Goal: Task Accomplishment & Management: Manage account settings

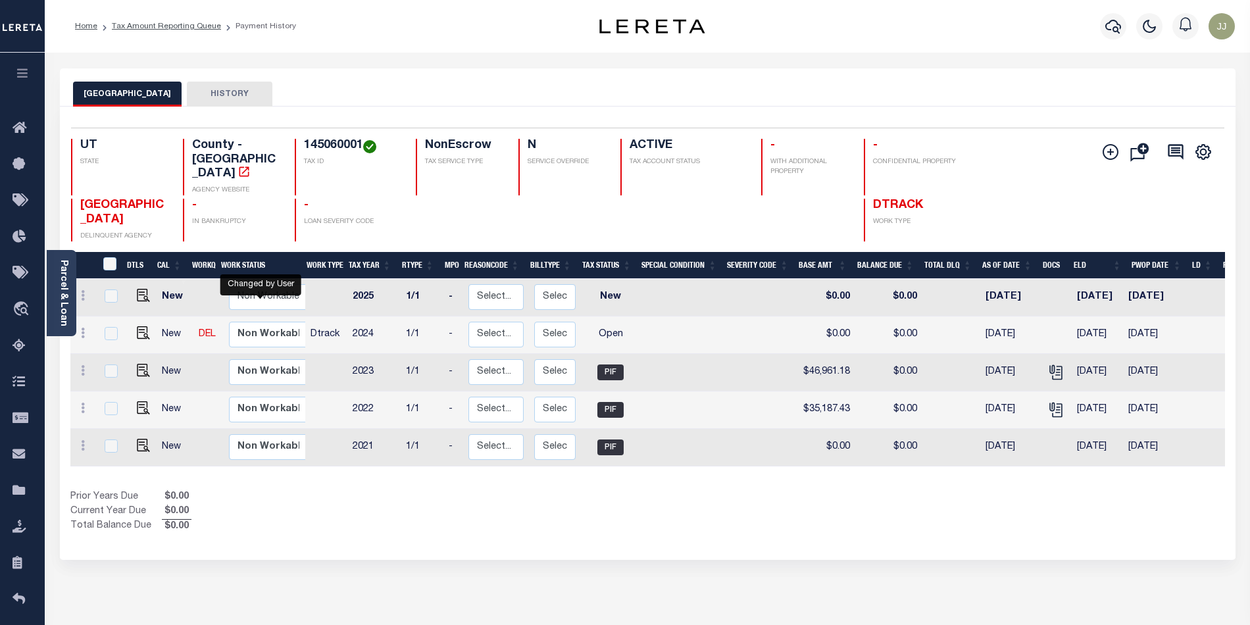
select select "true"
click at [425, 498] on div "Prior Years Due $51,819.30 Current Year Due $0.00 Total Balance Due $51,819.30" at bounding box center [359, 512] width 578 height 44
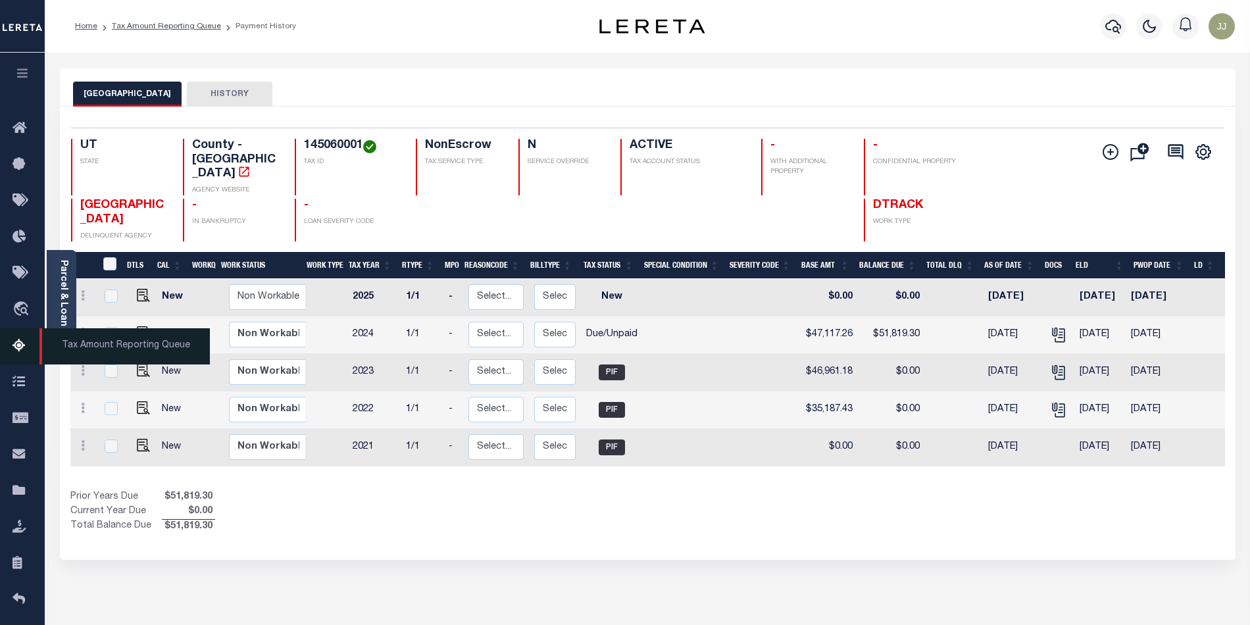
click at [20, 338] on icon at bounding box center [22, 346] width 21 height 16
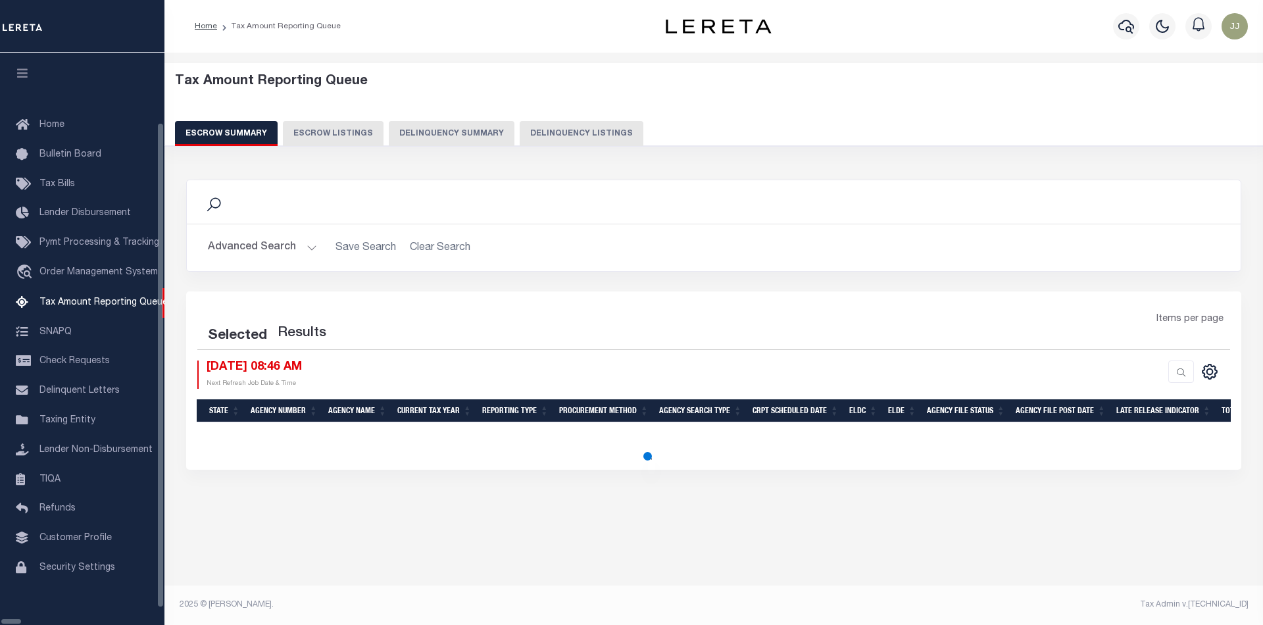
select select "100"
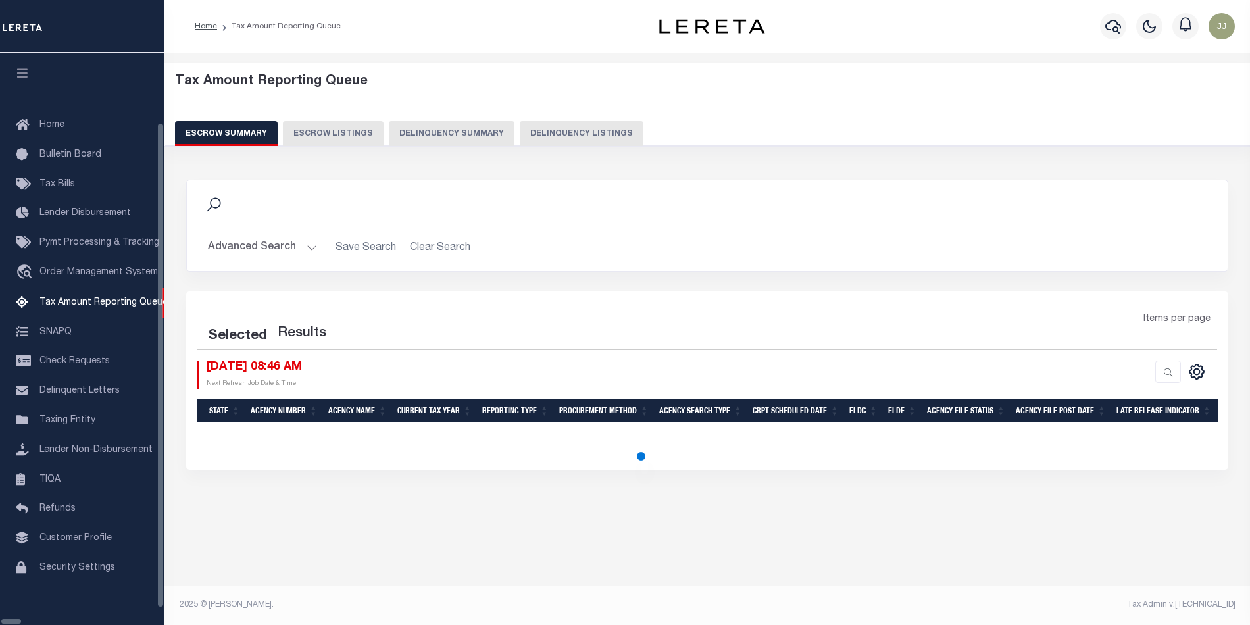
select select "100"
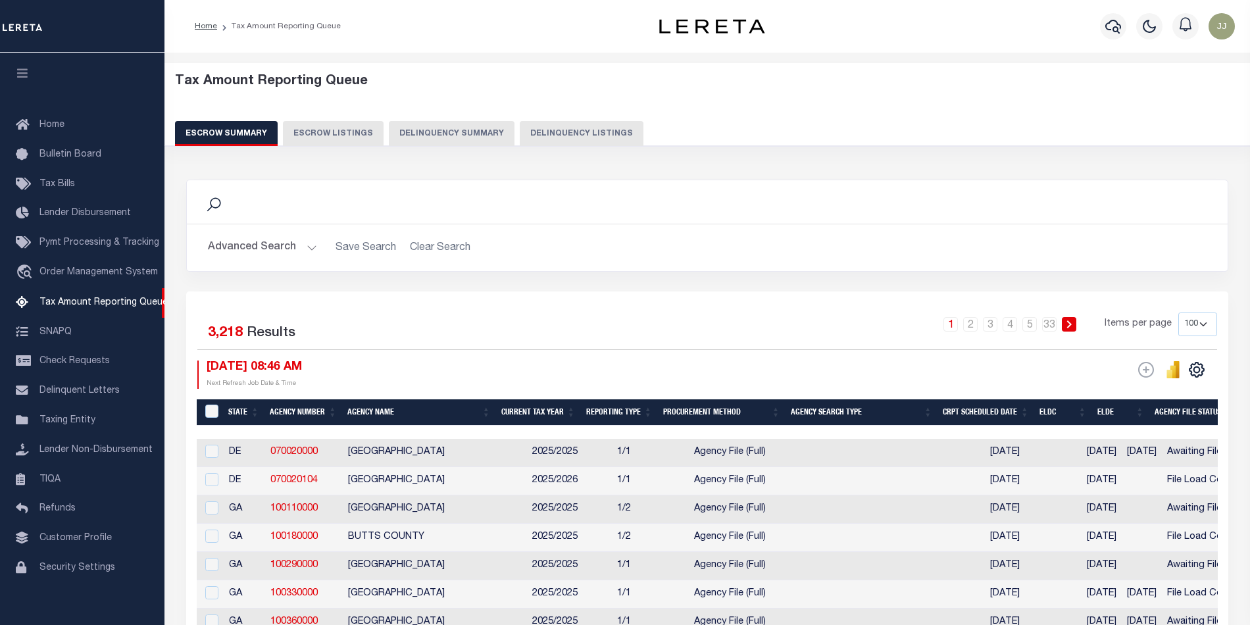
click at [497, 120] on div "Tax Amount Reporting Queue Escrow Summary Escrow Listings Delinquency Summary" at bounding box center [707, 110] width 1065 height 72
click at [605, 139] on button "Delinquency Listings" at bounding box center [582, 133] width 124 height 25
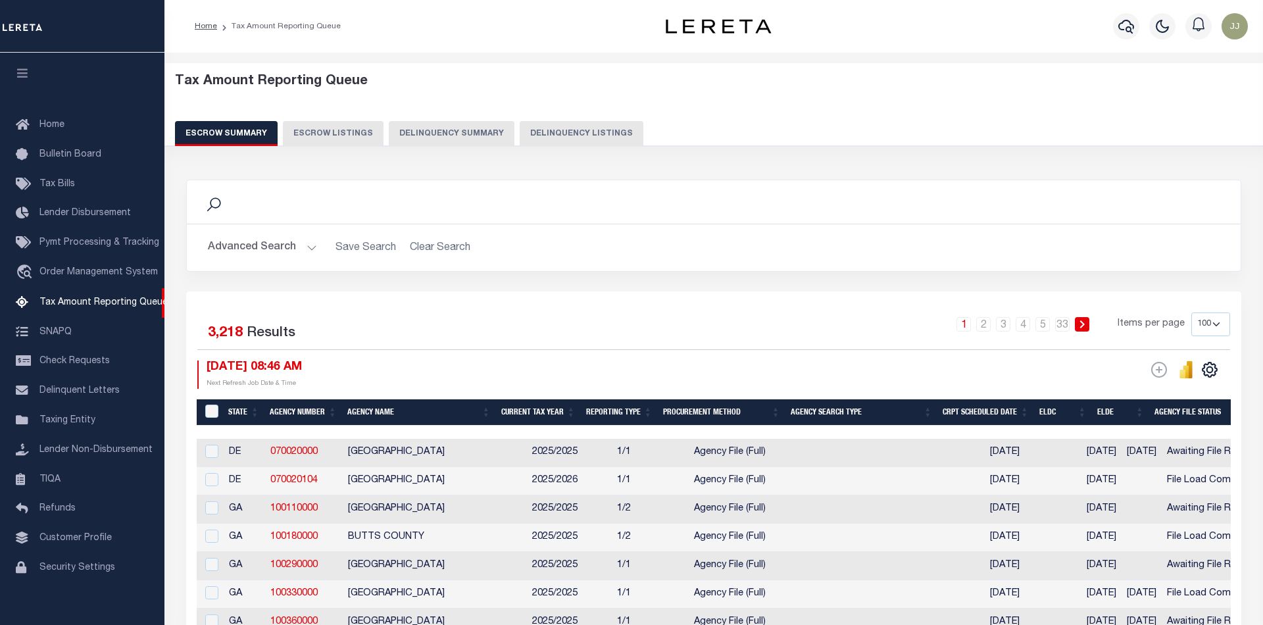
select select "100"
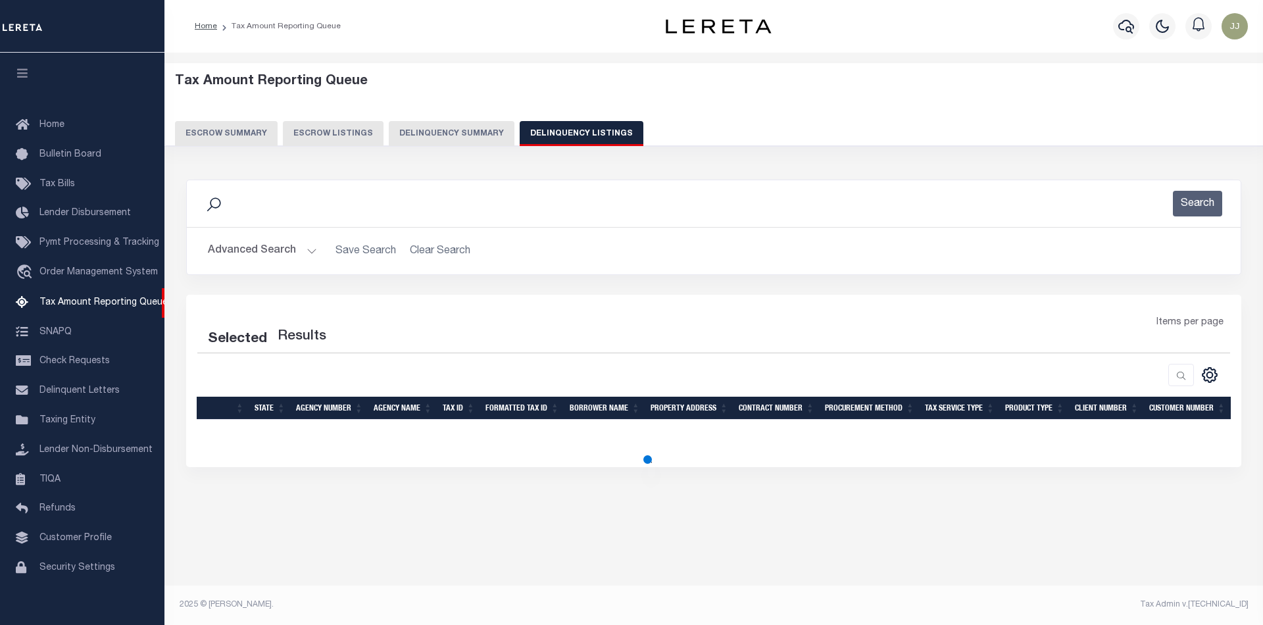
select select "100"
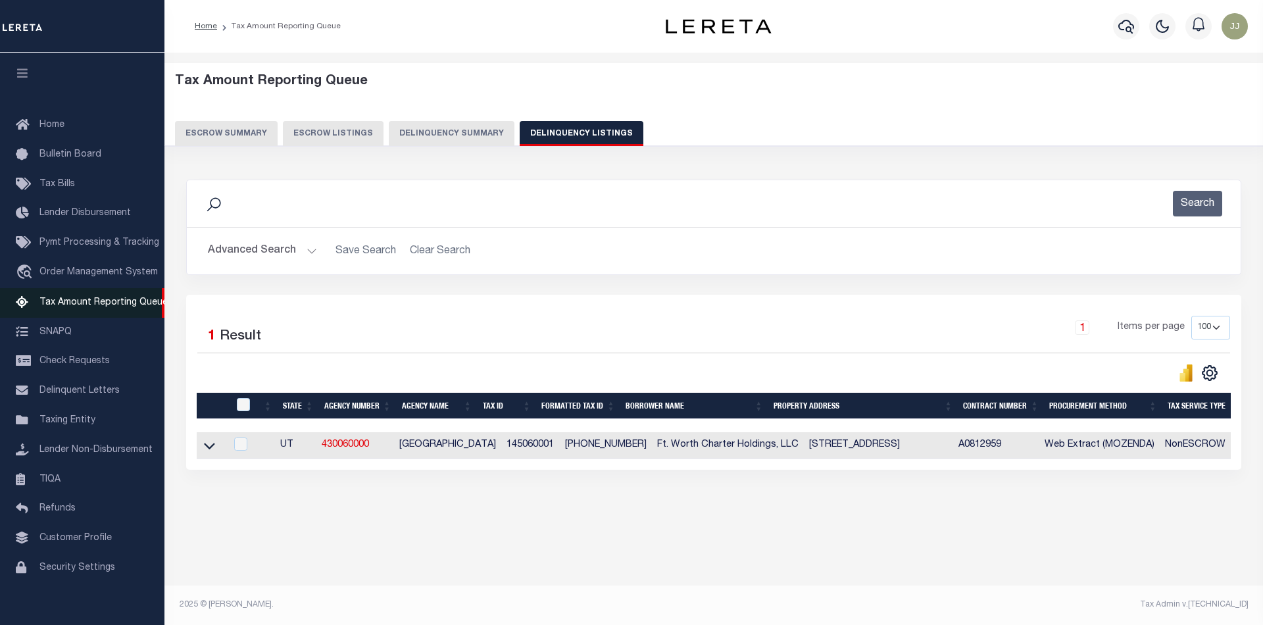
click at [109, 307] on span "Tax Amount Reporting Queue" at bounding box center [103, 302] width 128 height 9
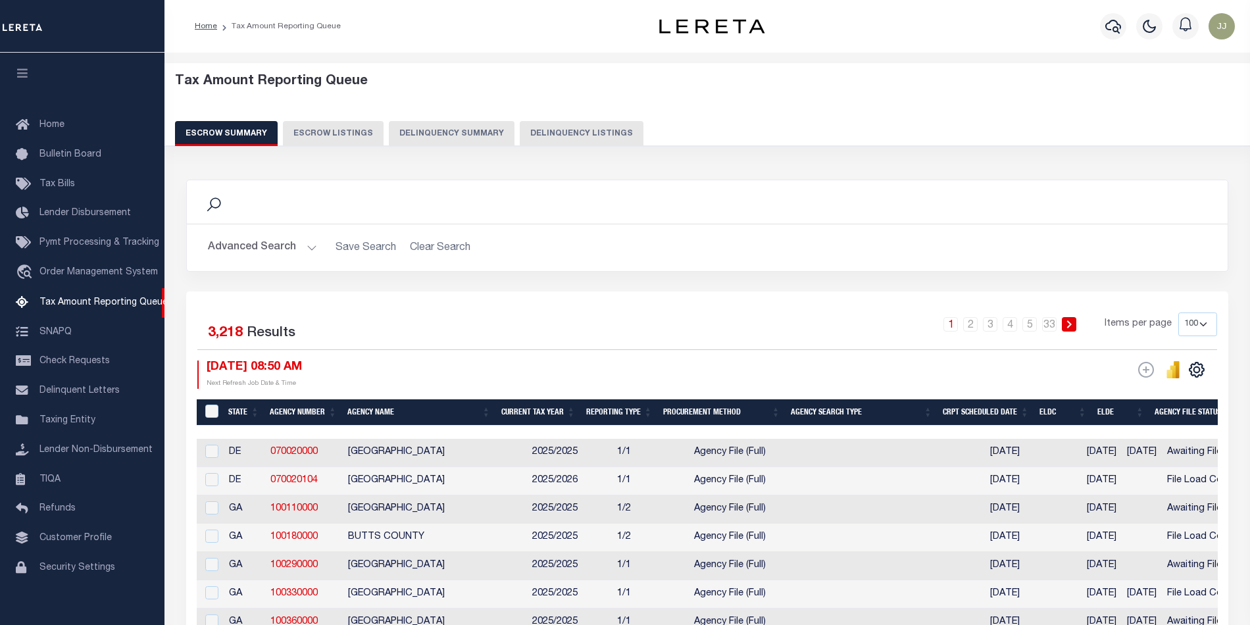
select select "100"
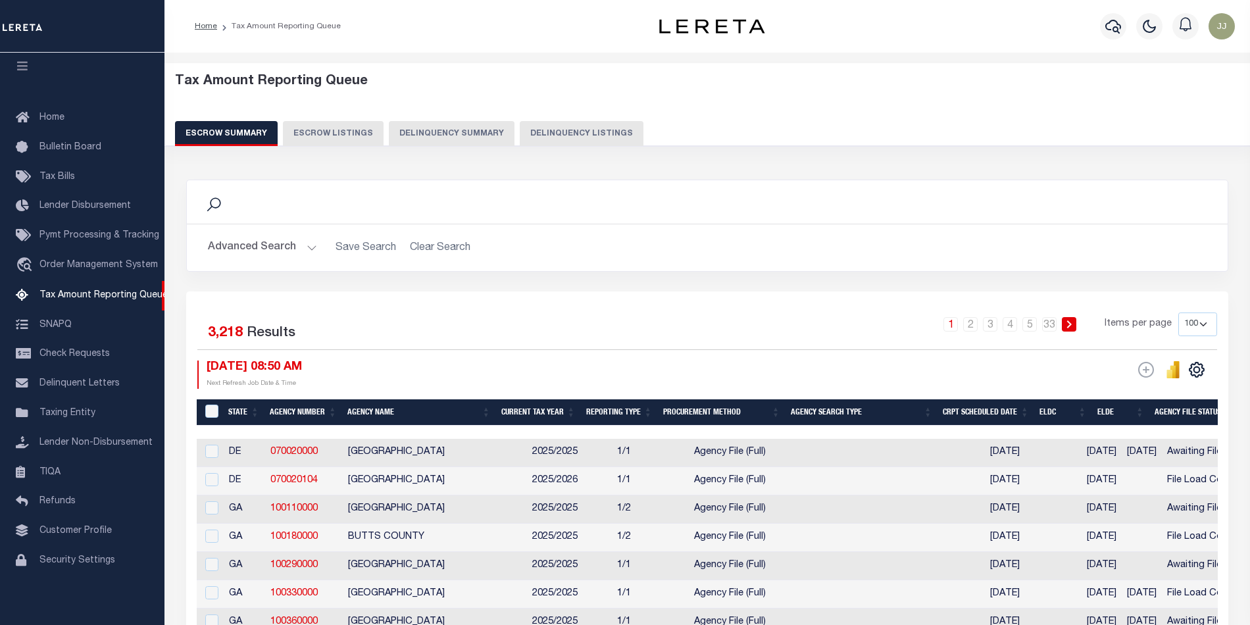
click at [595, 136] on button "Delinquency Listings" at bounding box center [582, 133] width 124 height 25
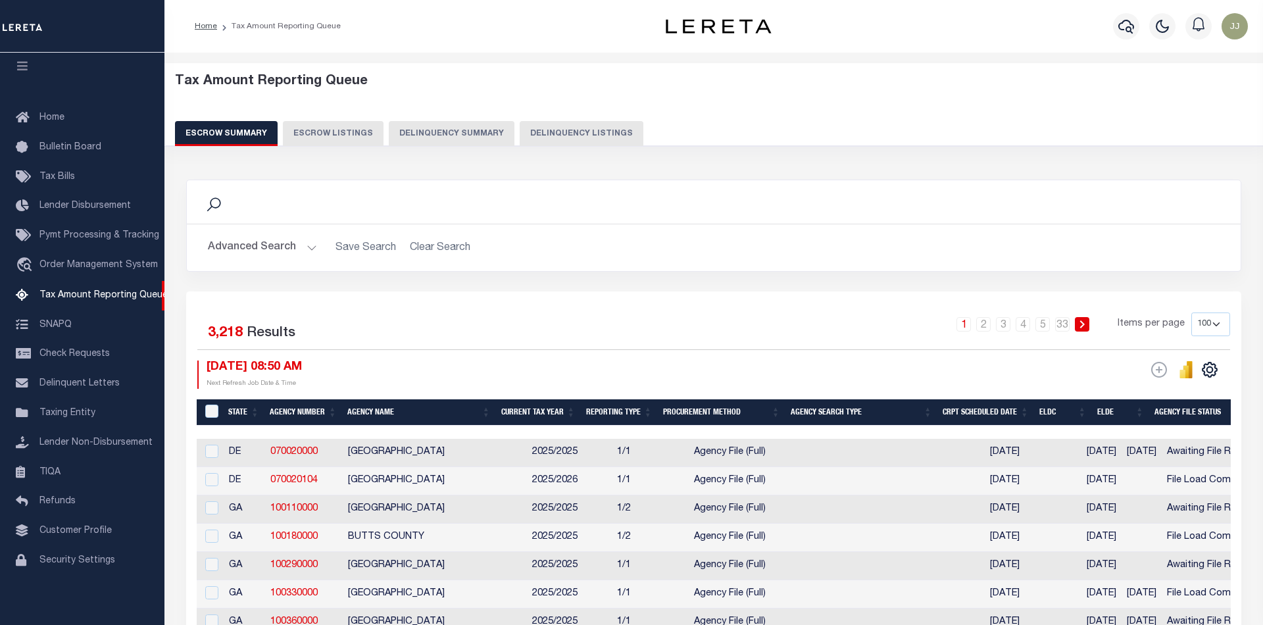
select select "UT"
select select "100"
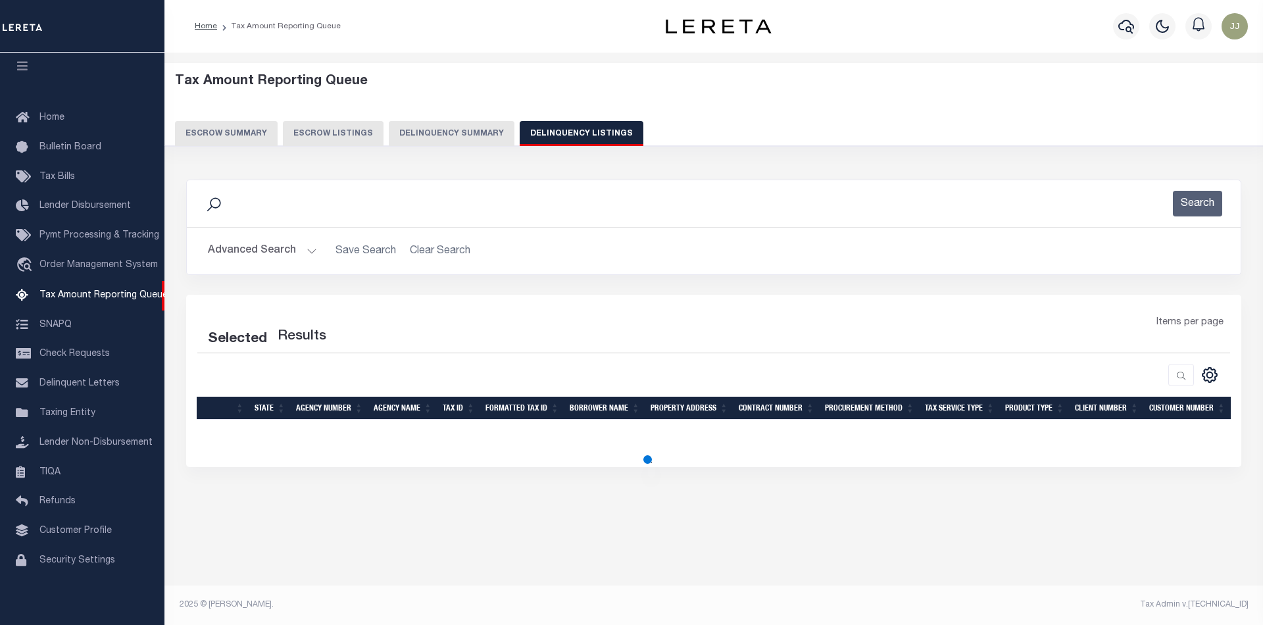
select select "100"
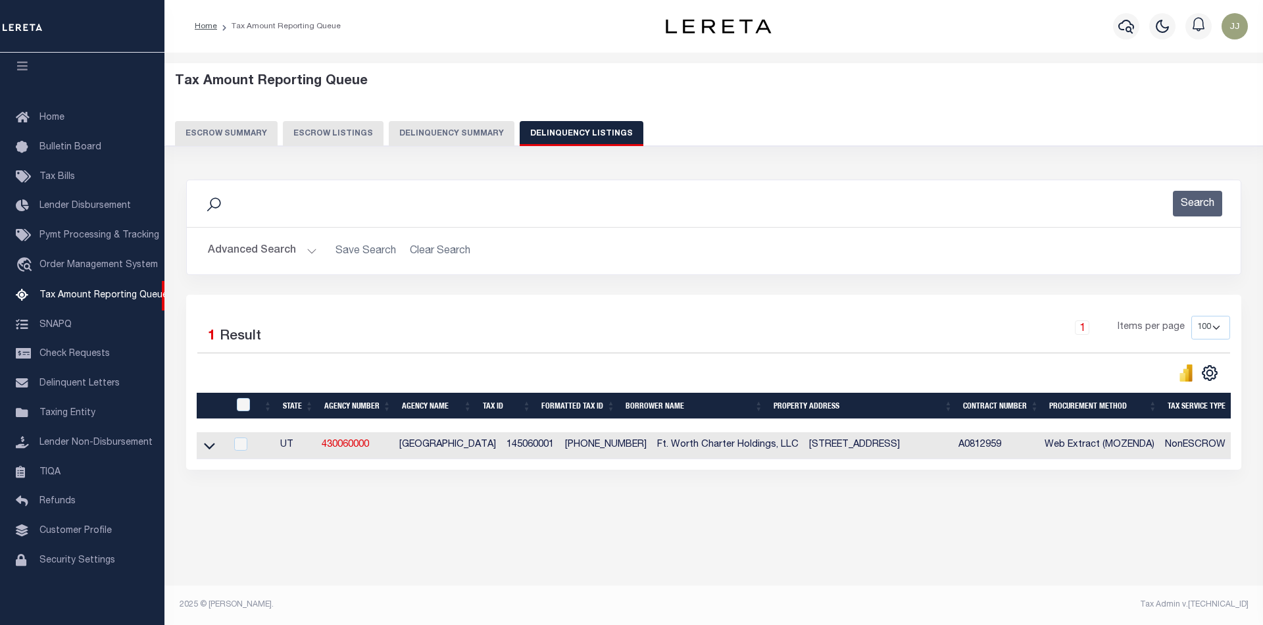
click at [270, 258] on button "Advanced Search" at bounding box center [262, 251] width 109 height 26
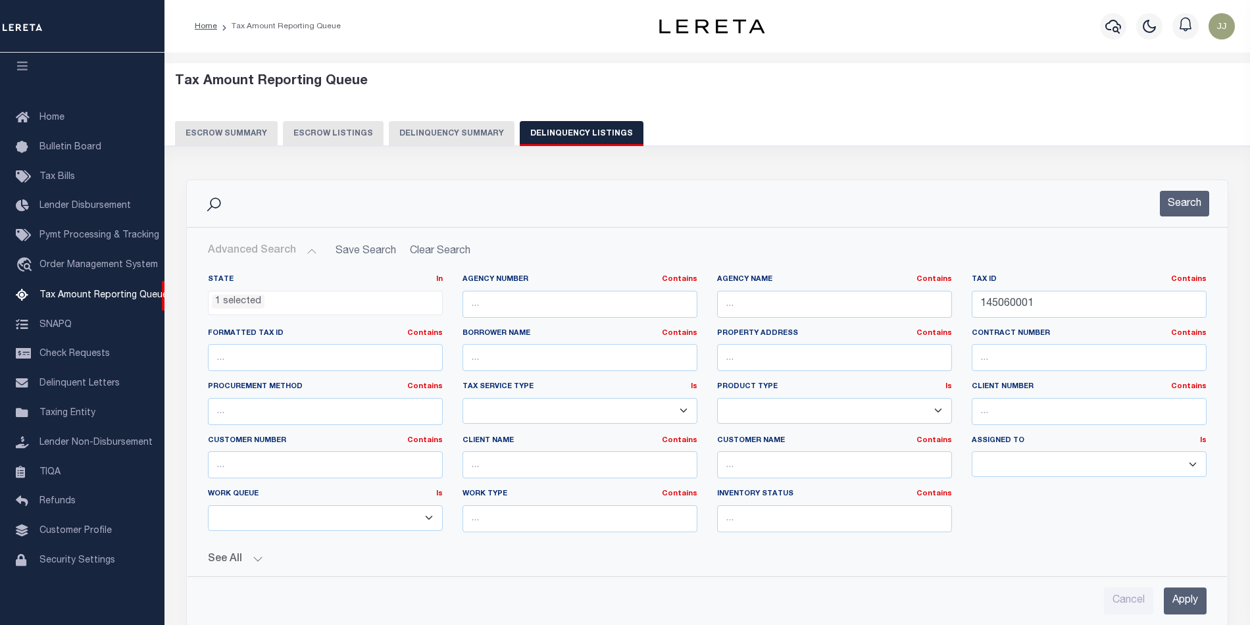
click at [247, 311] on span "1 selected" at bounding box center [325, 303] width 235 height 25
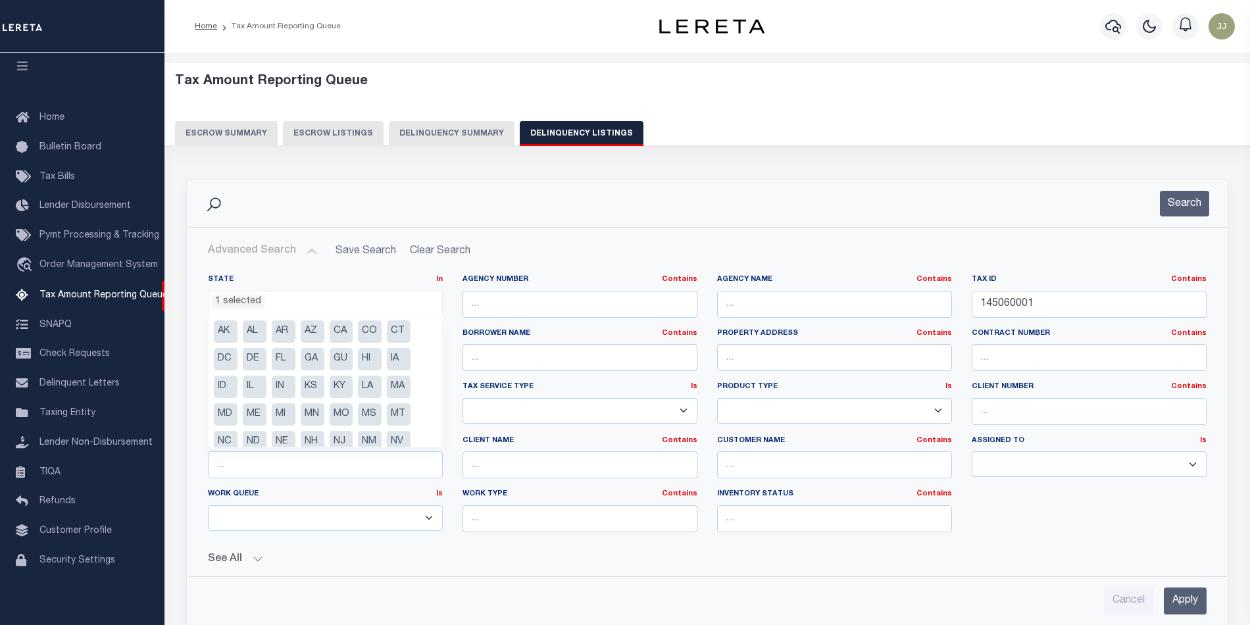
scroll to position [66, 0]
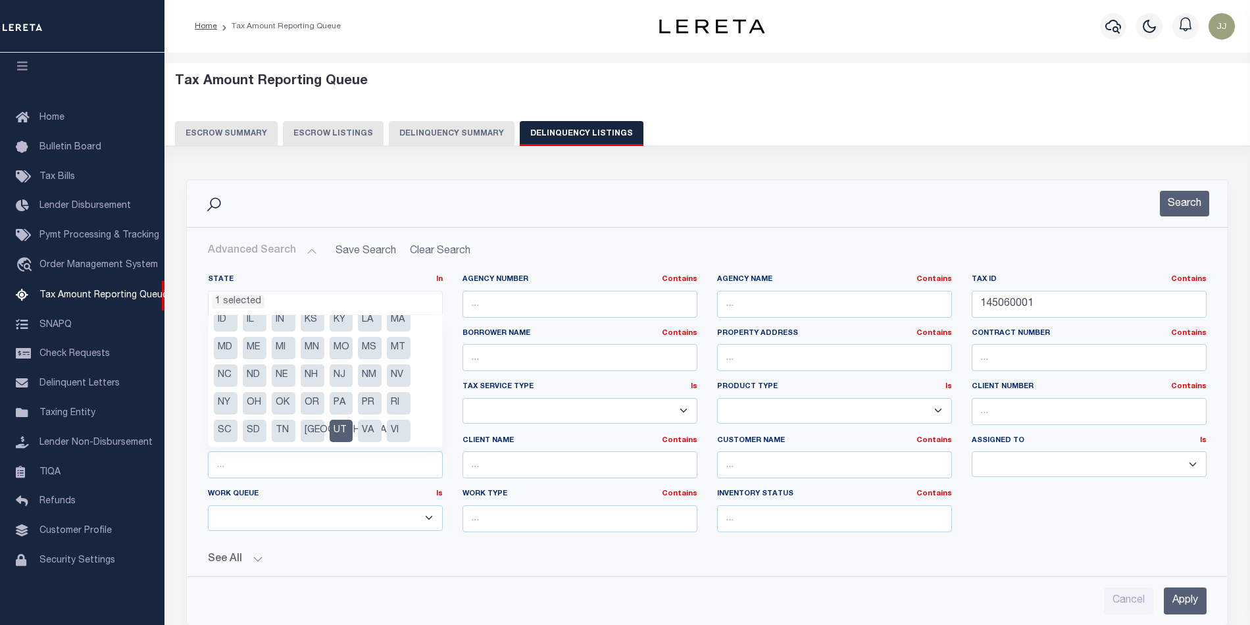
click at [247, 303] on li "1 selected" at bounding box center [238, 302] width 53 height 14
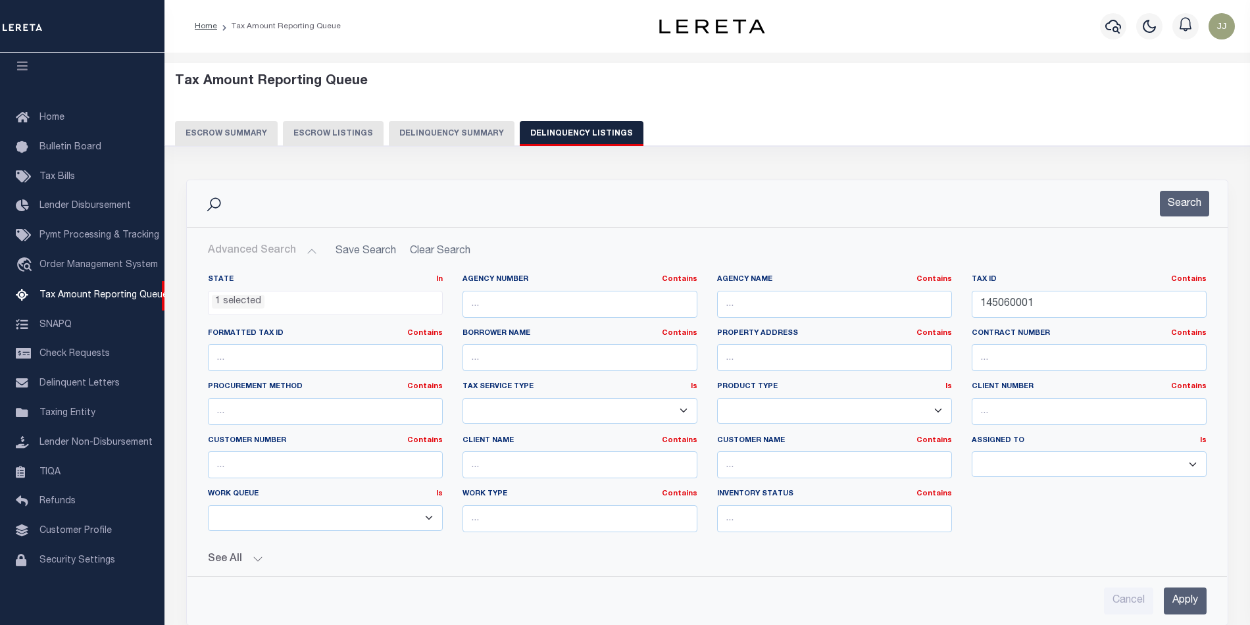
click at [237, 303] on li "1 selected" at bounding box center [238, 302] width 53 height 14
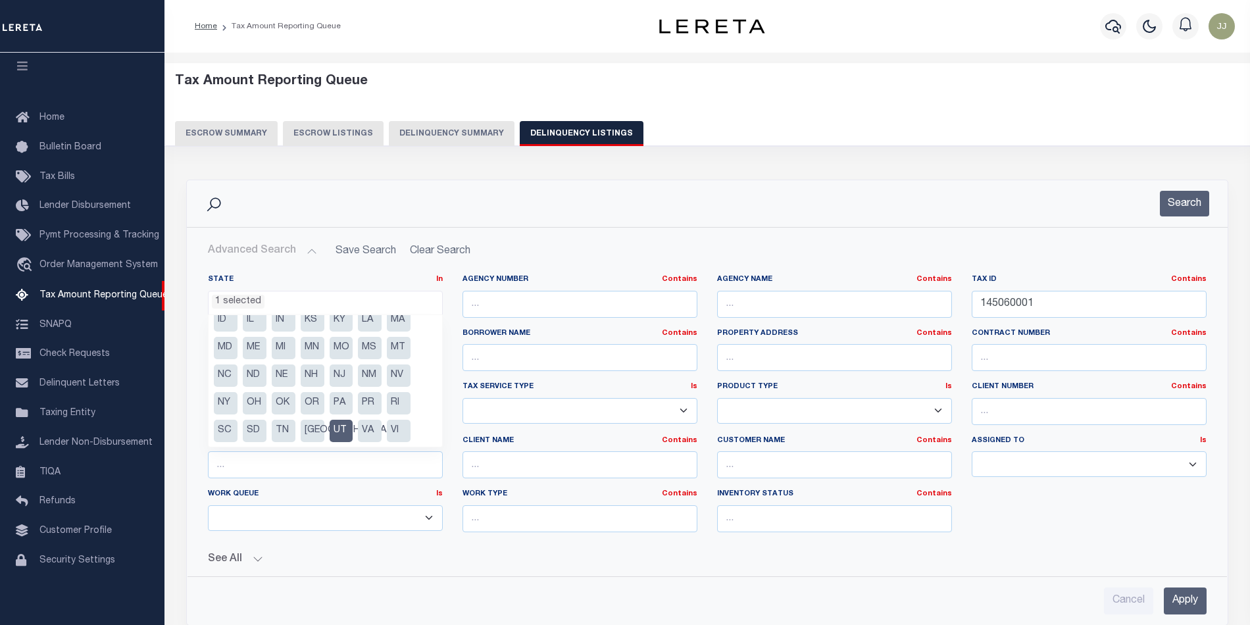
click at [337, 430] on li "UT" at bounding box center [342, 431] width 24 height 22
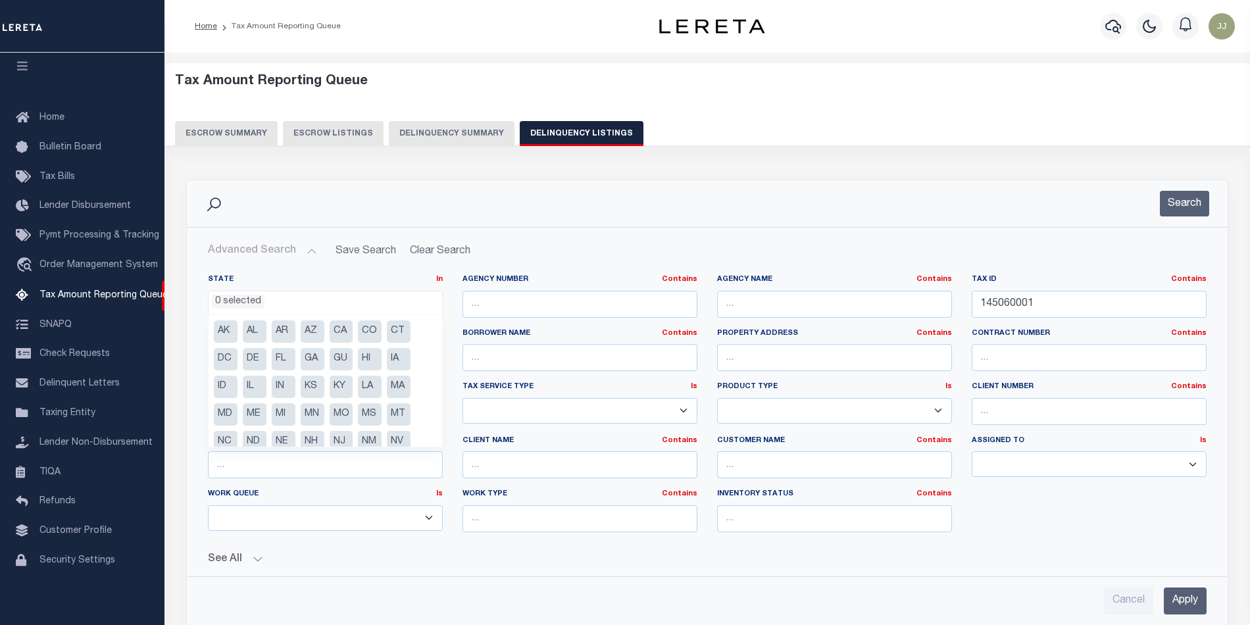
click at [308, 383] on li "KS" at bounding box center [313, 387] width 24 height 22
select select "KS"
click at [925, 182] on div "Search" at bounding box center [707, 203] width 1041 height 47
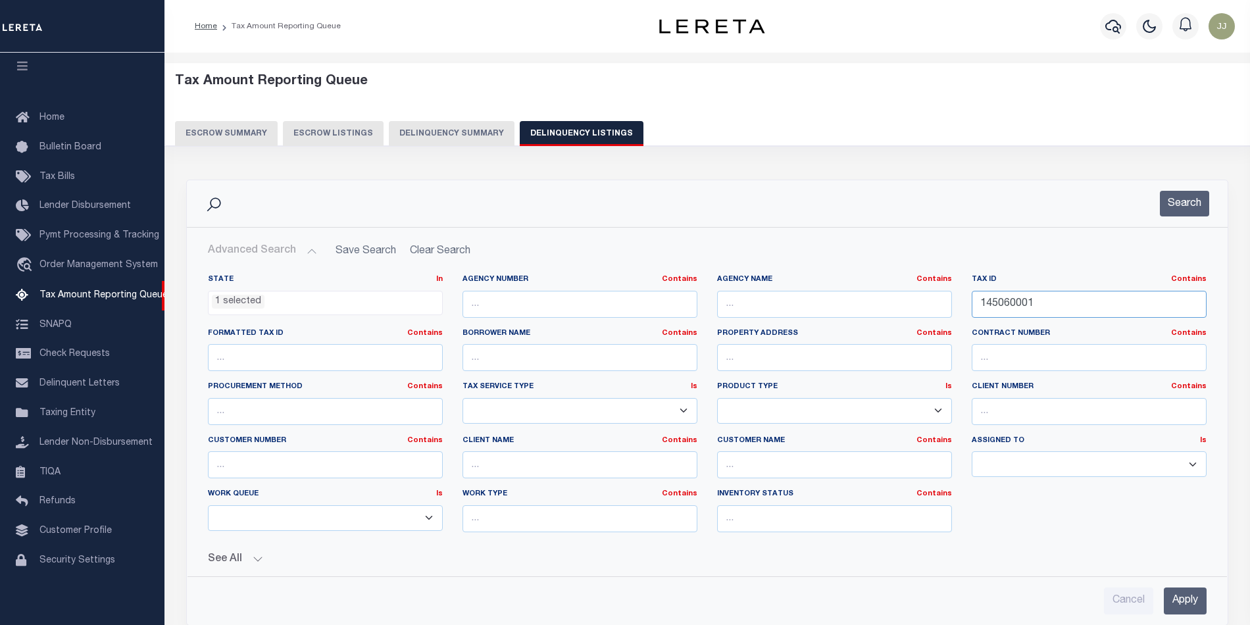
drag, startPoint x: 1048, startPoint y: 303, endPoint x: 980, endPoint y: 303, distance: 67.8
click at [980, 303] on input "145060001" at bounding box center [1089, 304] width 235 height 27
paste input "000067720"
type input "000067720"
click at [1167, 206] on button "Search" at bounding box center [1184, 204] width 49 height 26
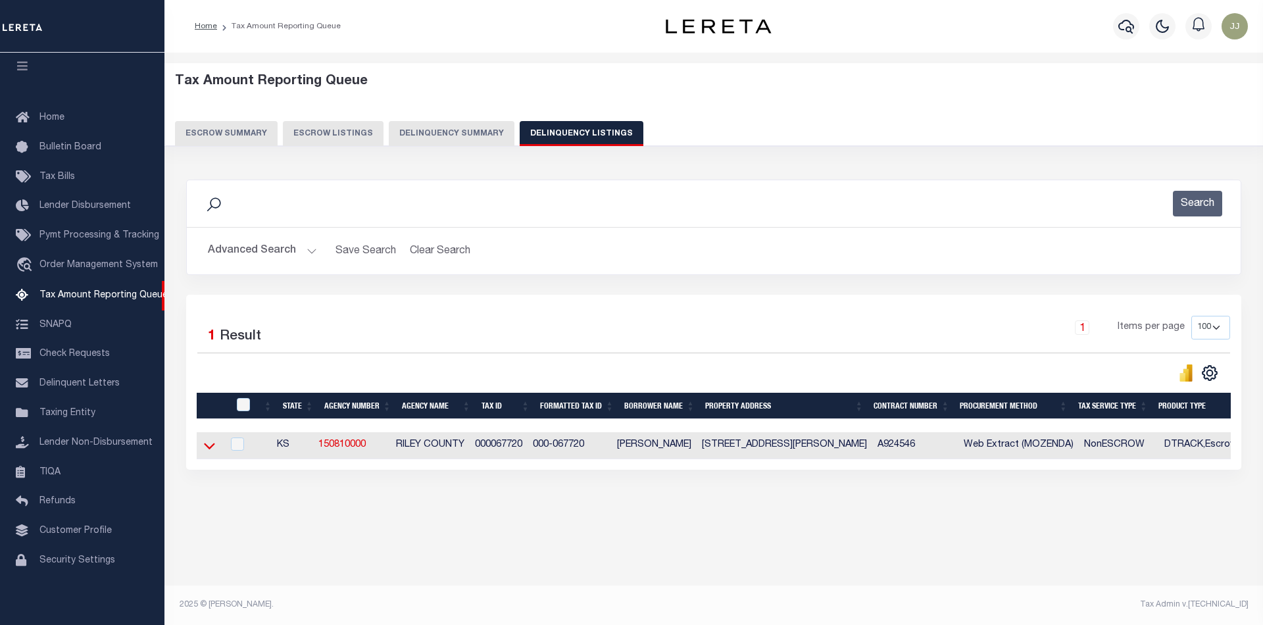
click at [207, 453] on icon at bounding box center [209, 446] width 11 height 14
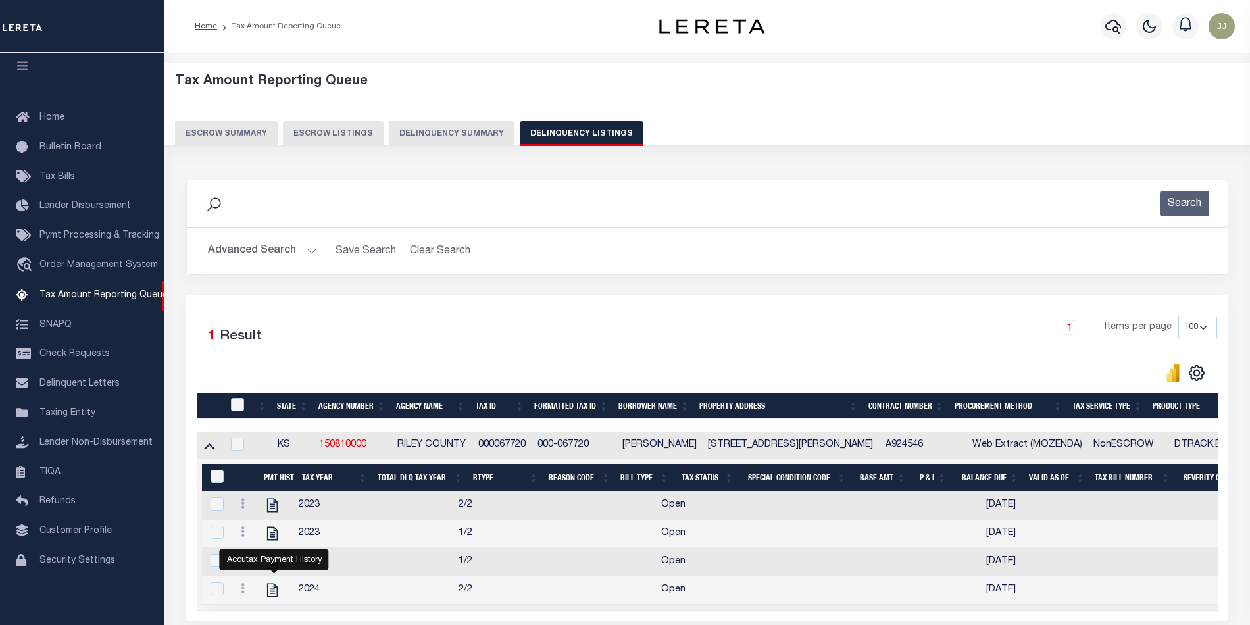
scroll to position [87, 0]
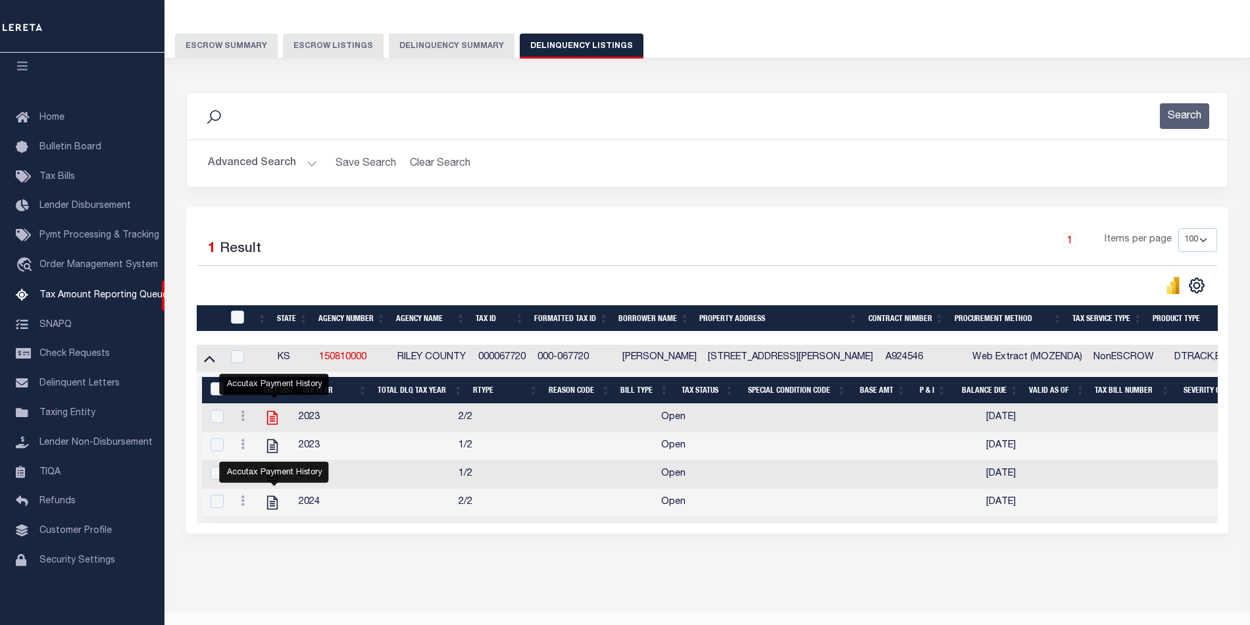
click at [275, 424] on icon "" at bounding box center [271, 418] width 11 height 14
checkbox input "true"
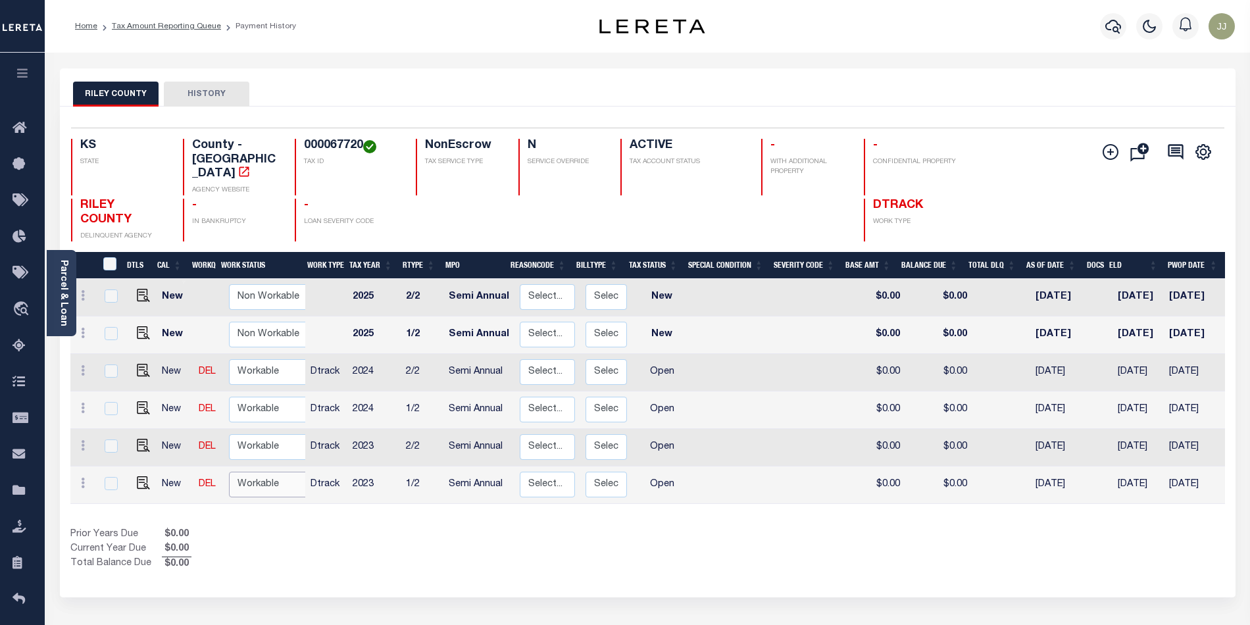
click at [266, 476] on select "Non Workable Workable" at bounding box center [268, 485] width 79 height 26
checkbox input "true"
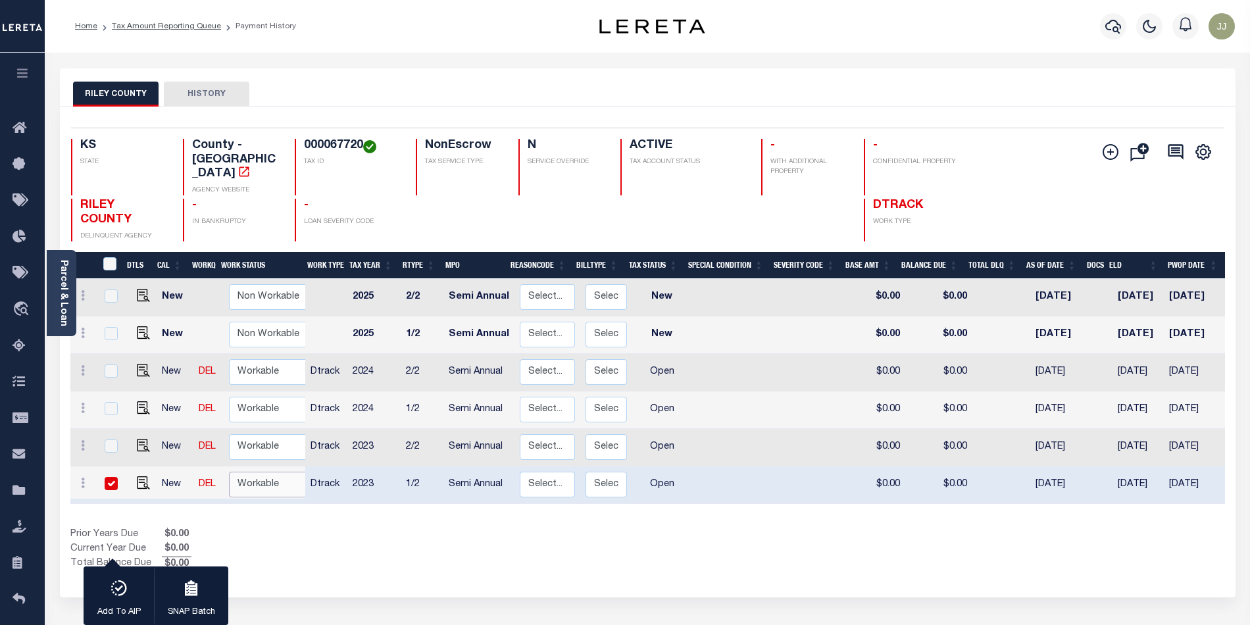
select select "true"
click at [229, 472] on select "Non Workable Workable" at bounding box center [268, 485] width 79 height 26
checkbox input "false"
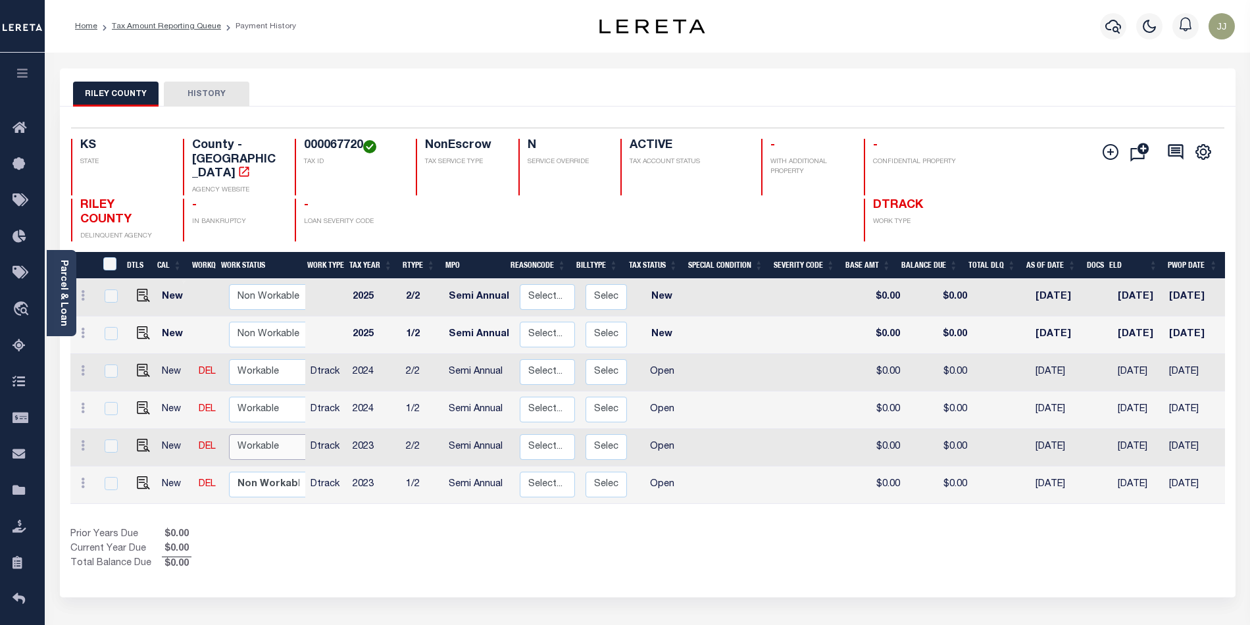
click at [256, 434] on select "Non Workable Workable" at bounding box center [268, 447] width 79 height 26
checkbox input "true"
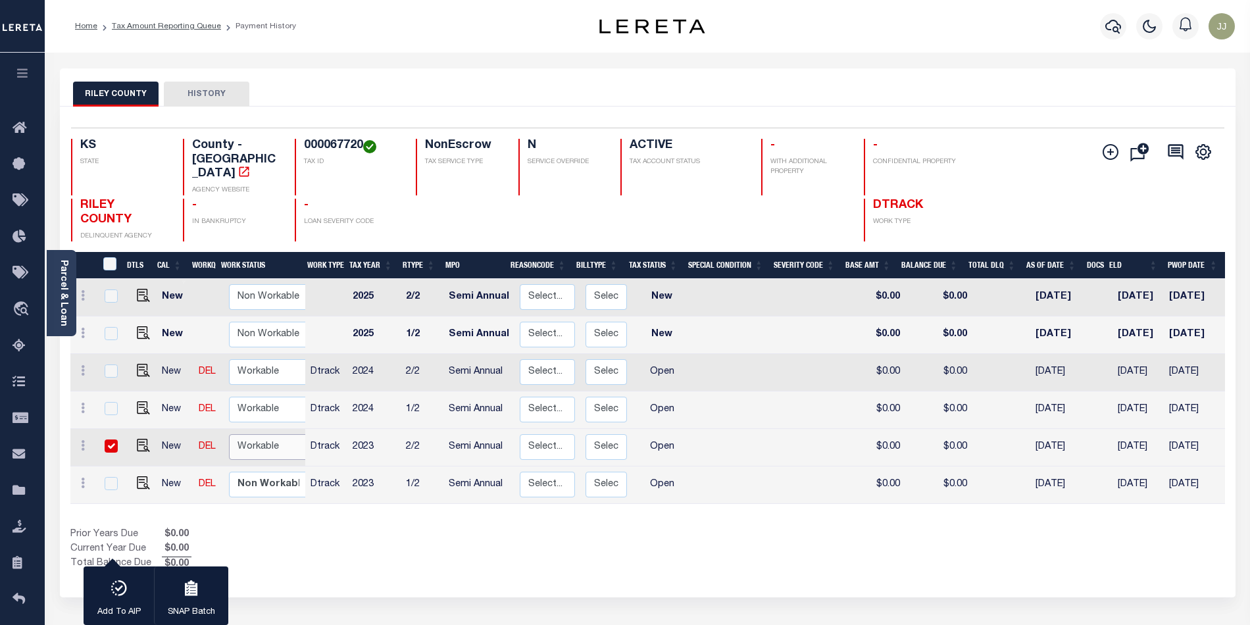
select select "true"
click at [229, 434] on select "Non Workable Workable" at bounding box center [268, 447] width 79 height 26
checkbox input "false"
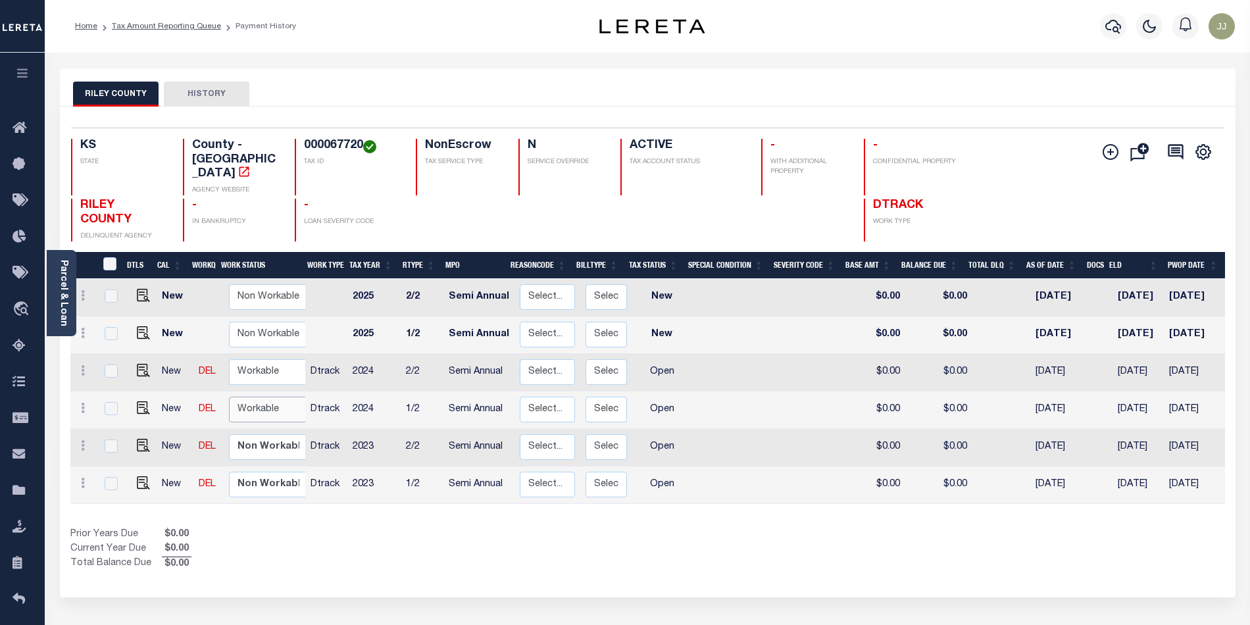
click at [262, 397] on select "Non Workable Workable" at bounding box center [268, 410] width 79 height 26
checkbox input "true"
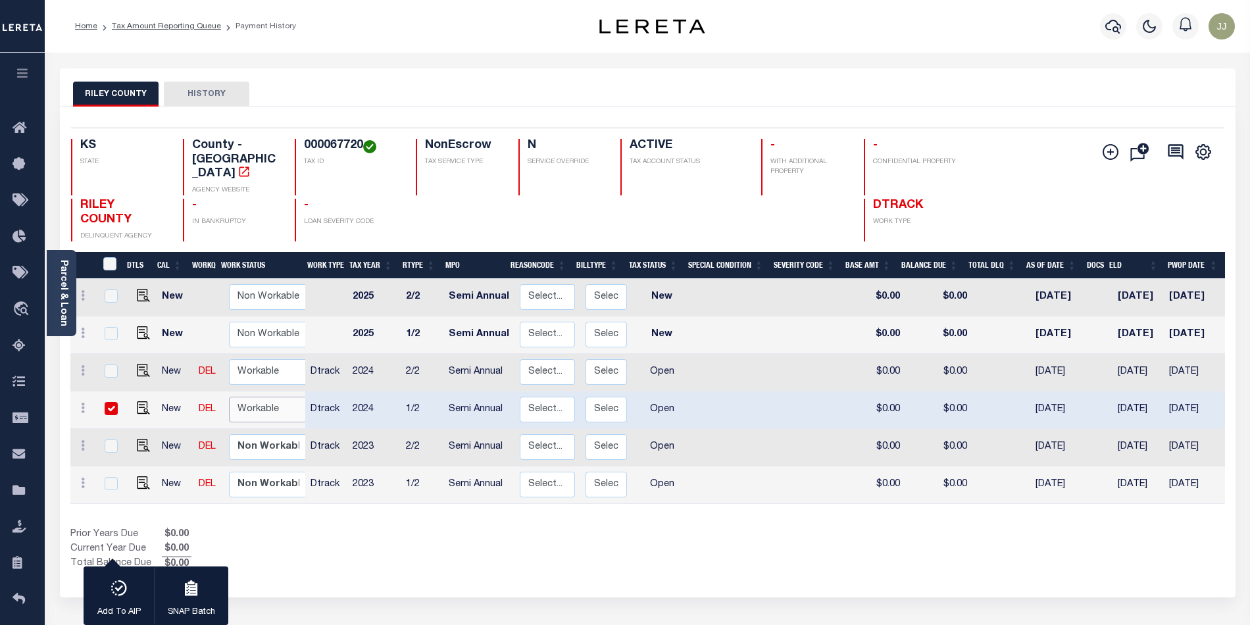
click at [262, 397] on select "Non Workable Workable" at bounding box center [268, 410] width 79 height 26
checkbox input "false"
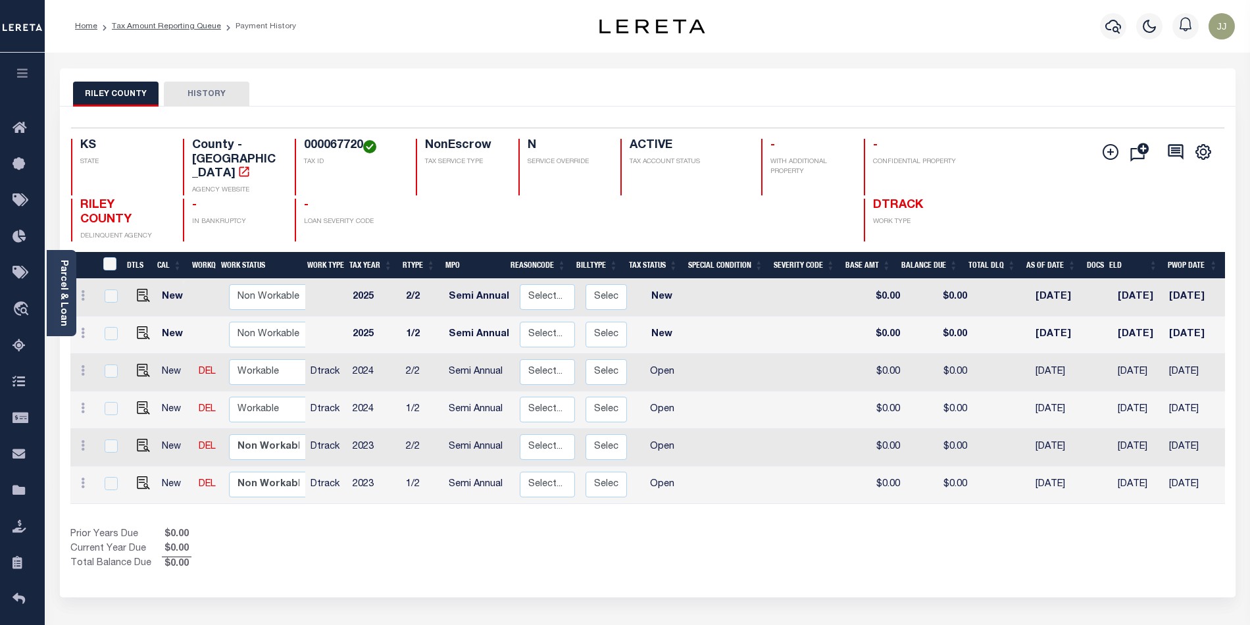
click at [263, 429] on td "Non Workable Workable" at bounding box center [271, 447] width 95 height 37
checkbox input "true"
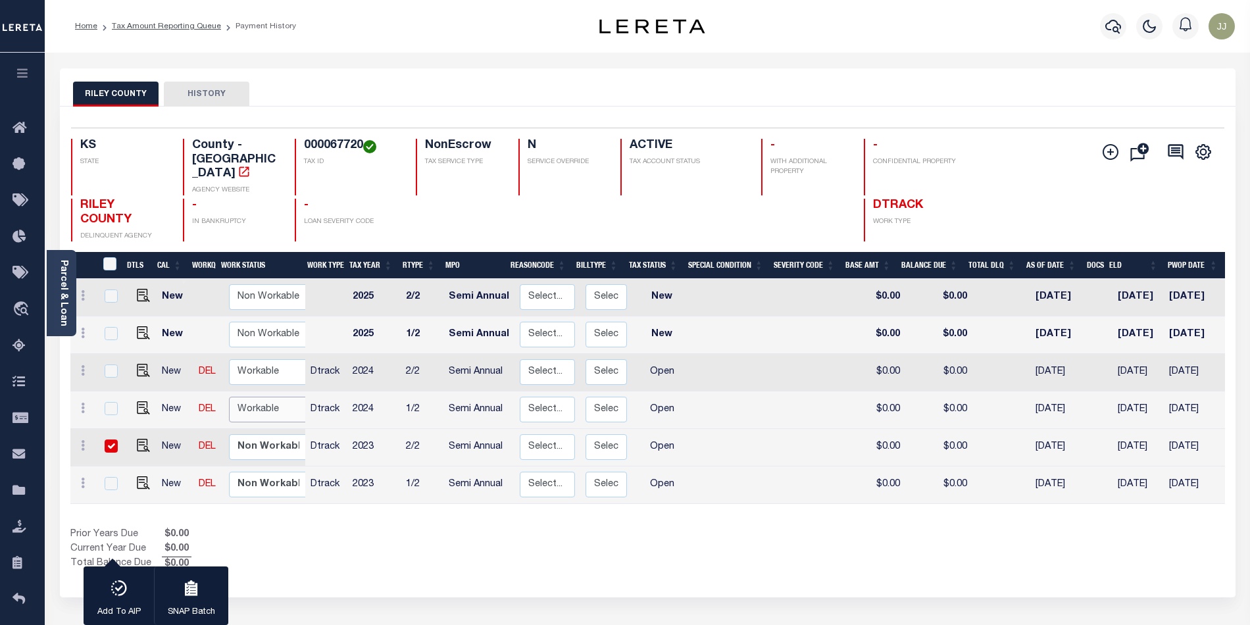
click at [259, 397] on select "Non Workable Workable" at bounding box center [268, 410] width 79 height 26
checkbox input "true"
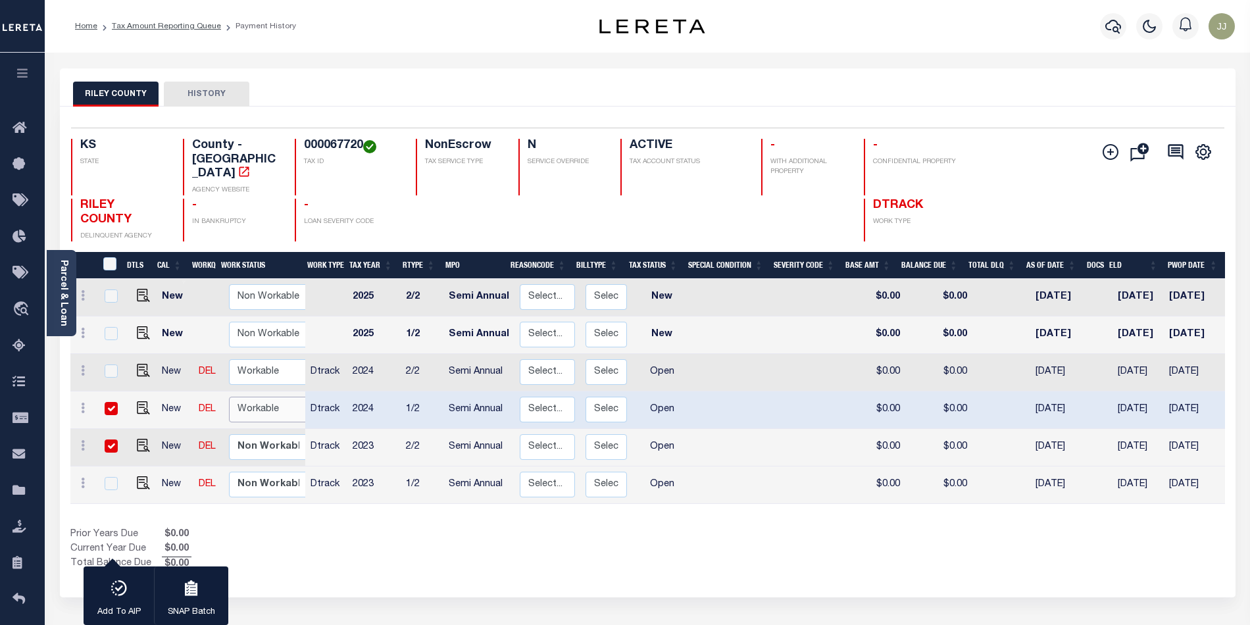
select select "true"
click at [229, 397] on select "Non Workable Workable" at bounding box center [268, 410] width 79 height 26
checkbox input "false"
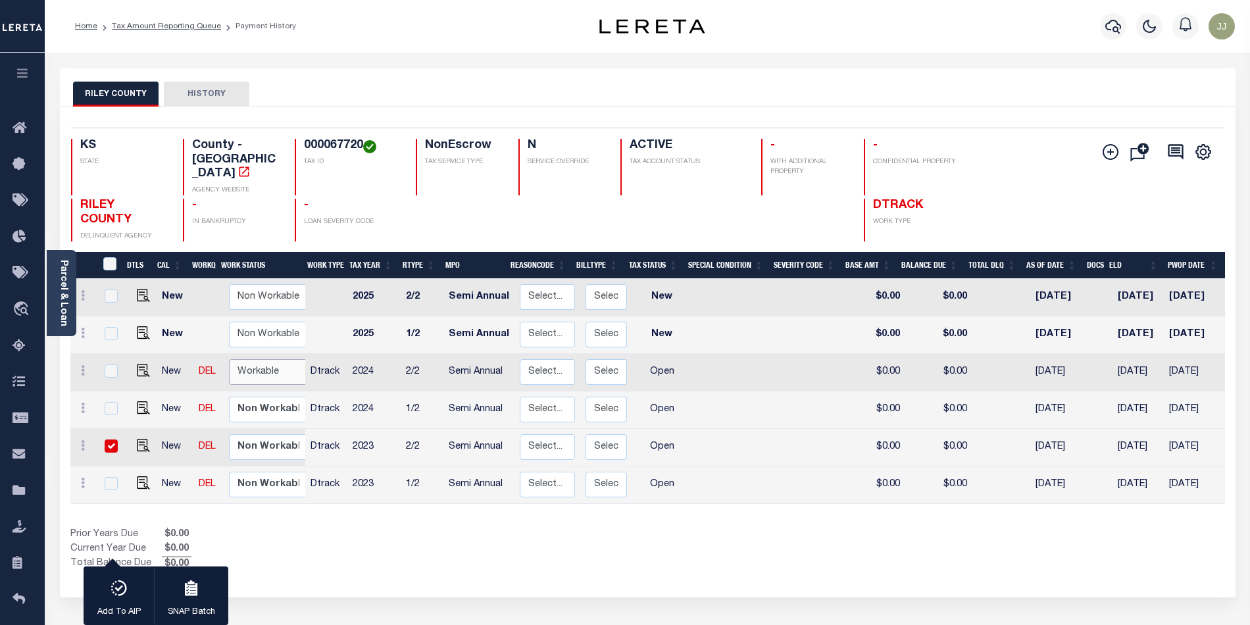
click at [262, 359] on select "Non Workable Workable" at bounding box center [268, 372] width 79 height 26
checkbox input "true"
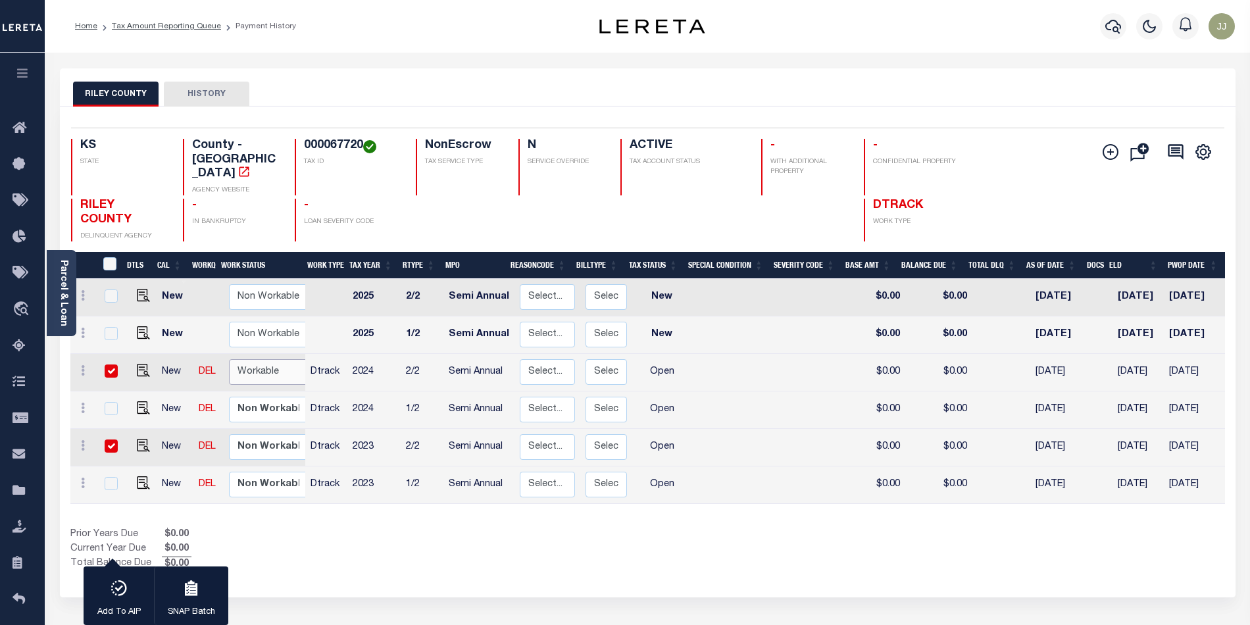
click at [229, 359] on select "Non Workable Workable" at bounding box center [268, 372] width 79 height 26
checkbox input "false"
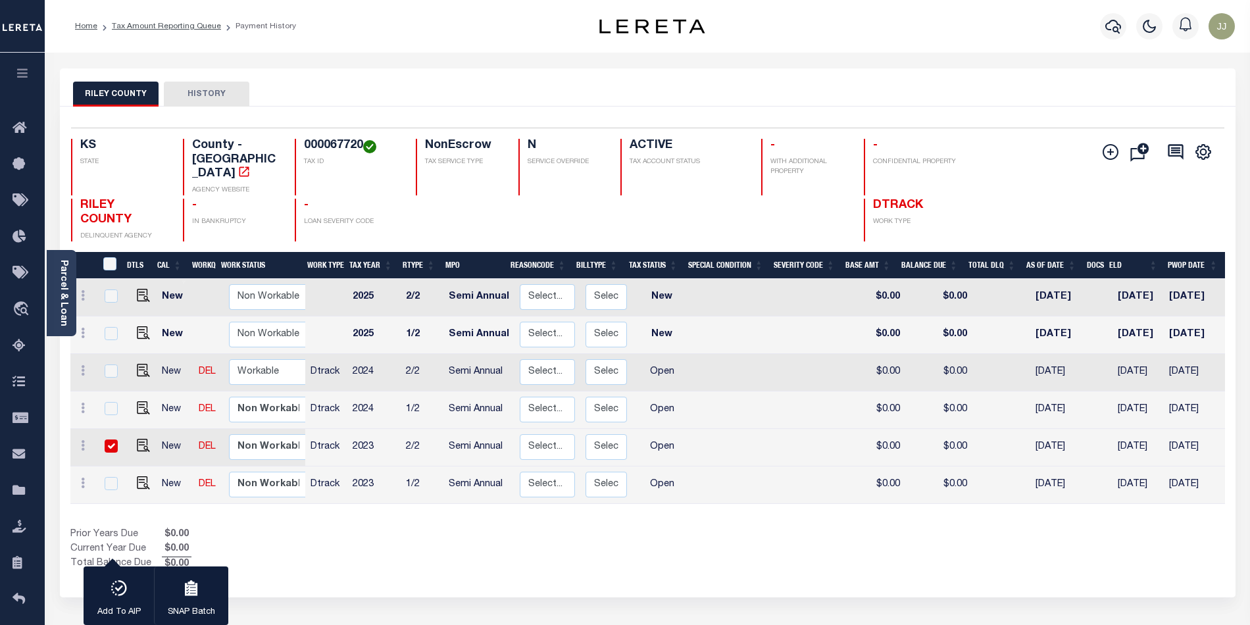
click at [266, 391] on td "Non Workable Workable" at bounding box center [271, 409] width 95 height 37
checkbox input "true"
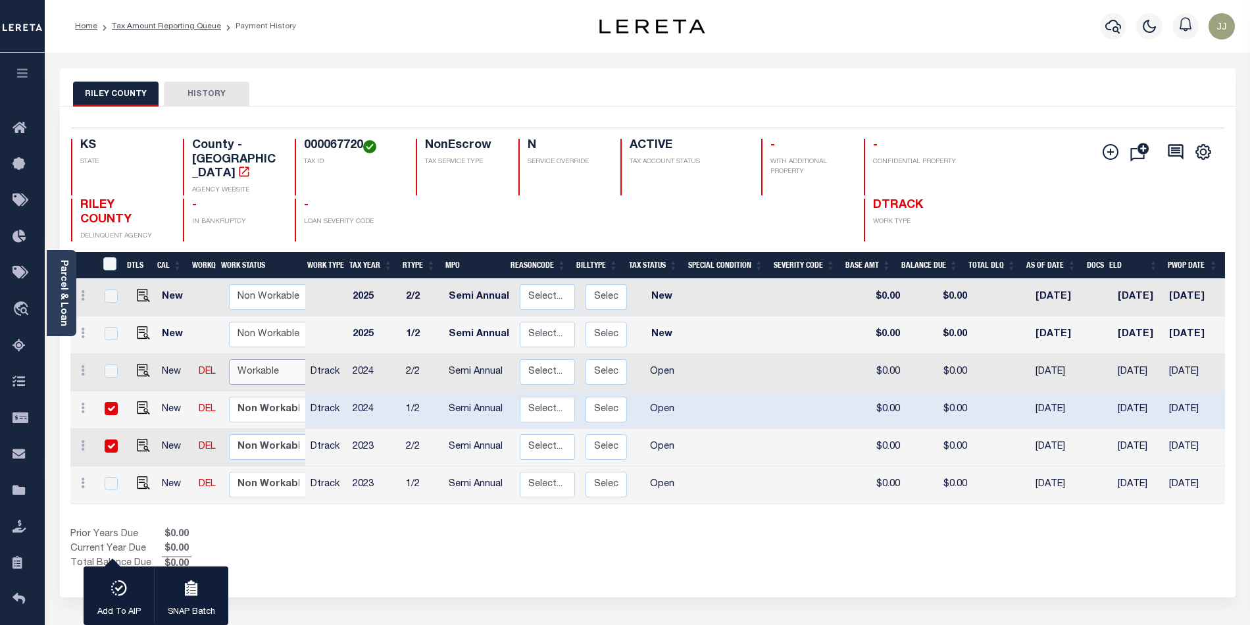
click at [257, 359] on select "Non Workable Workable" at bounding box center [268, 372] width 79 height 26
checkbox input "true"
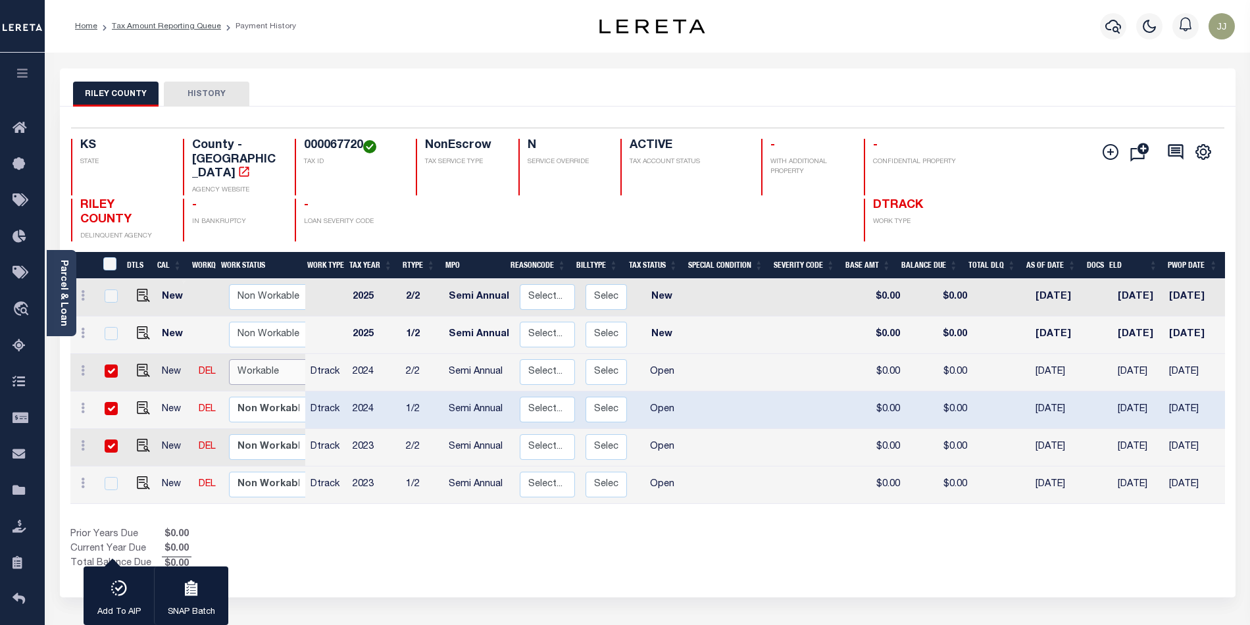
select select "true"
click at [229, 359] on select "Non Workable Workable" at bounding box center [268, 372] width 79 height 26
checkbox input "false"
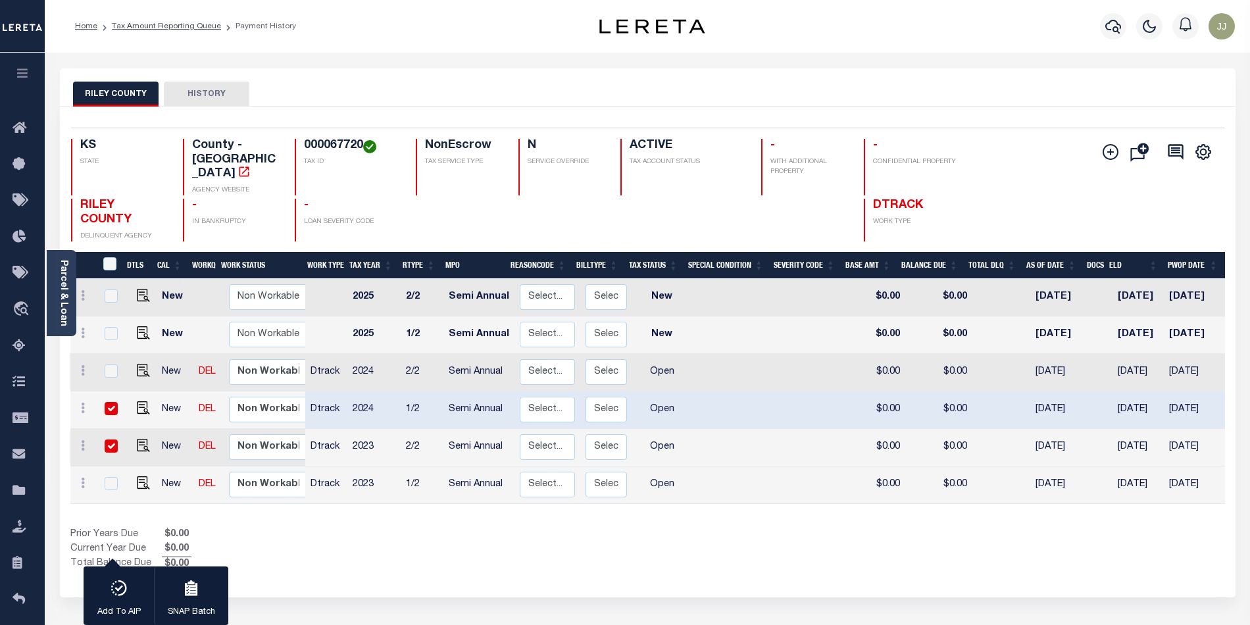
click at [412, 566] on div "2 Selected 6 Results 1 Items per page 25 50 100 KS STATE TAX ID" at bounding box center [648, 352] width 1176 height 491
click at [111, 402] on input "checkbox" at bounding box center [111, 408] width 13 height 13
checkbox input "false"
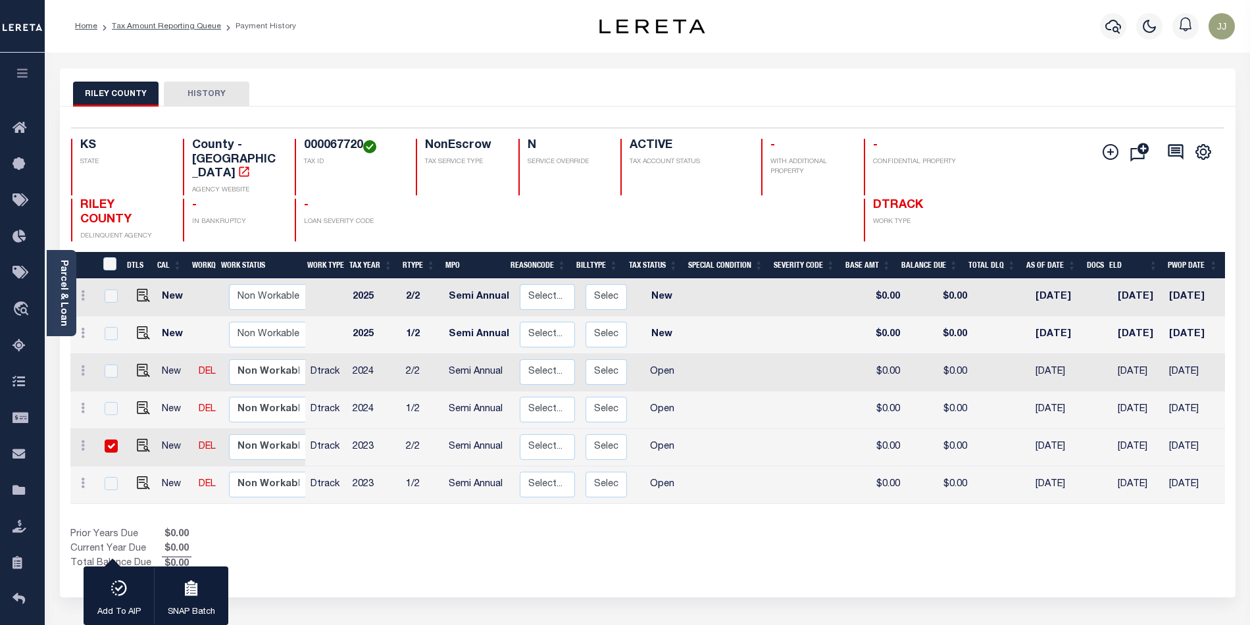
click at [112, 439] on input "checkbox" at bounding box center [111, 445] width 13 height 13
checkbox input "false"
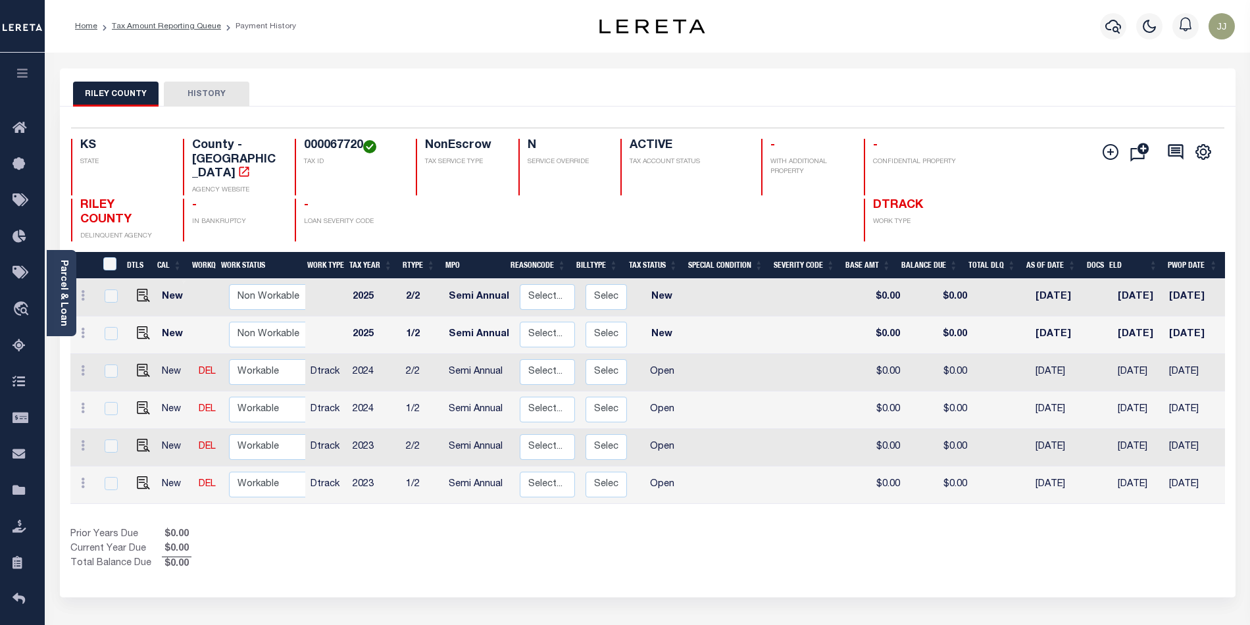
scroll to position [190, 0]
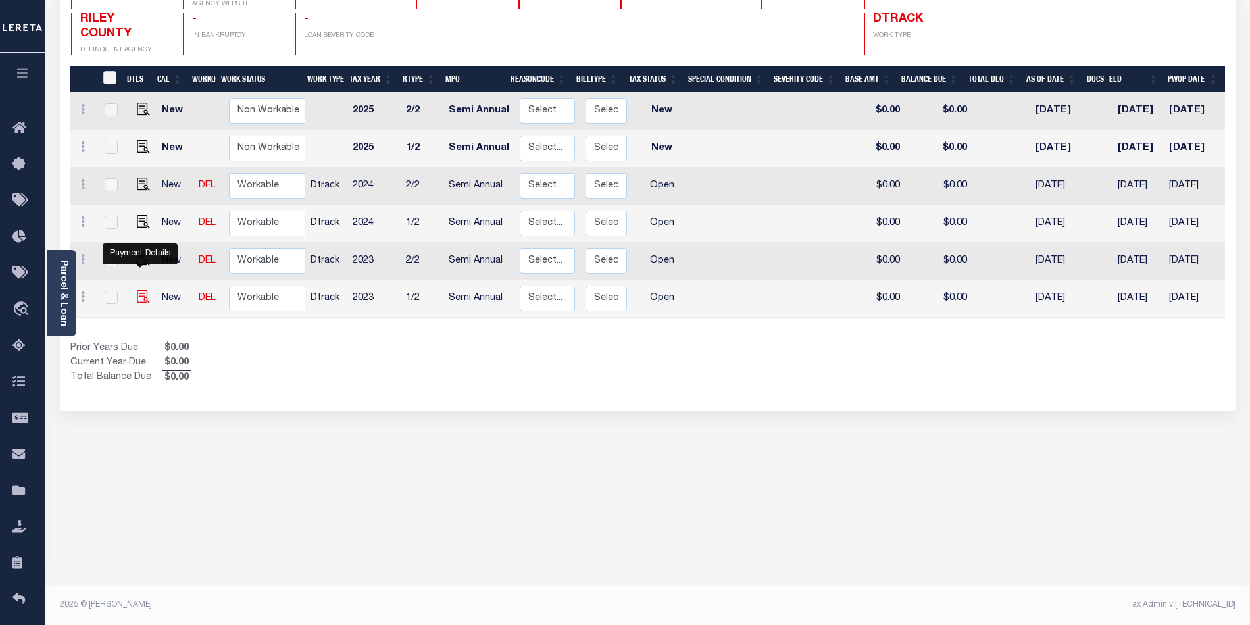
click at [138, 290] on img "" at bounding box center [143, 296] width 13 height 13
checkbox input "true"
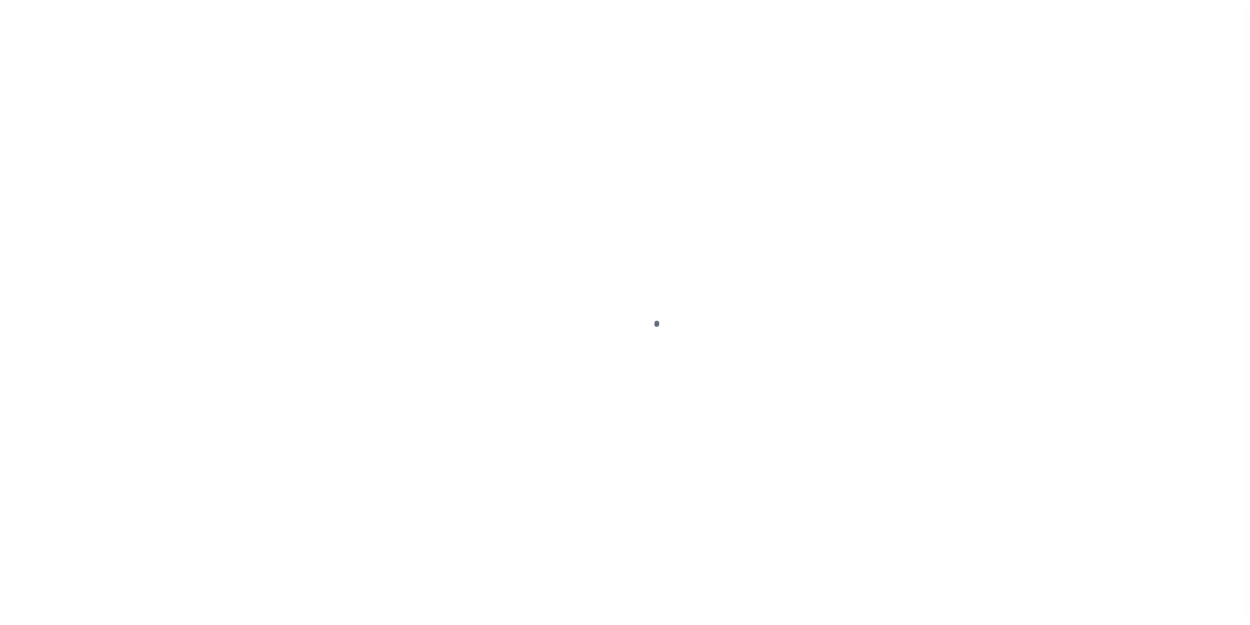
select select "OP2"
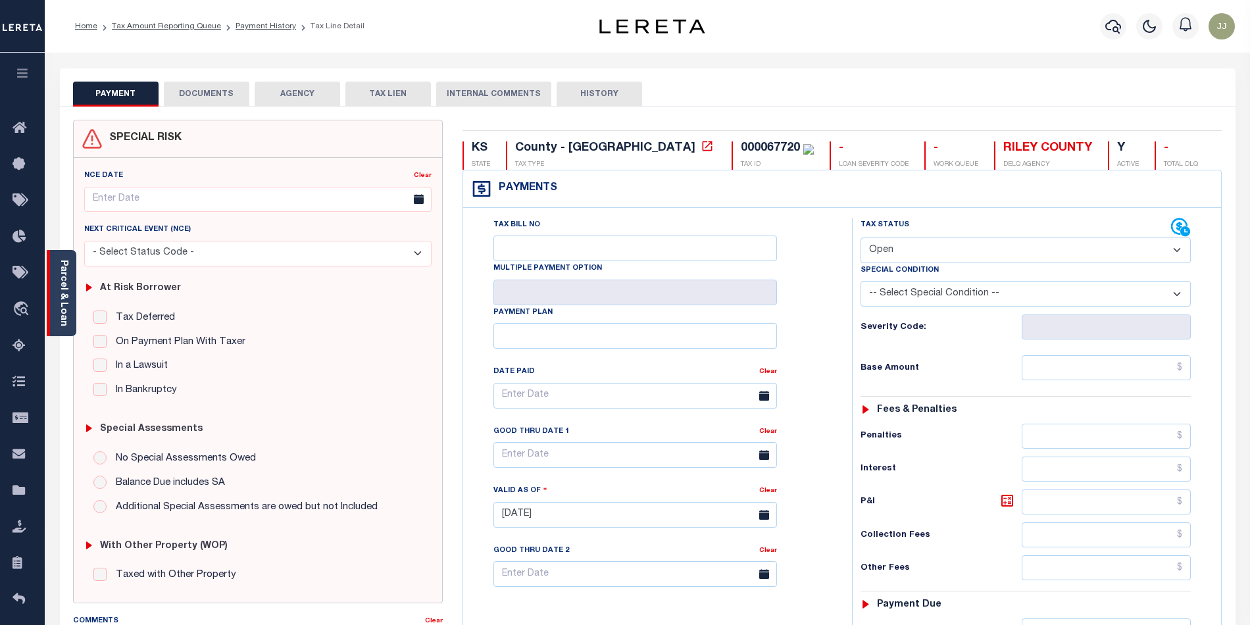
click at [59, 301] on link "Parcel & Loan" at bounding box center [63, 293] width 9 height 66
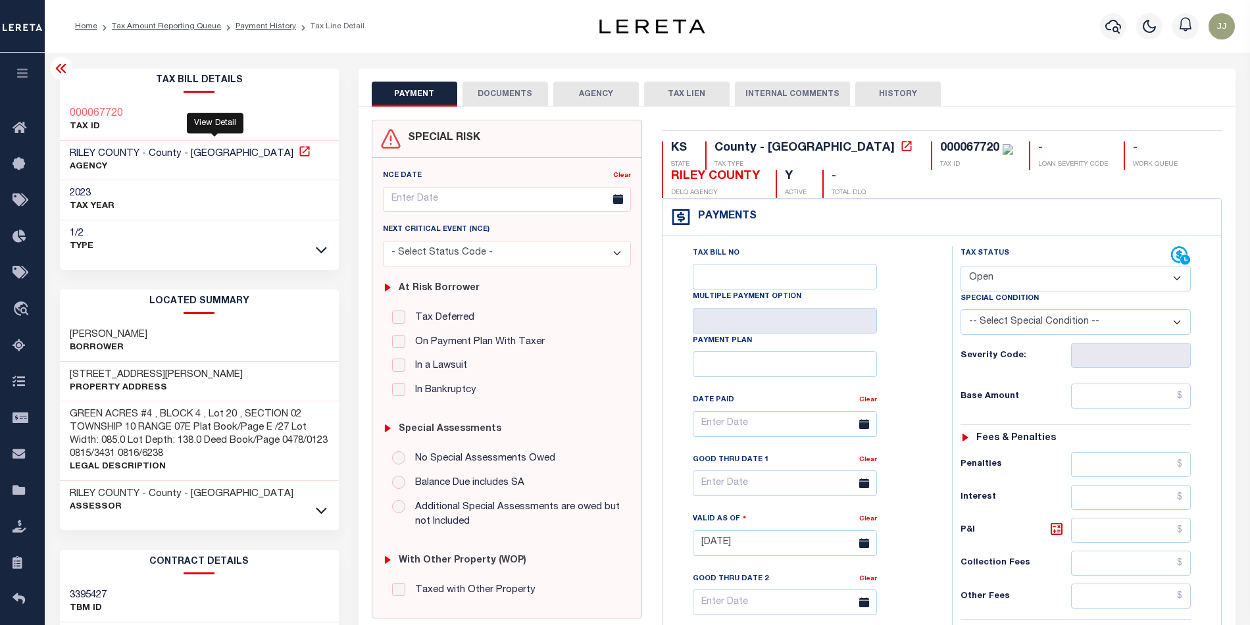
click at [299, 151] on icon at bounding box center [304, 151] width 10 height 10
click at [319, 513] on icon at bounding box center [321, 510] width 11 height 14
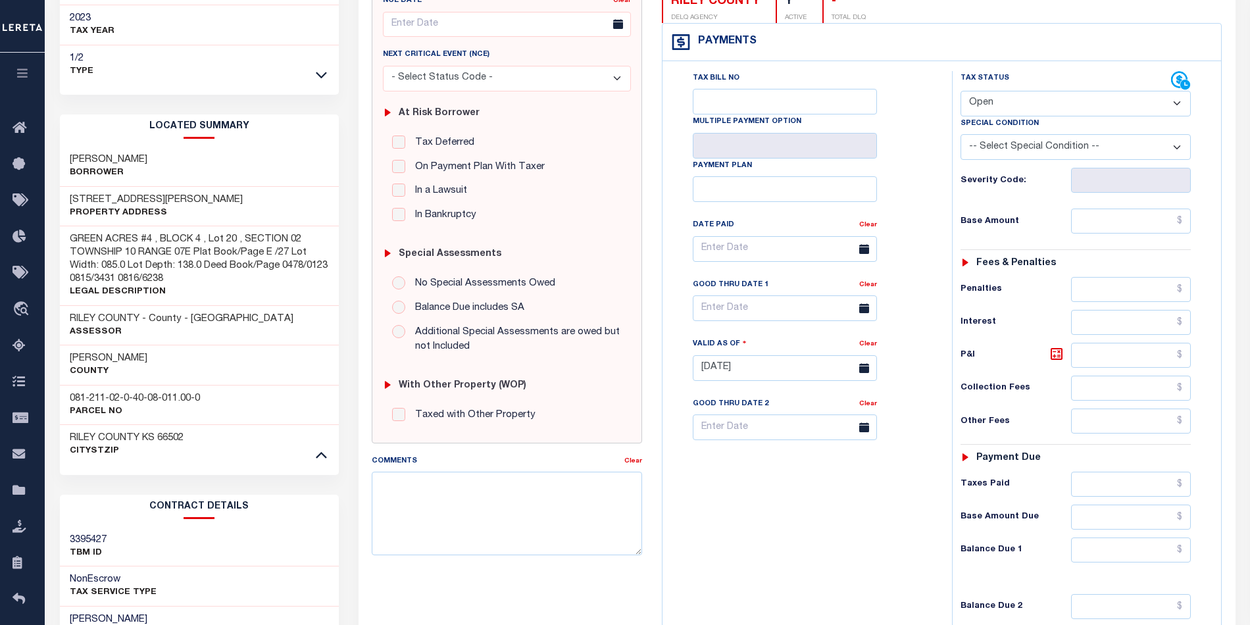
scroll to position [426, 0]
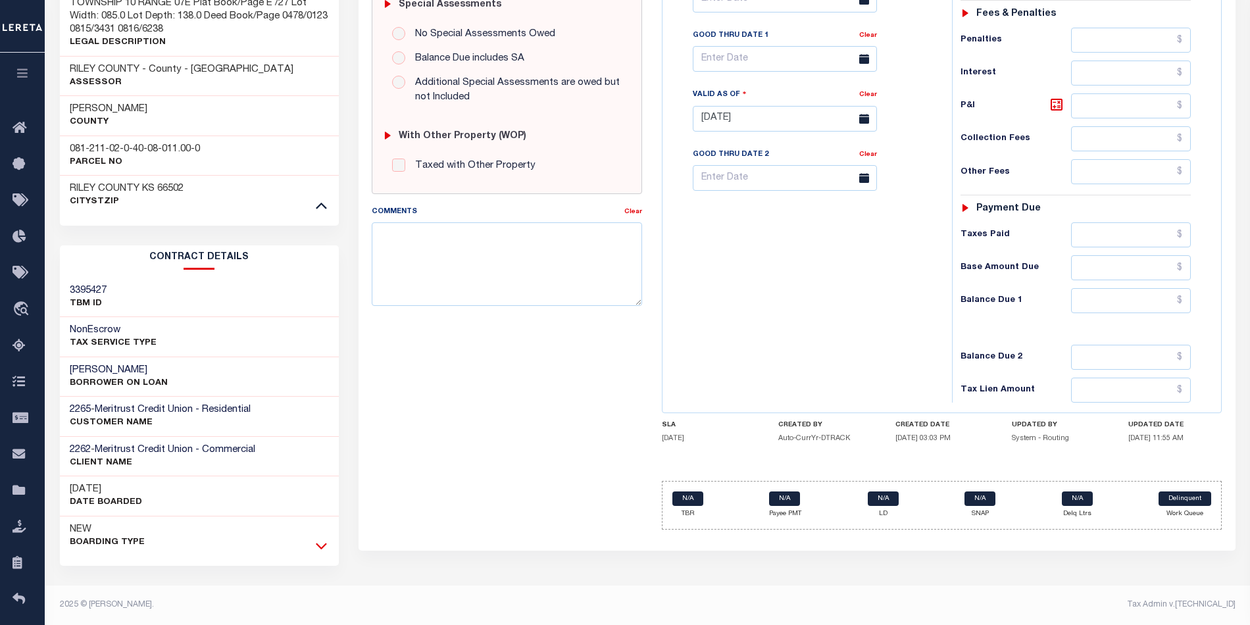
click at [318, 548] on icon at bounding box center [321, 546] width 11 height 14
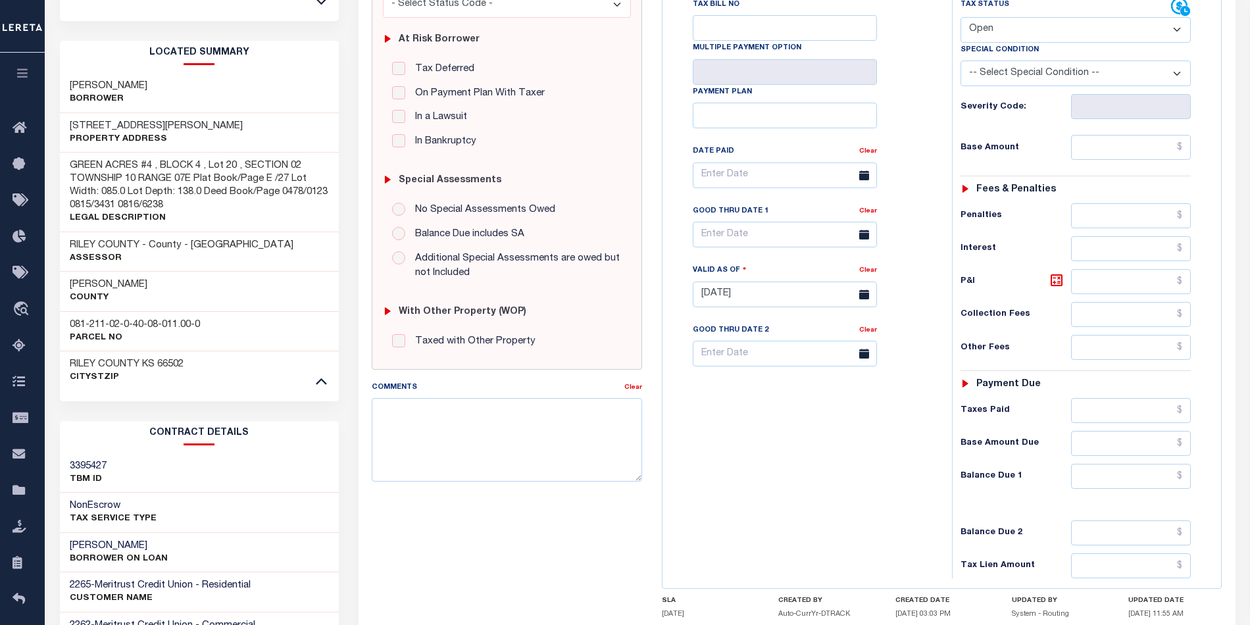
scroll to position [0, 0]
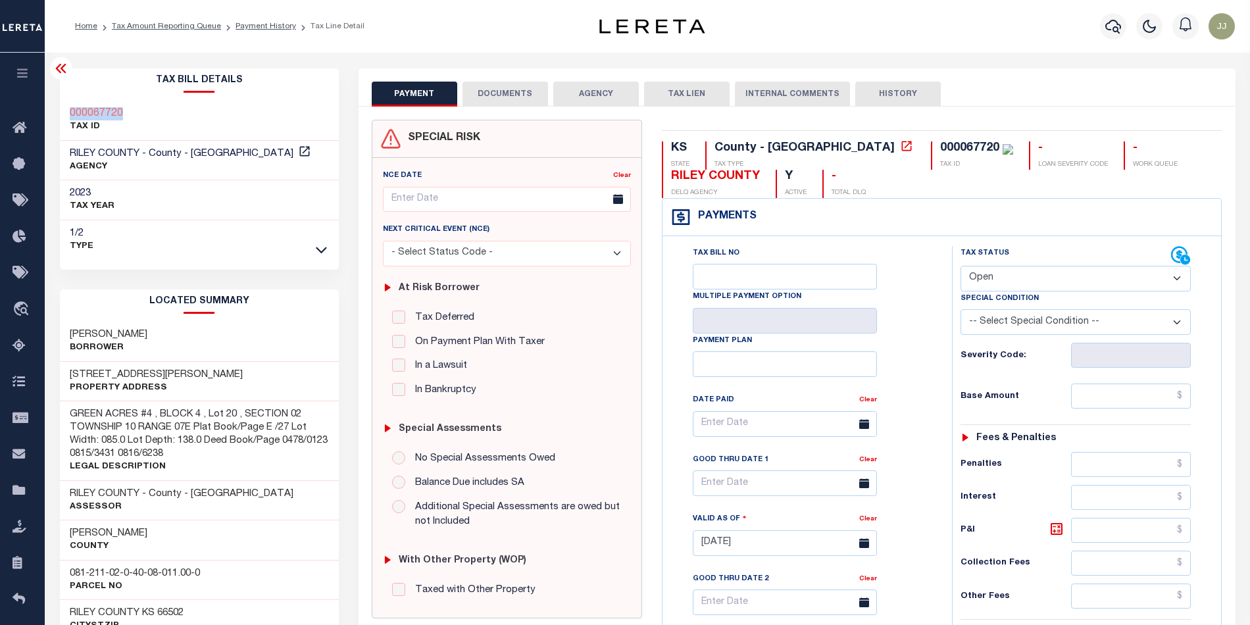
drag, startPoint x: 137, startPoint y: 113, endPoint x: 64, endPoint y: 114, distance: 72.4
click at [64, 114] on div "000067720 TAX ID" at bounding box center [199, 121] width 279 height 40
copy h3 "000067720"
drag, startPoint x: 143, startPoint y: 374, endPoint x: 67, endPoint y: 375, distance: 75.7
click at [67, 375] on div "2923 GARY AVE Property Address" at bounding box center [199, 382] width 279 height 40
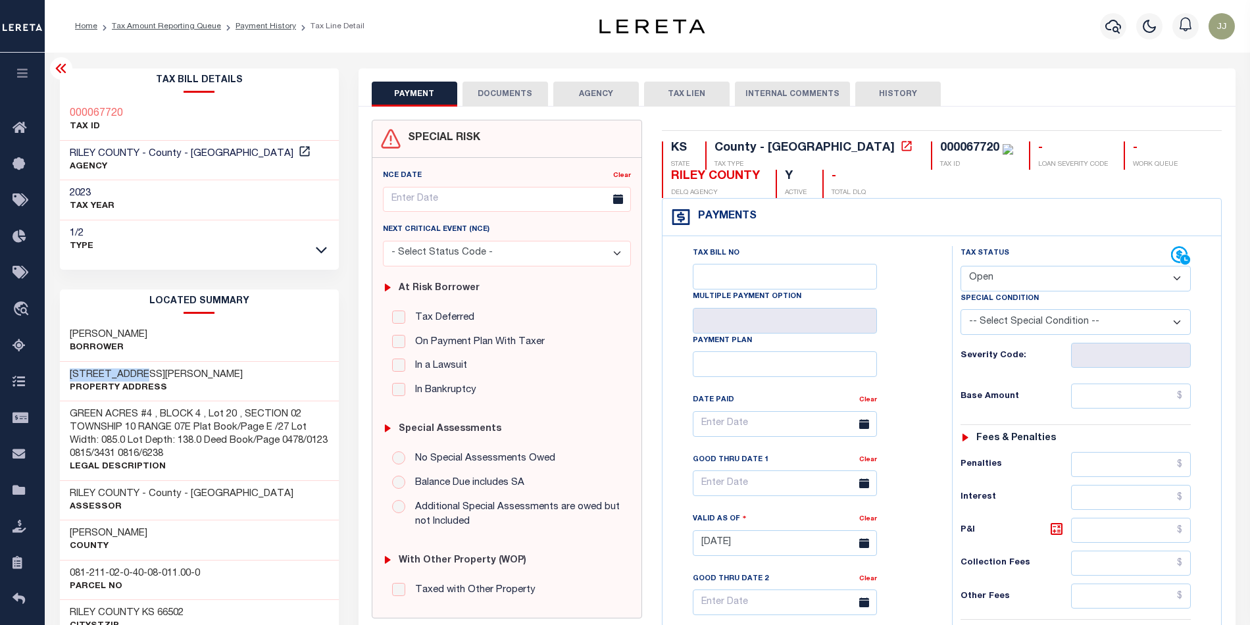
copy h3 "[STREET_ADDRESS][PERSON_NAME]"
click at [501, 95] on button "DOCUMENTS" at bounding box center [505, 94] width 86 height 25
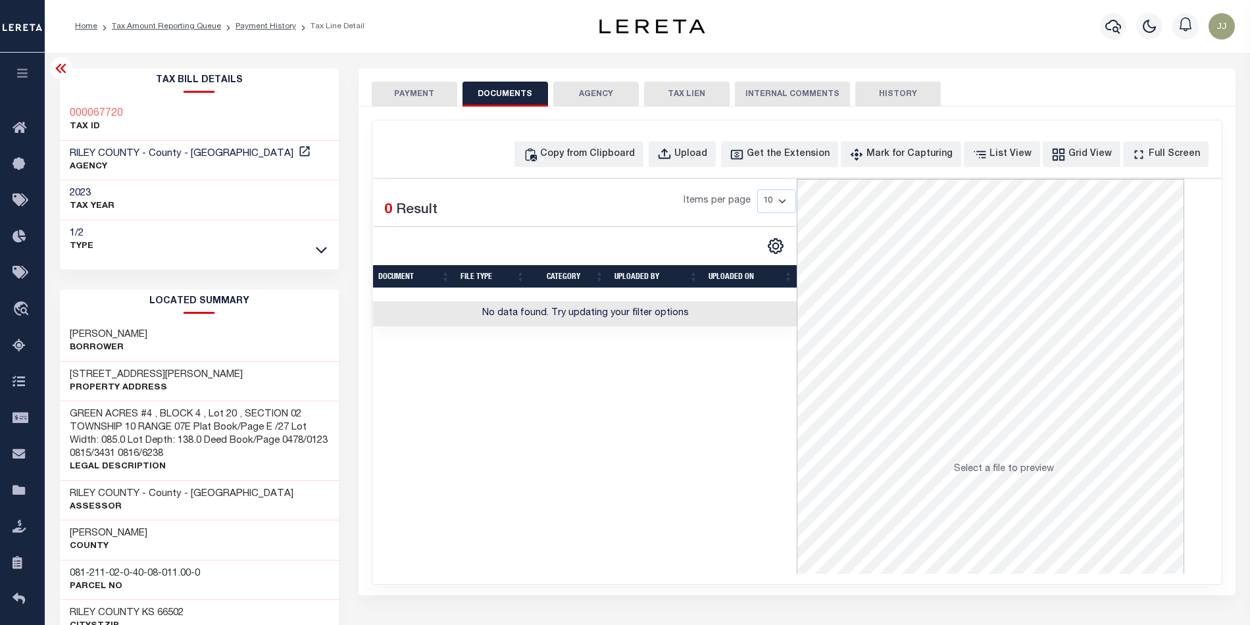
click at [616, 138] on div "Copy from Clipboard Upload Get the Extension Mark for Capturing Got it List Vie…" at bounding box center [796, 352] width 849 height 464
click at [609, 159] on div "Copy from Clipboard" at bounding box center [587, 154] width 95 height 14
select select "POP"
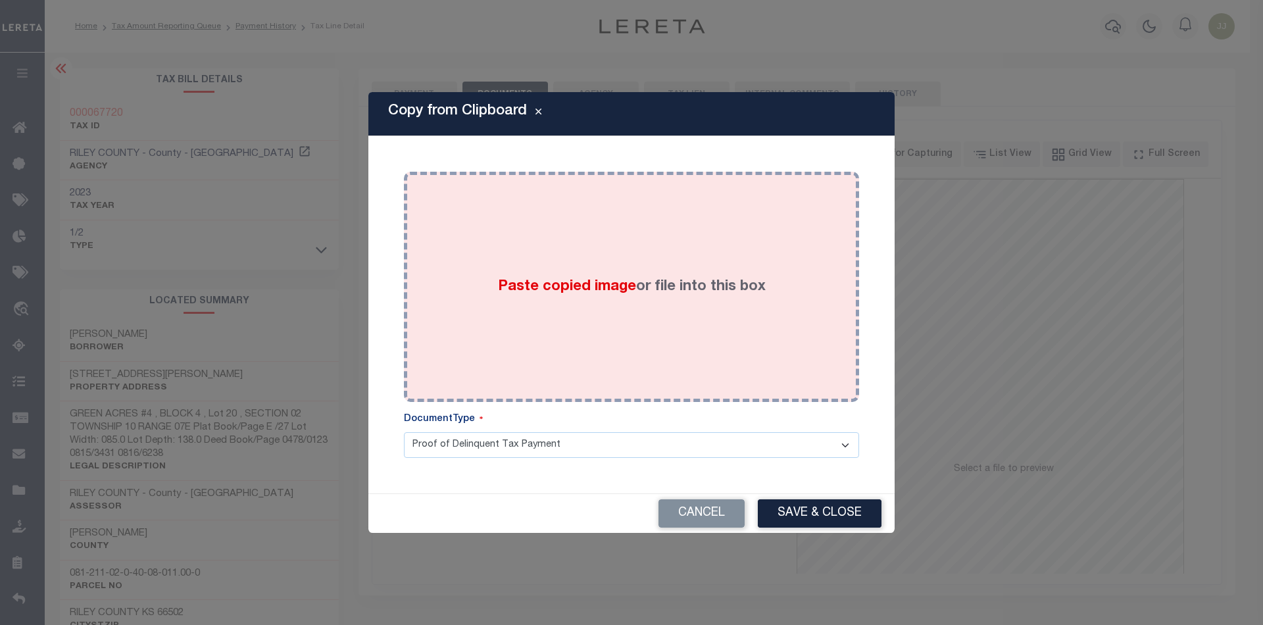
click at [626, 282] on span "Paste copied image" at bounding box center [567, 287] width 138 height 14
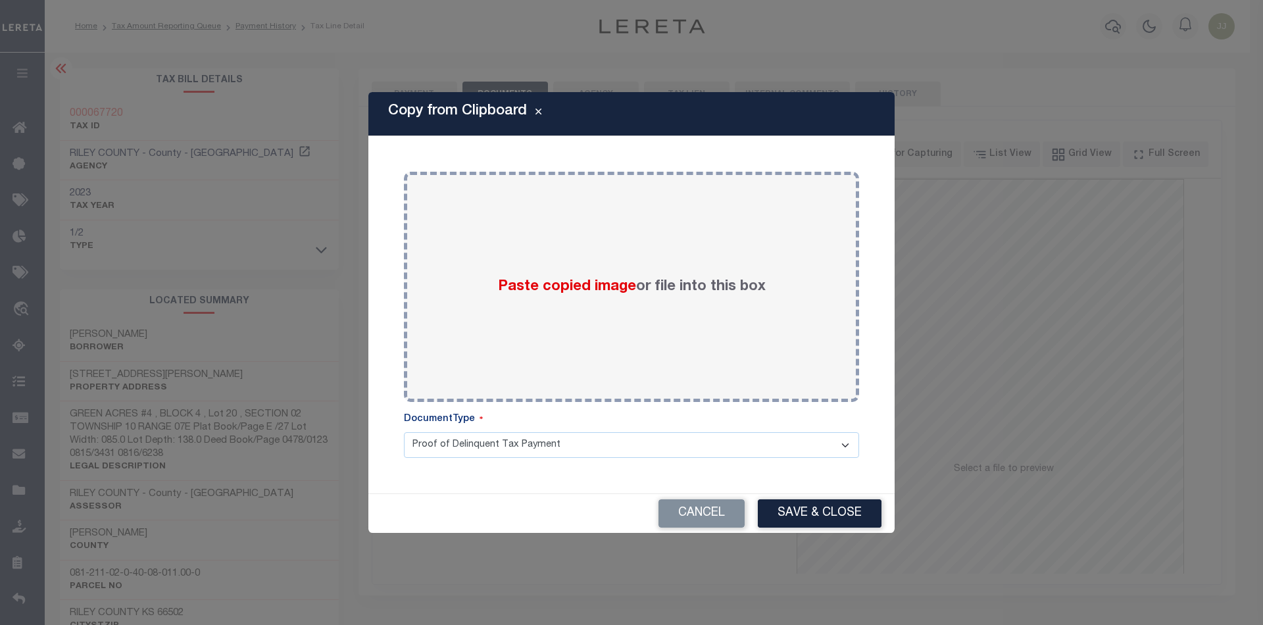
click at [582, 337] on div "Paste copied image or file into this box" at bounding box center [631, 287] width 435 height 211
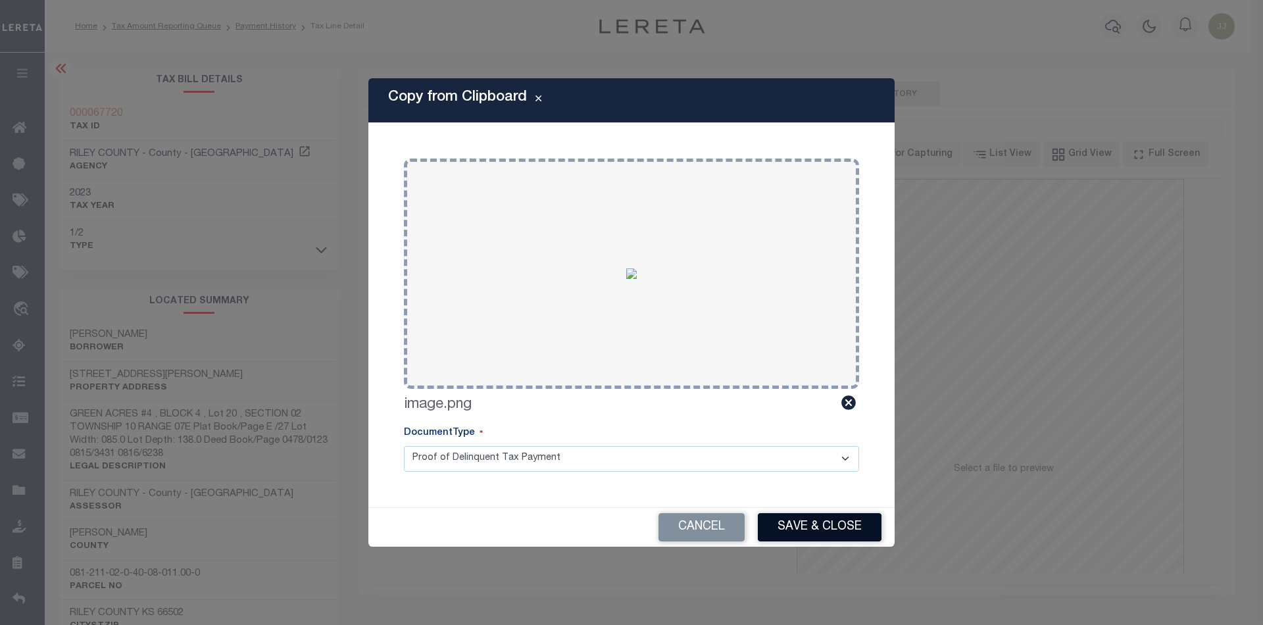
click at [811, 524] on button "Save & Close" at bounding box center [820, 527] width 124 height 28
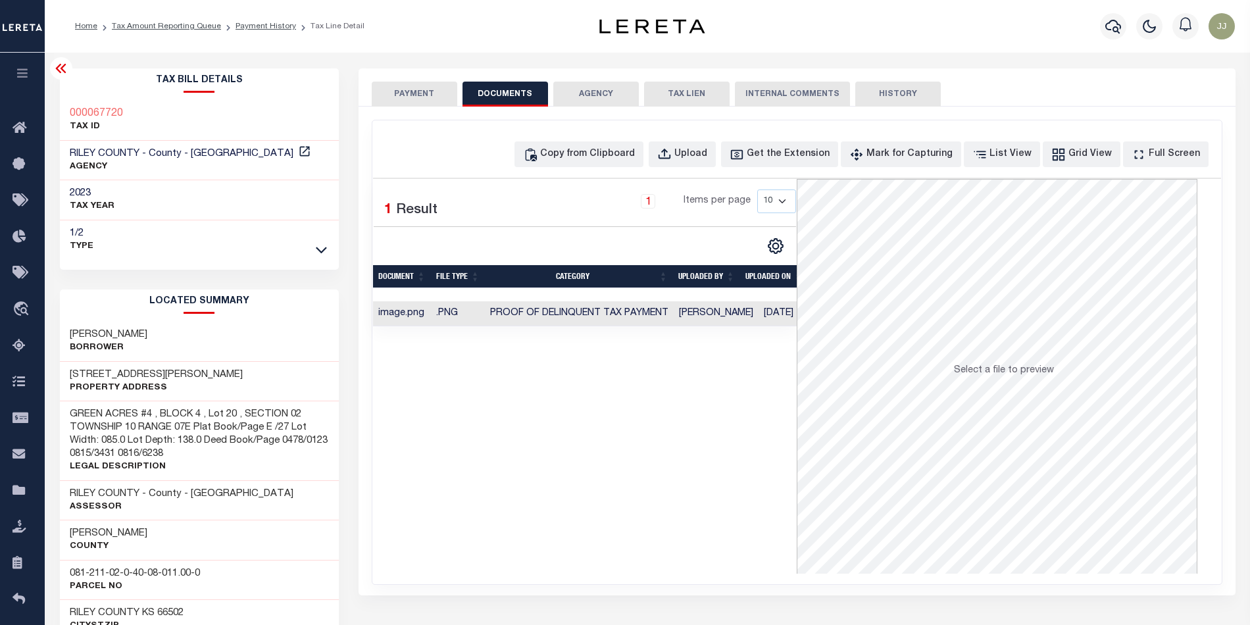
click at [439, 103] on button "PAYMENT" at bounding box center [415, 94] width 86 height 25
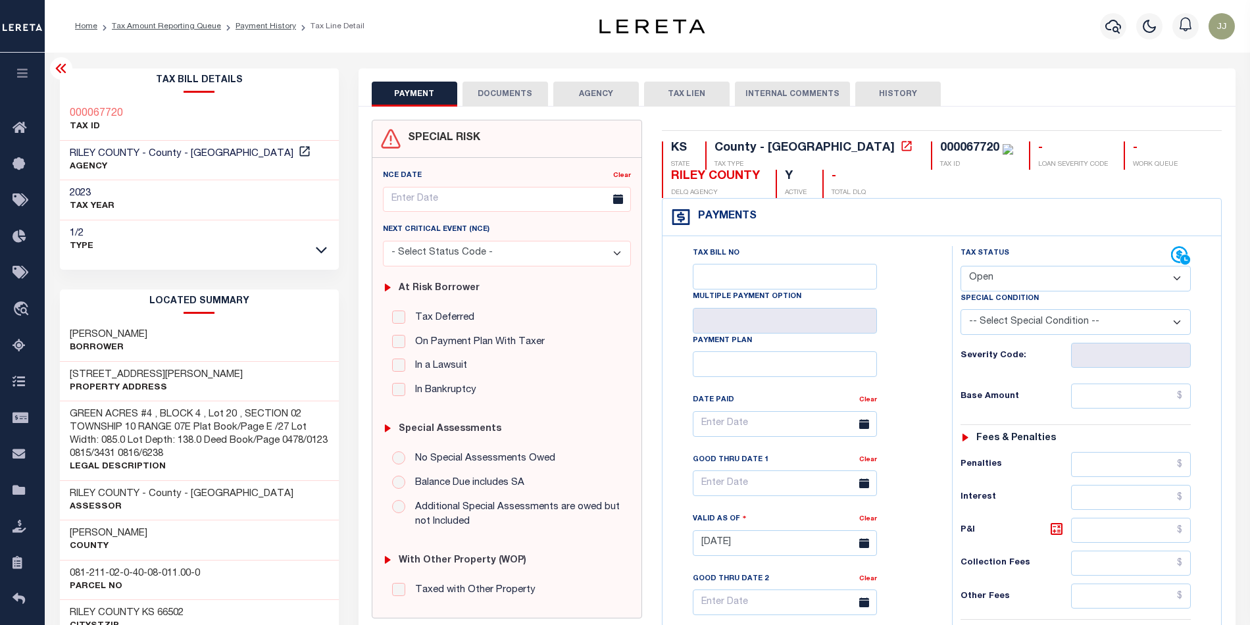
click at [1022, 291] on select "- Select Status Code - Open Due/Unpaid Paid Incomplete No Tax Due Internal Refu…" at bounding box center [1075, 279] width 231 height 26
select select "PYD"
click at [960, 267] on select "- Select Status Code - Open Due/Unpaid Paid Incomplete No Tax Due Internal Refu…" at bounding box center [1075, 279] width 231 height 26
type input "09/03/2025"
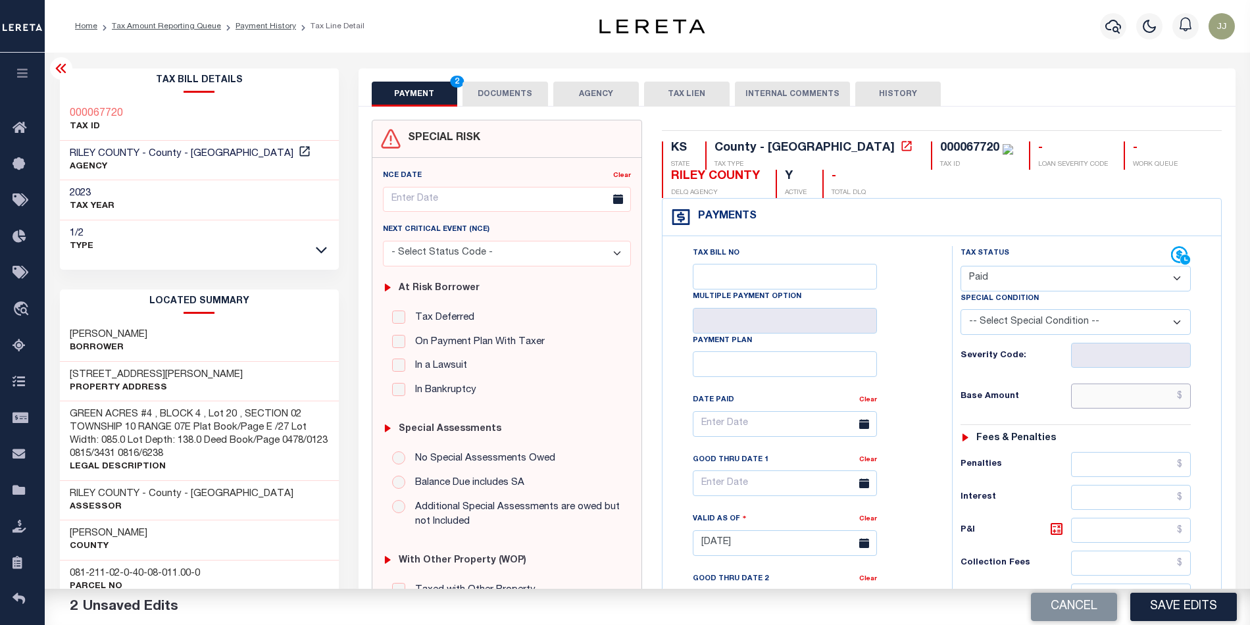
click at [1111, 390] on input "text" at bounding box center [1131, 396] width 120 height 25
click at [1132, 398] on input "text" at bounding box center [1131, 396] width 120 height 25
type input "$0.00"
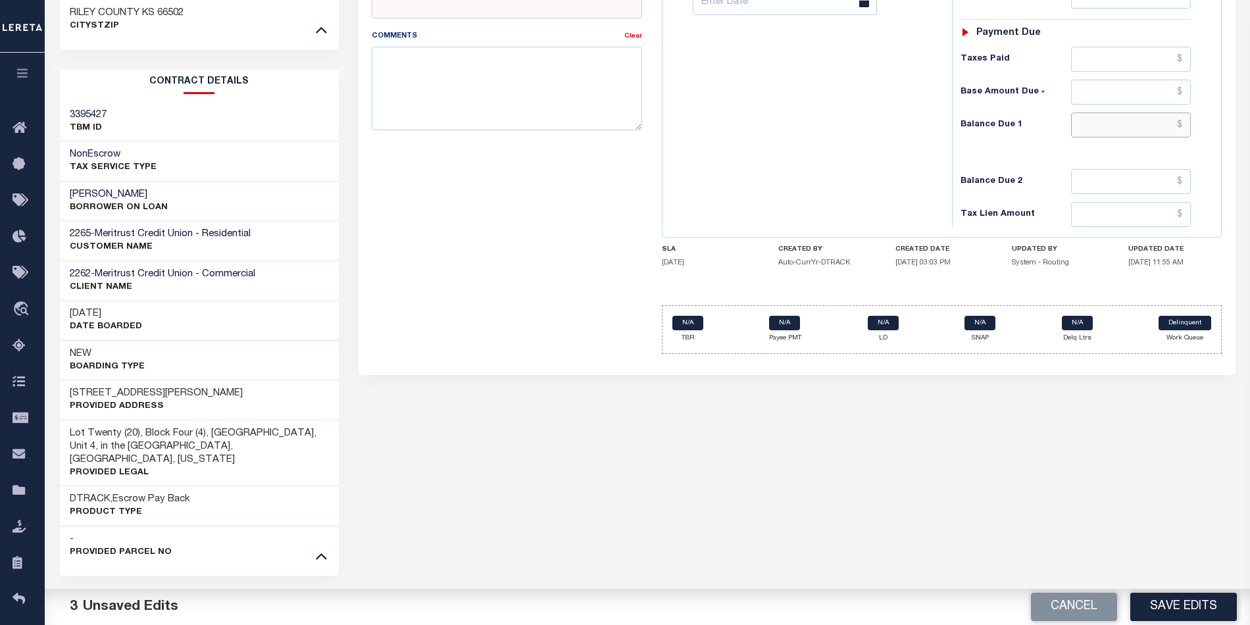
click at [1120, 125] on input "text" at bounding box center [1131, 124] width 120 height 25
type input "$0.00"
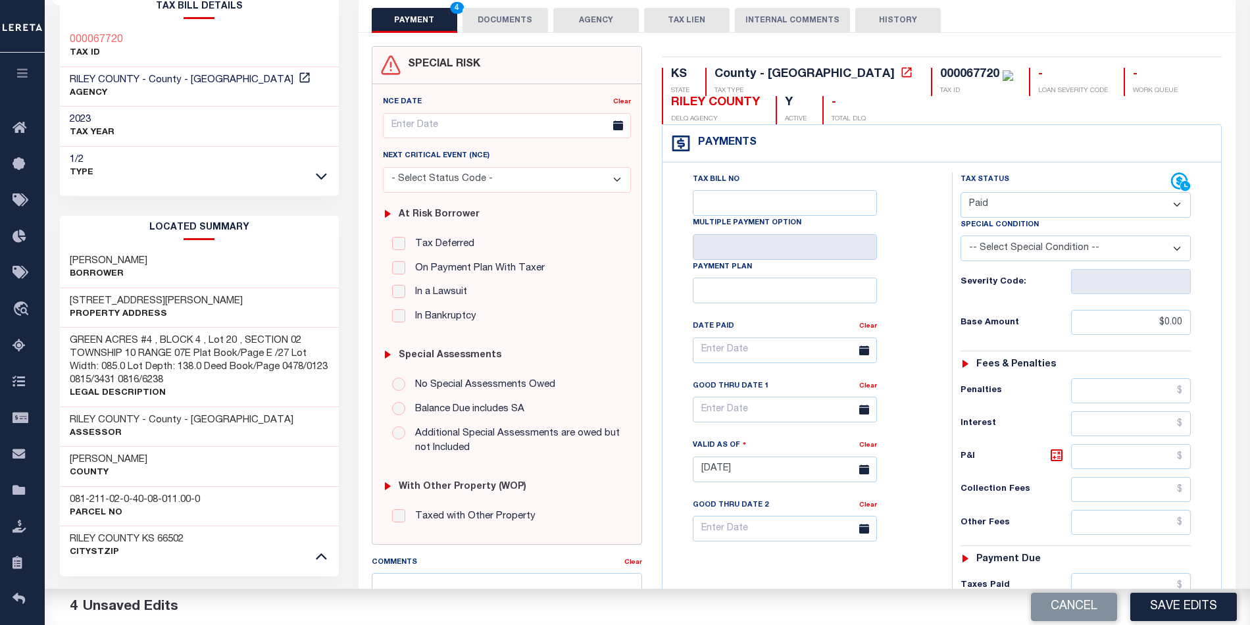
scroll to position [0, 0]
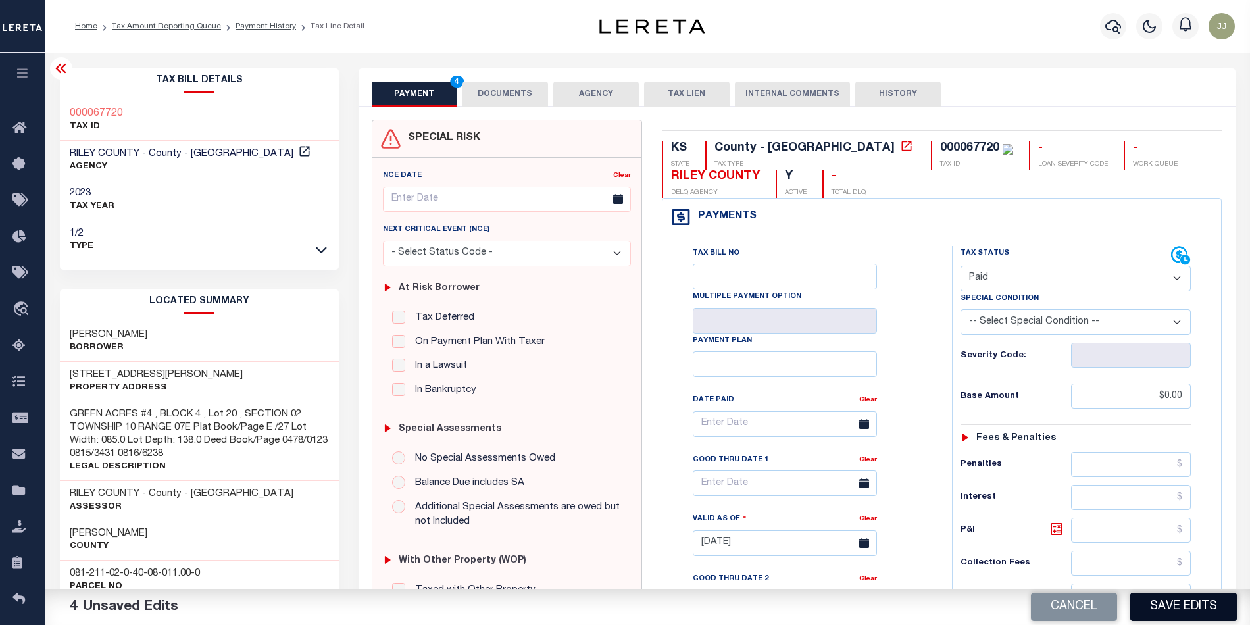
click at [1166, 600] on button "Save Edits" at bounding box center [1183, 607] width 107 height 28
checkbox input "false"
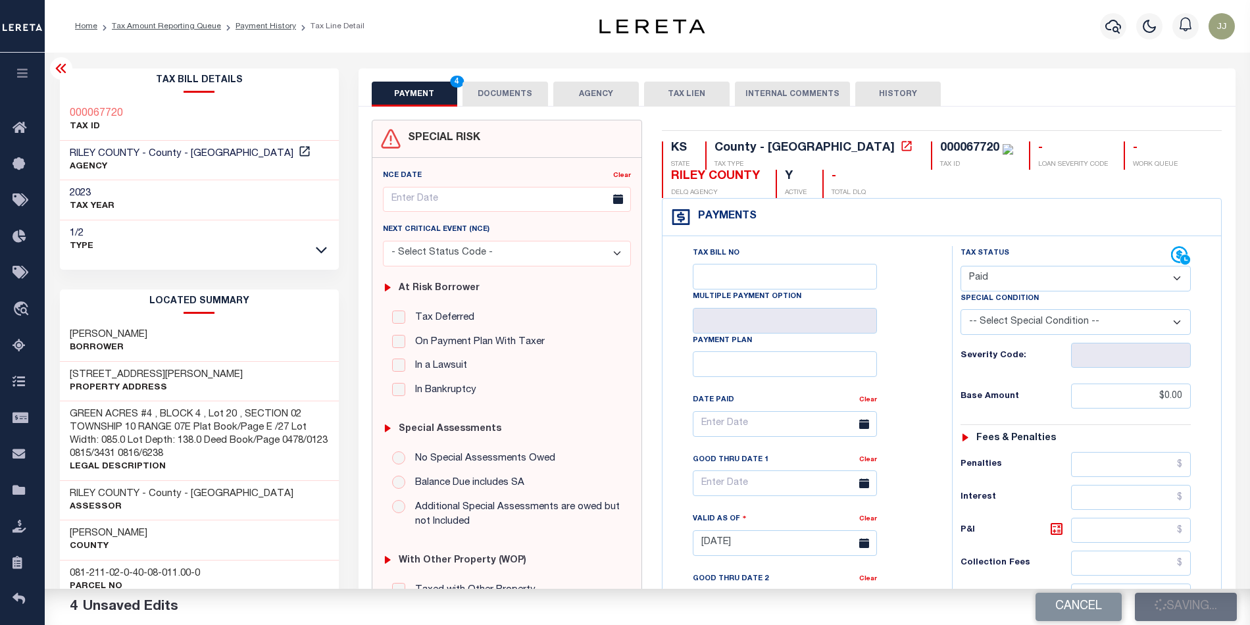
type input "$0"
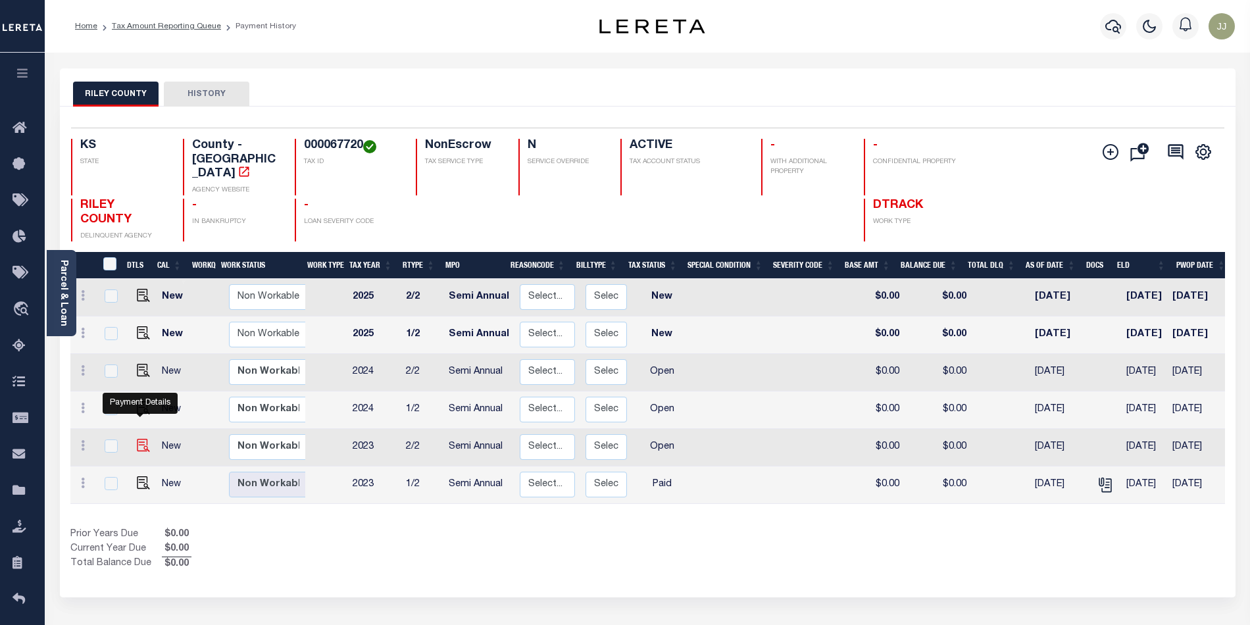
click at [137, 439] on img "" at bounding box center [143, 445] width 13 height 13
checkbox input "true"
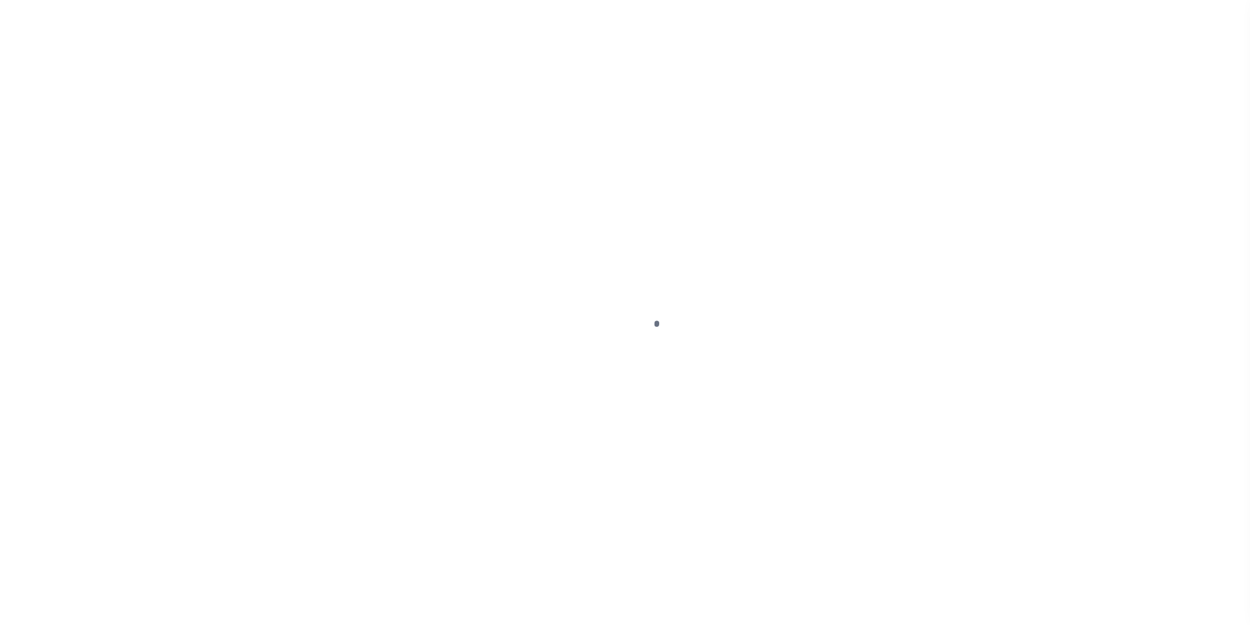
select select "OP2"
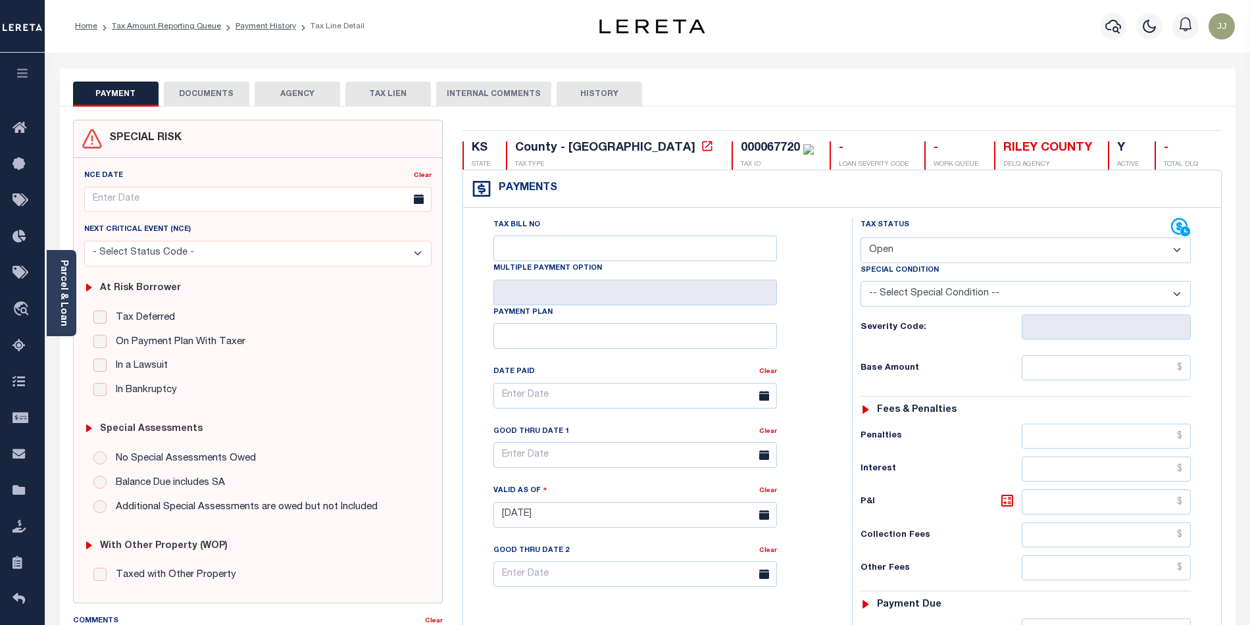
click at [214, 101] on button "DOCUMENTS" at bounding box center [207, 94] width 86 height 25
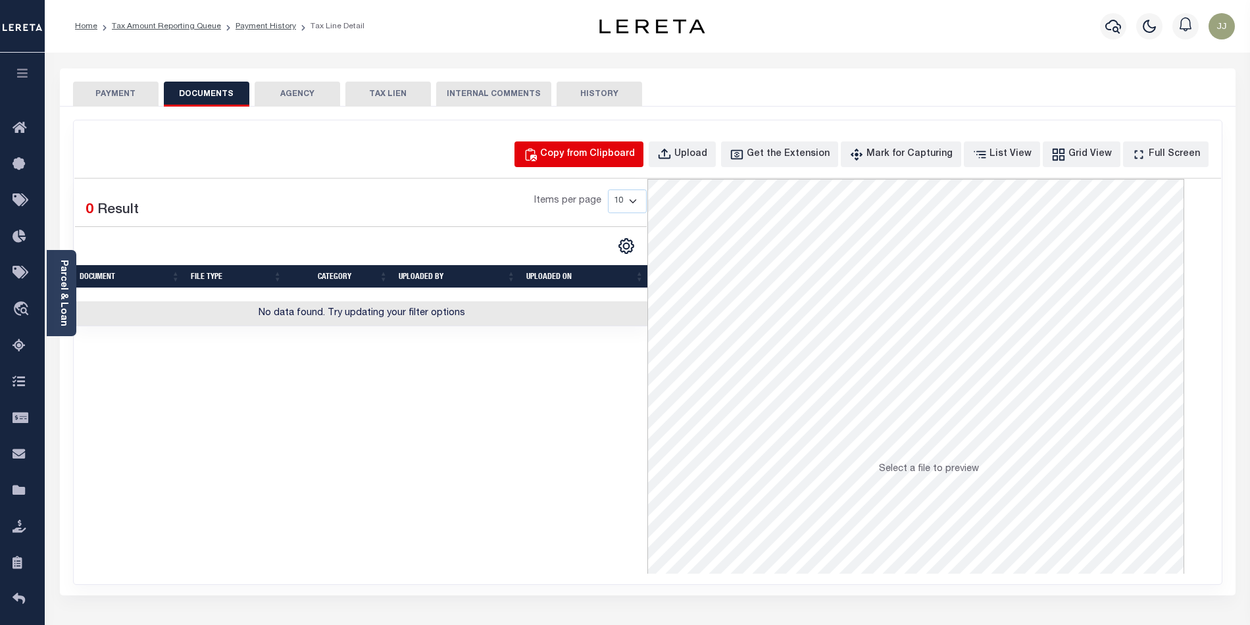
click at [604, 157] on div "Copy from Clipboard" at bounding box center [587, 154] width 95 height 14
select select "POP"
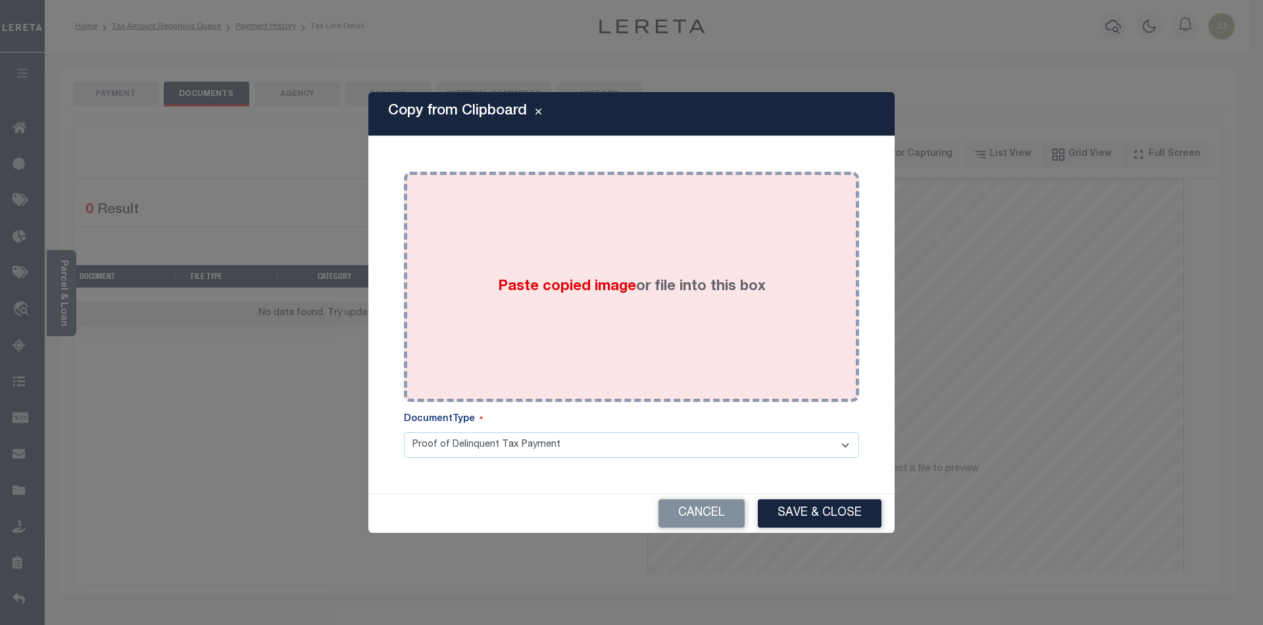
click at [589, 324] on div "Paste copied image or file into this box" at bounding box center [631, 287] width 435 height 211
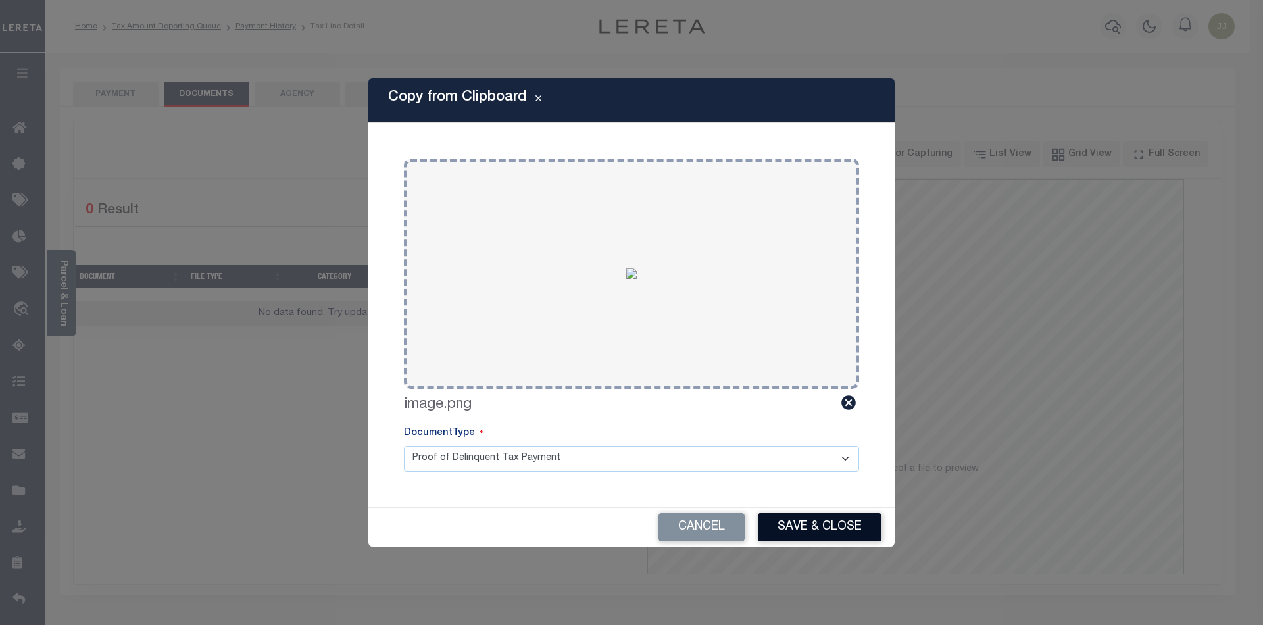
click at [819, 524] on button "Save & Close" at bounding box center [820, 527] width 124 height 28
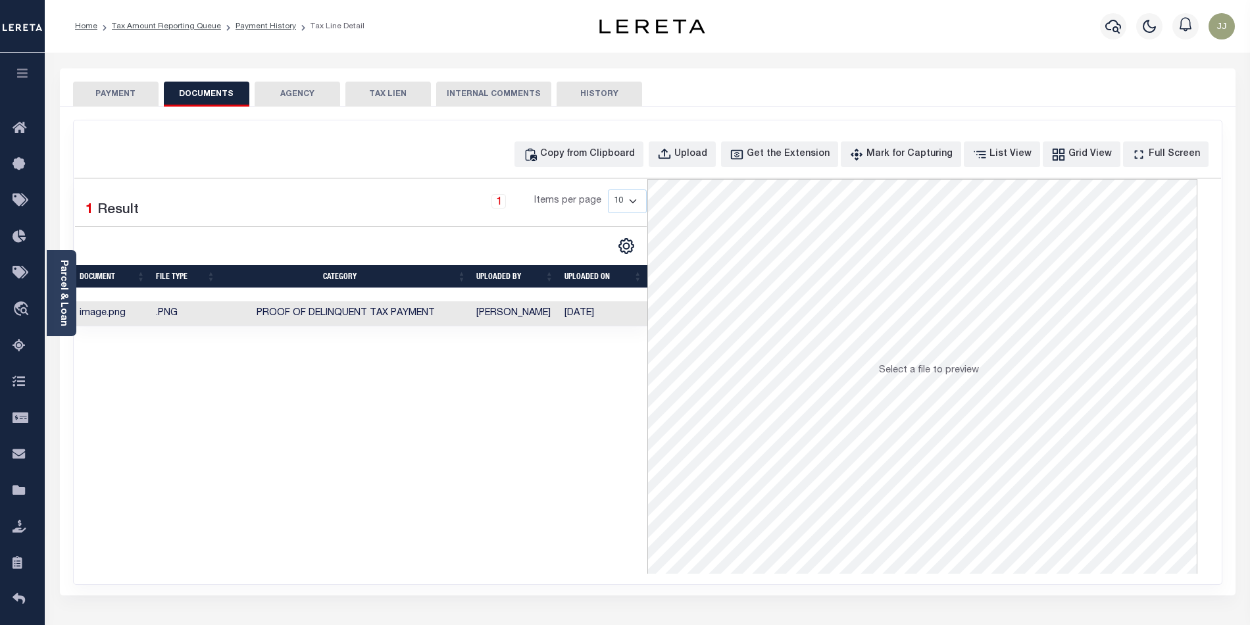
click at [132, 90] on button "PAYMENT" at bounding box center [116, 94] width 86 height 25
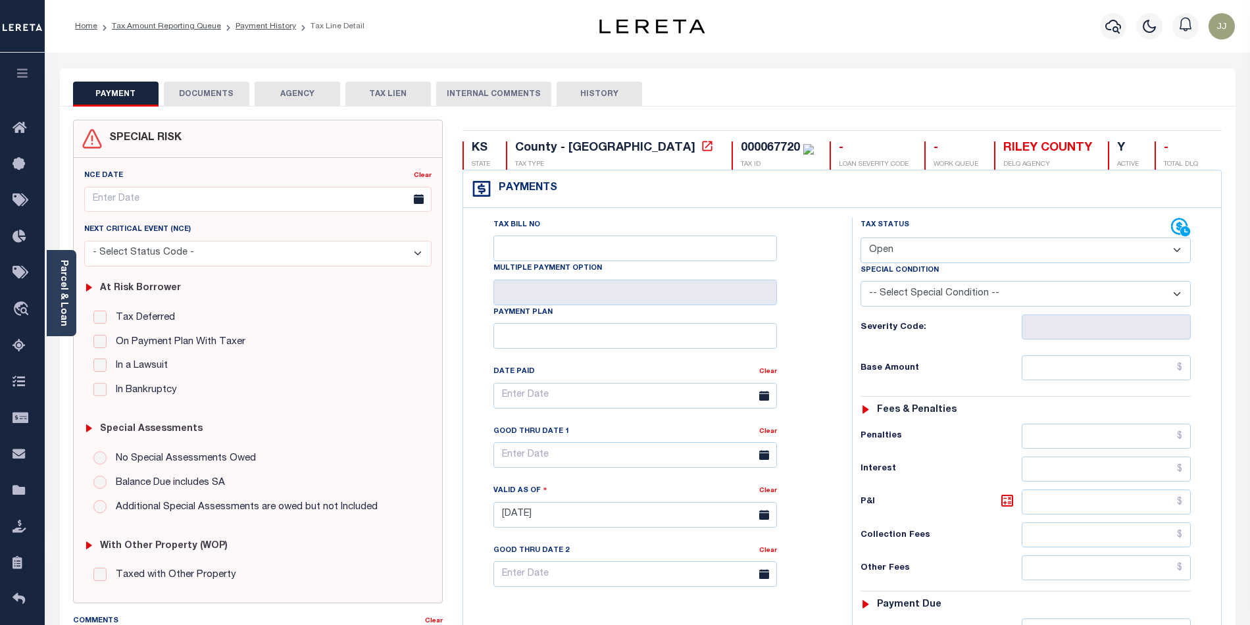
click at [905, 251] on select "- Select Status Code - Open Due/Unpaid Paid Incomplete No Tax Due Internal Refu…" at bounding box center [1025, 250] width 330 height 26
select select "PYD"
click at [860, 239] on select "- Select Status Code - Open Due/Unpaid Paid Incomplete No Tax Due Internal Refu…" at bounding box center [1025, 250] width 330 height 26
type input "[DATE]"
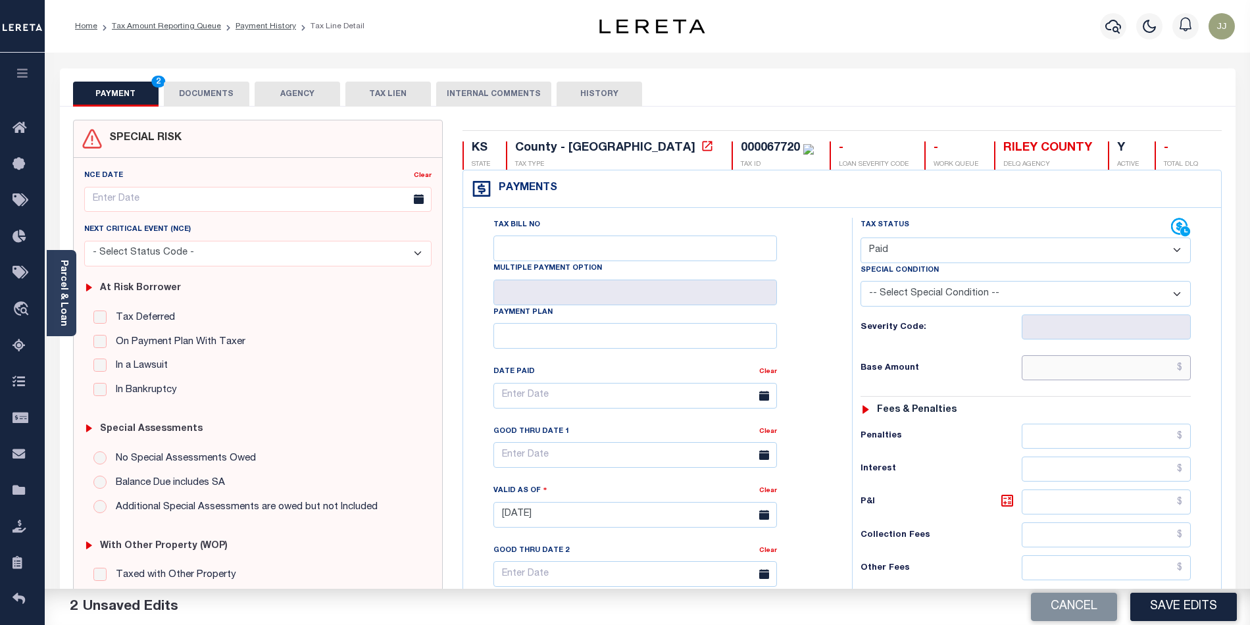
click at [1089, 372] on input "text" at bounding box center [1107, 367] width 170 height 25
type input "$0.00"
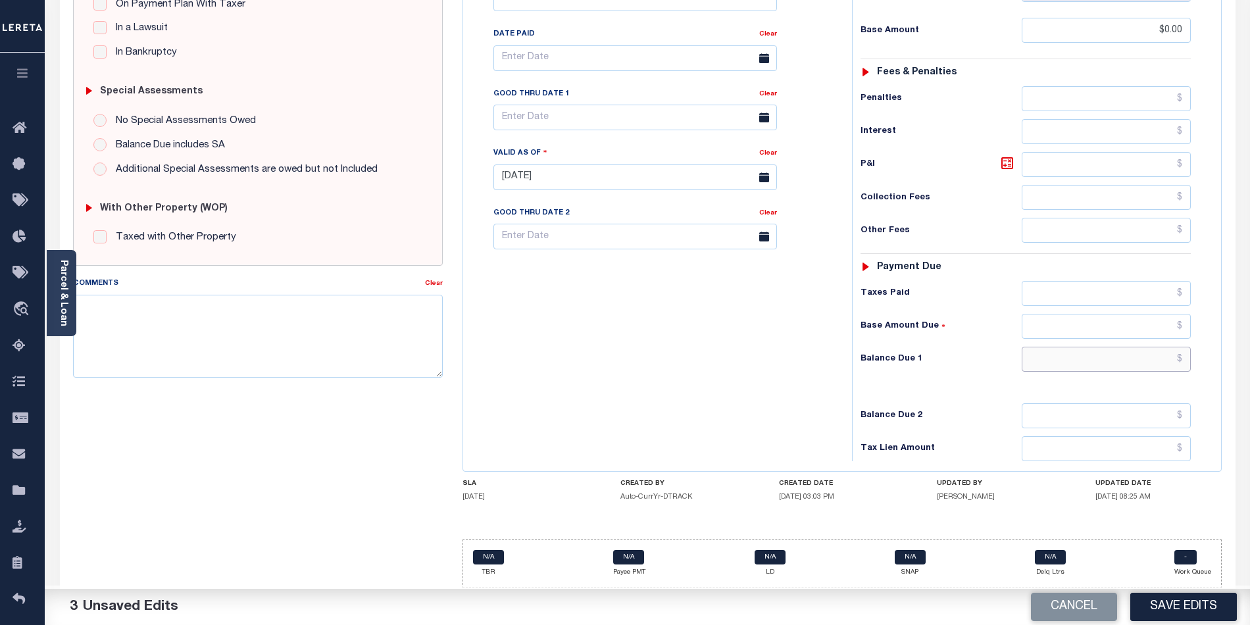
click at [1114, 353] on input "text" at bounding box center [1107, 359] width 170 height 25
type input "$0.00"
click at [1163, 601] on button "Save Edits" at bounding box center [1183, 607] width 107 height 28
checkbox input "false"
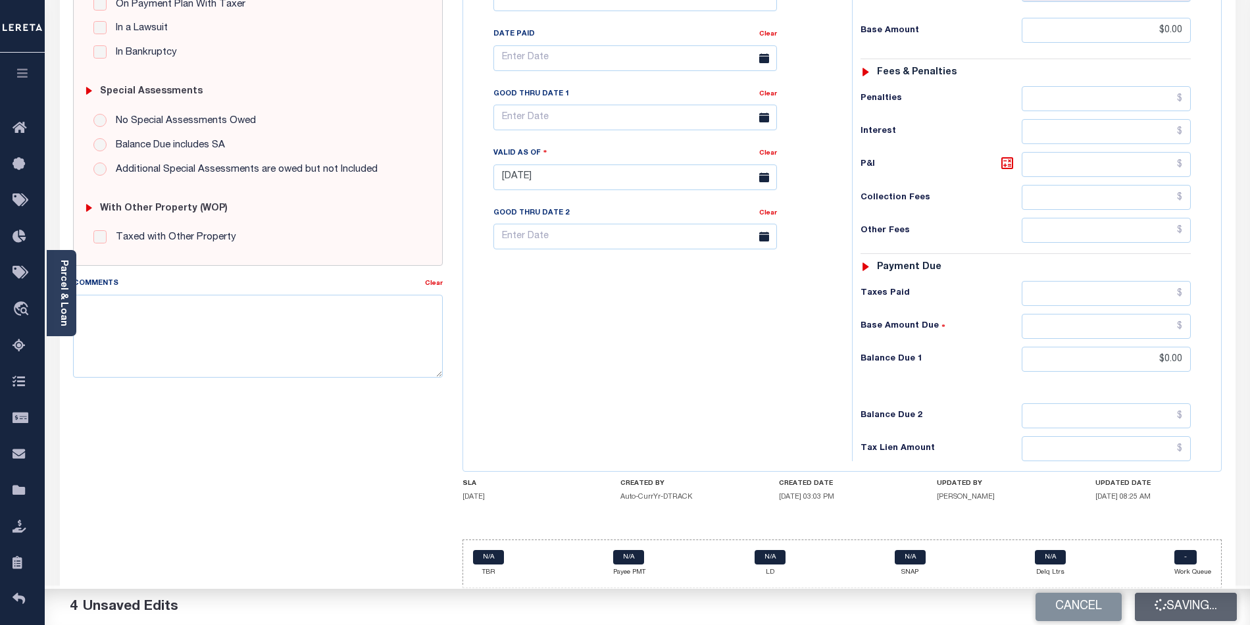
checkbox input "false"
type input "$0"
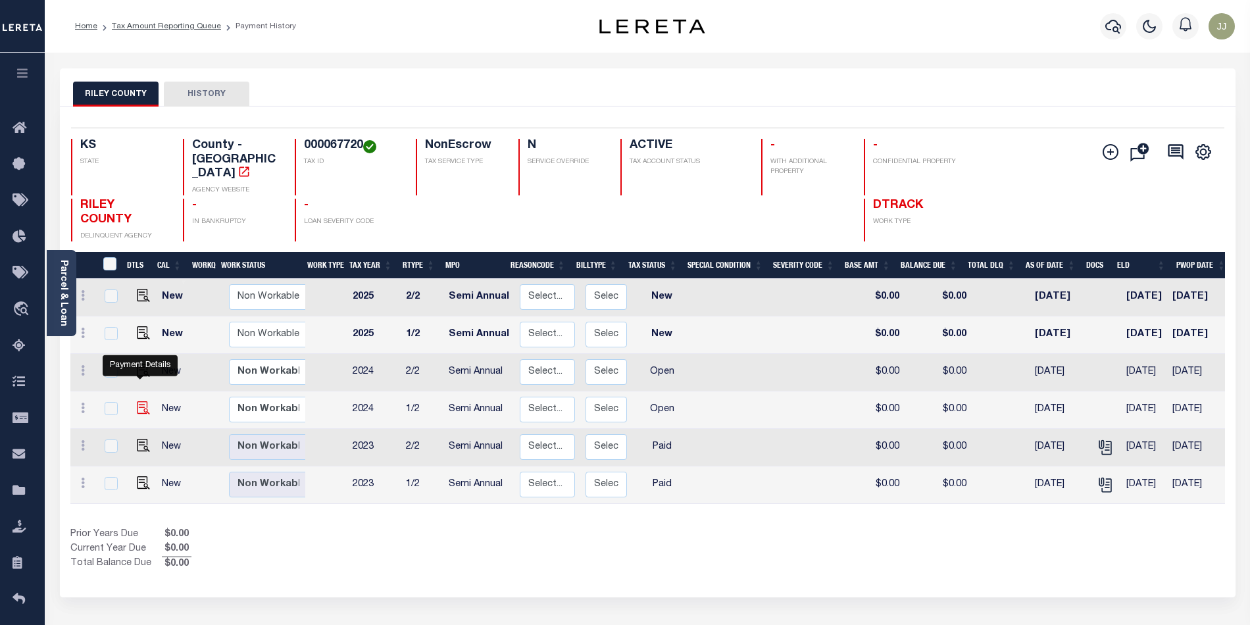
click at [138, 401] on img "" at bounding box center [143, 407] width 13 height 13
checkbox input "true"
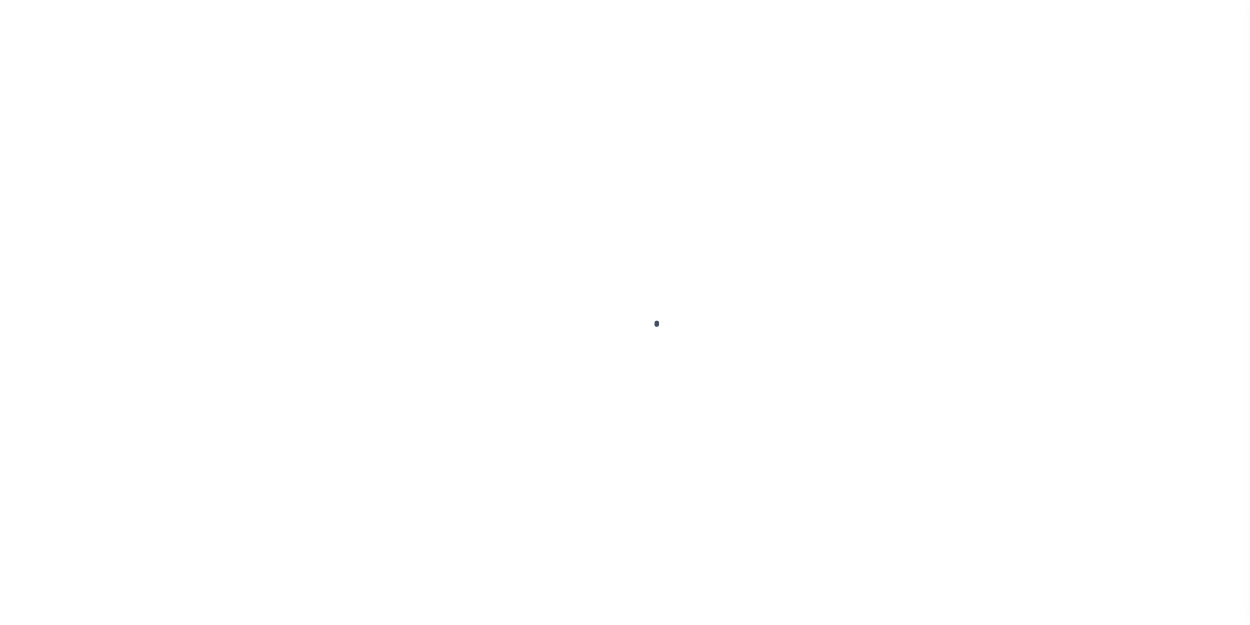
select select "OP2"
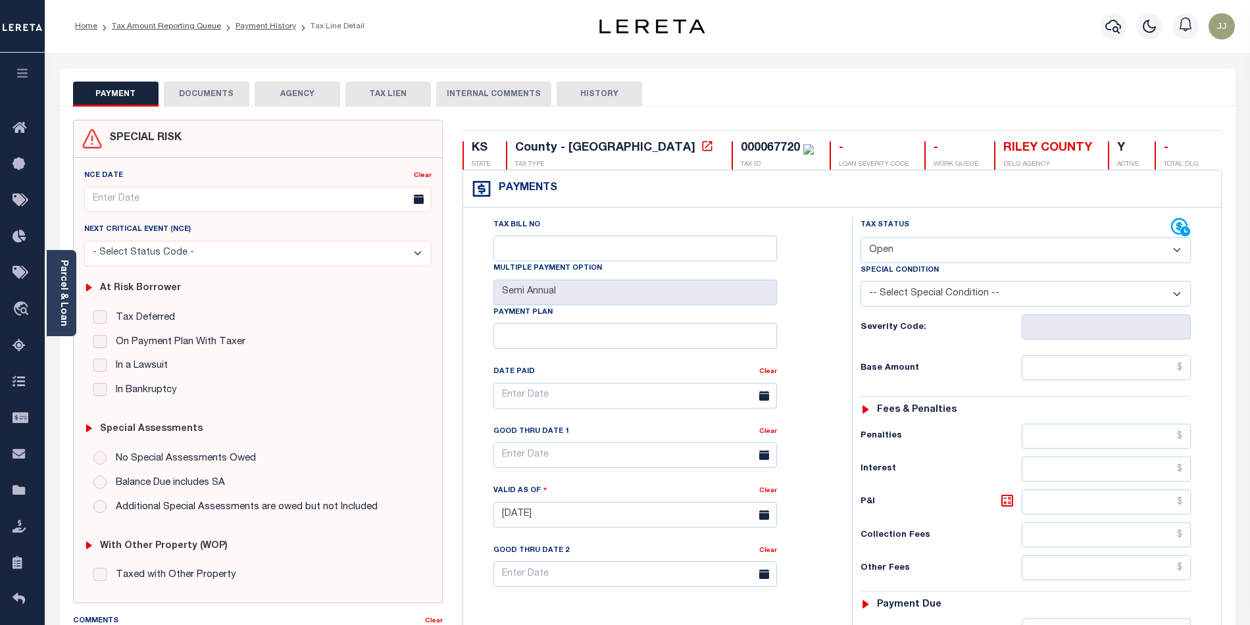
click at [208, 89] on button "DOCUMENTS" at bounding box center [207, 94] width 86 height 25
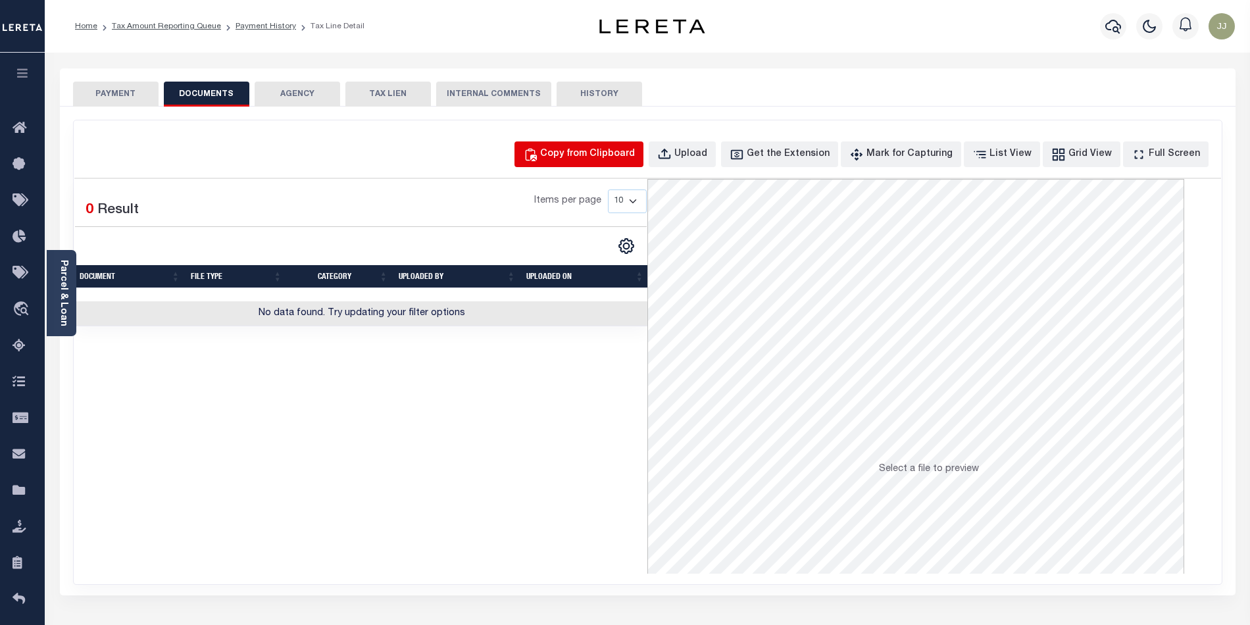
click at [603, 151] on div "Copy from Clipboard" at bounding box center [587, 154] width 95 height 14
select select "POP"
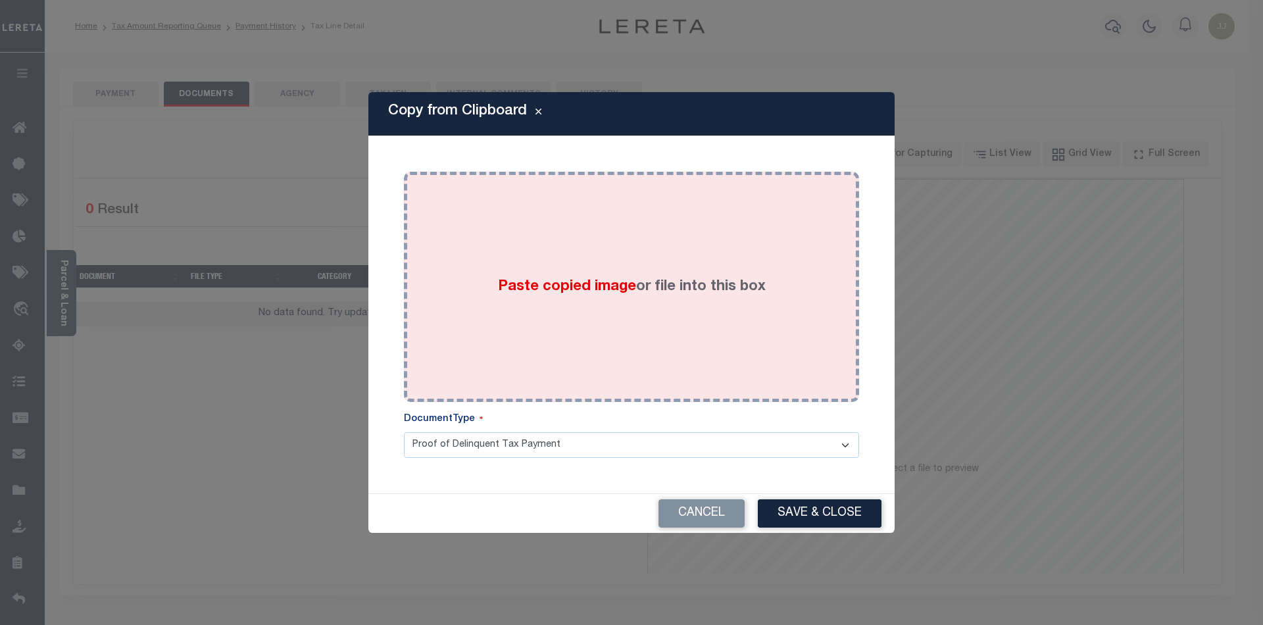
click at [549, 311] on div "Paste copied image or file into this box" at bounding box center [631, 287] width 435 height 211
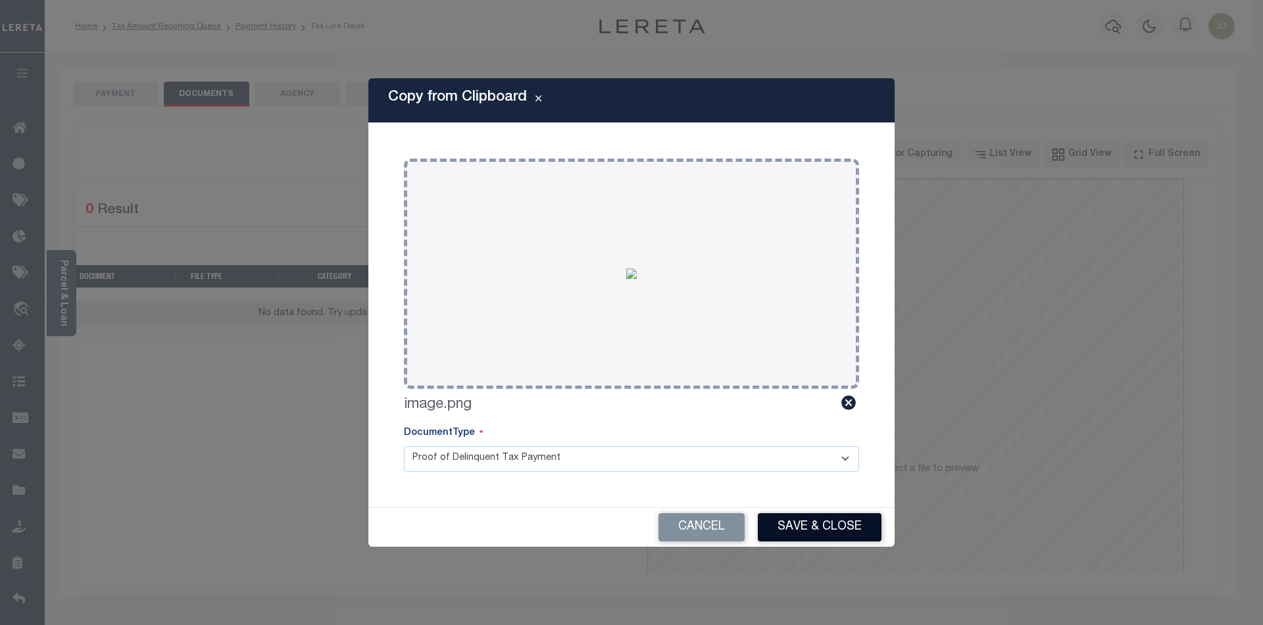
click at [803, 519] on button "Save & Close" at bounding box center [820, 527] width 124 height 28
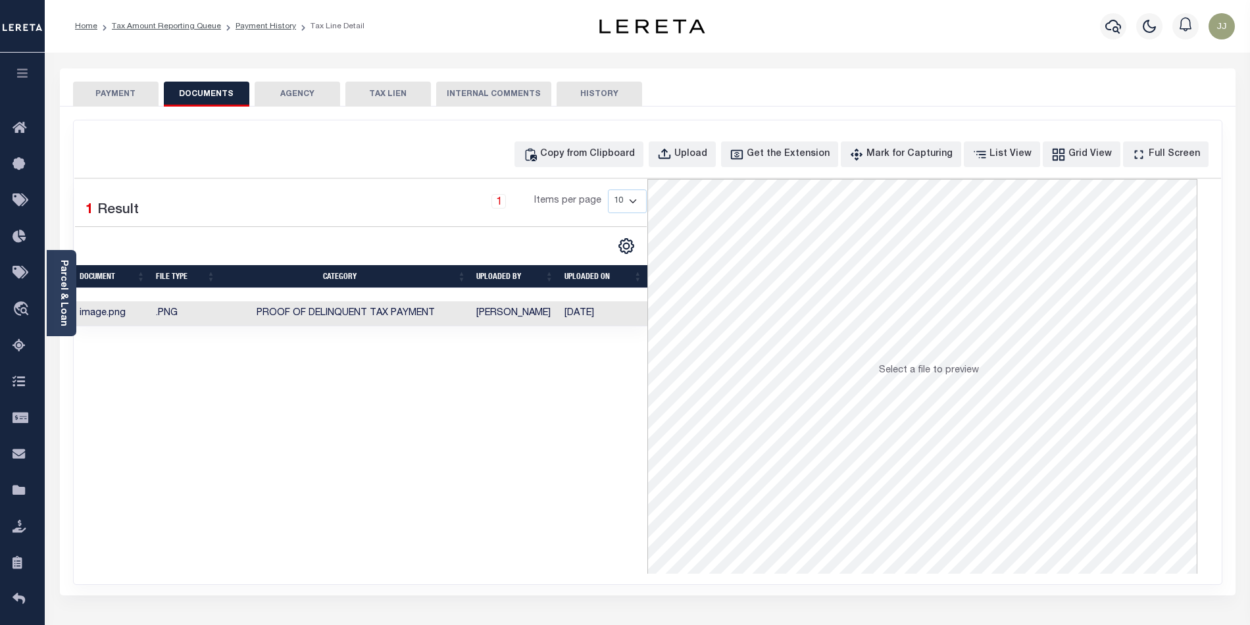
click at [130, 95] on button "PAYMENT" at bounding box center [116, 94] width 86 height 25
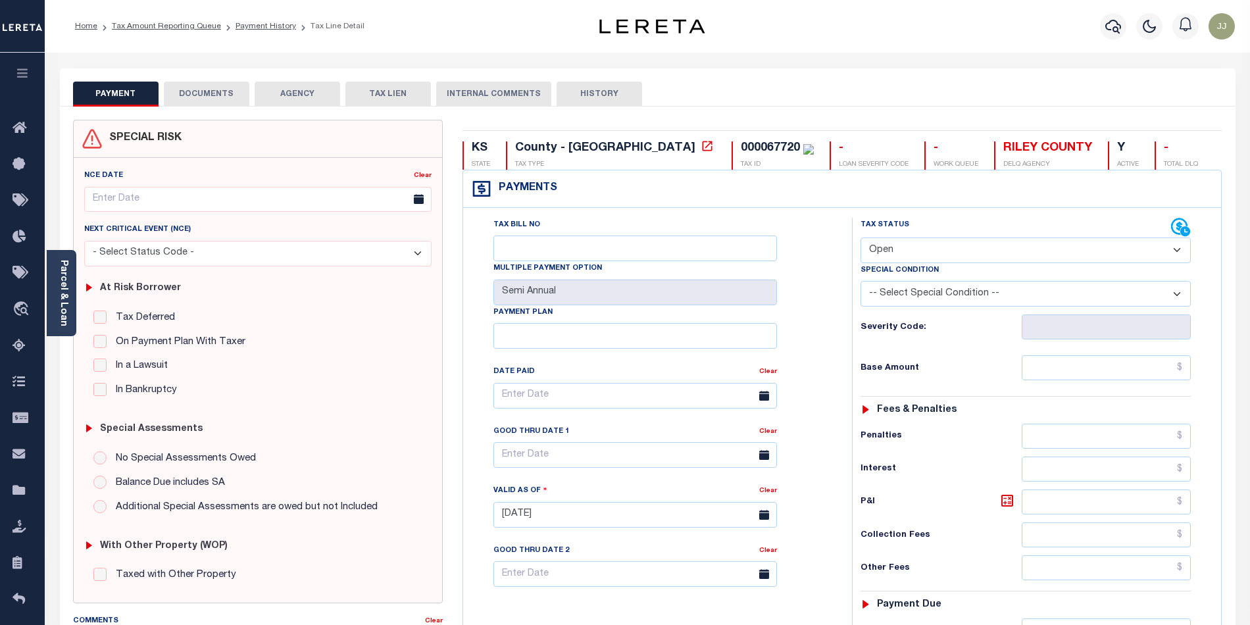
click at [930, 263] on select "- Select Status Code - Open Due/Unpaid Paid Incomplete No Tax Due Internal Refu…" at bounding box center [1025, 250] width 330 height 26
select select "PYD"
click at [860, 239] on select "- Select Status Code - Open Due/Unpaid Paid Incomplete No Tax Due Internal Refu…" at bounding box center [1025, 250] width 330 height 26
type input "[DATE]"
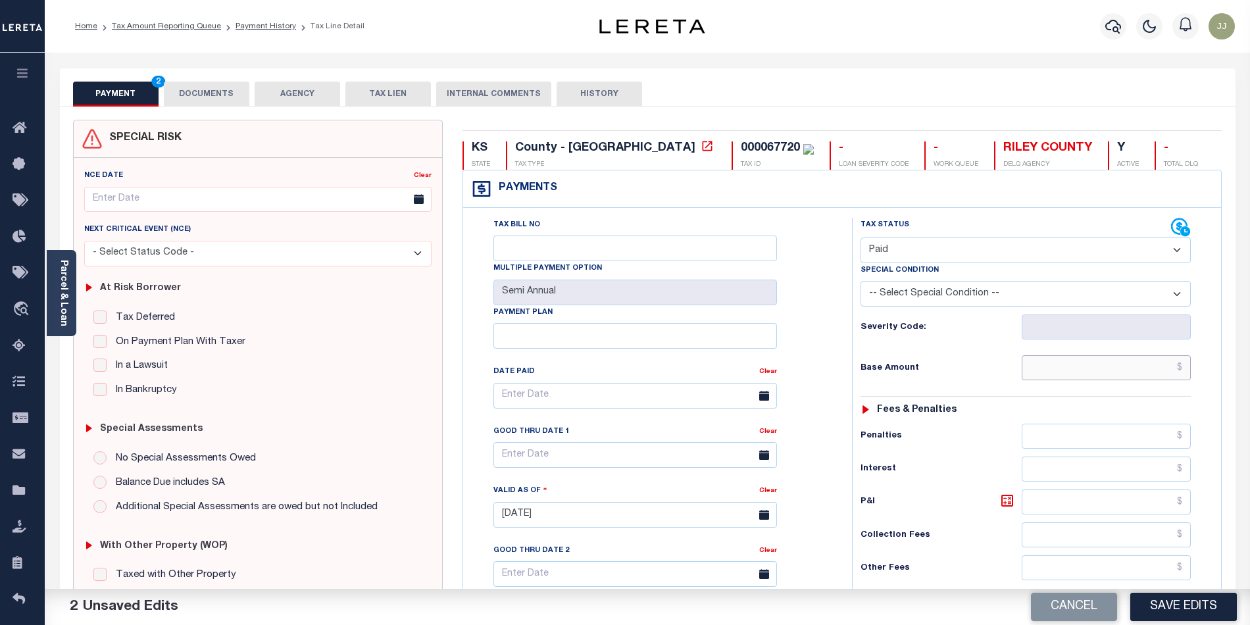
click at [1061, 380] on input "text" at bounding box center [1107, 367] width 170 height 25
click at [1059, 376] on input "text" at bounding box center [1107, 367] width 170 height 25
type input "$0.00"
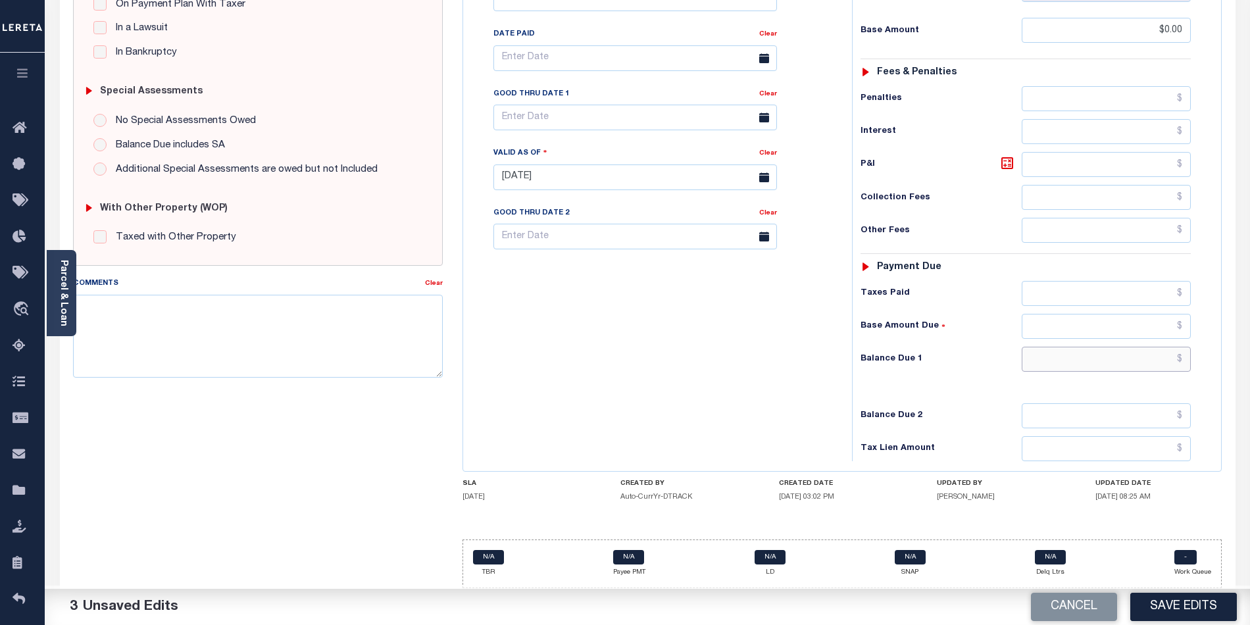
click at [1074, 347] on input "text" at bounding box center [1107, 359] width 170 height 25
type input "$0.00"
click at [1171, 616] on button "Save Edits" at bounding box center [1183, 607] width 107 height 28
checkbox input "false"
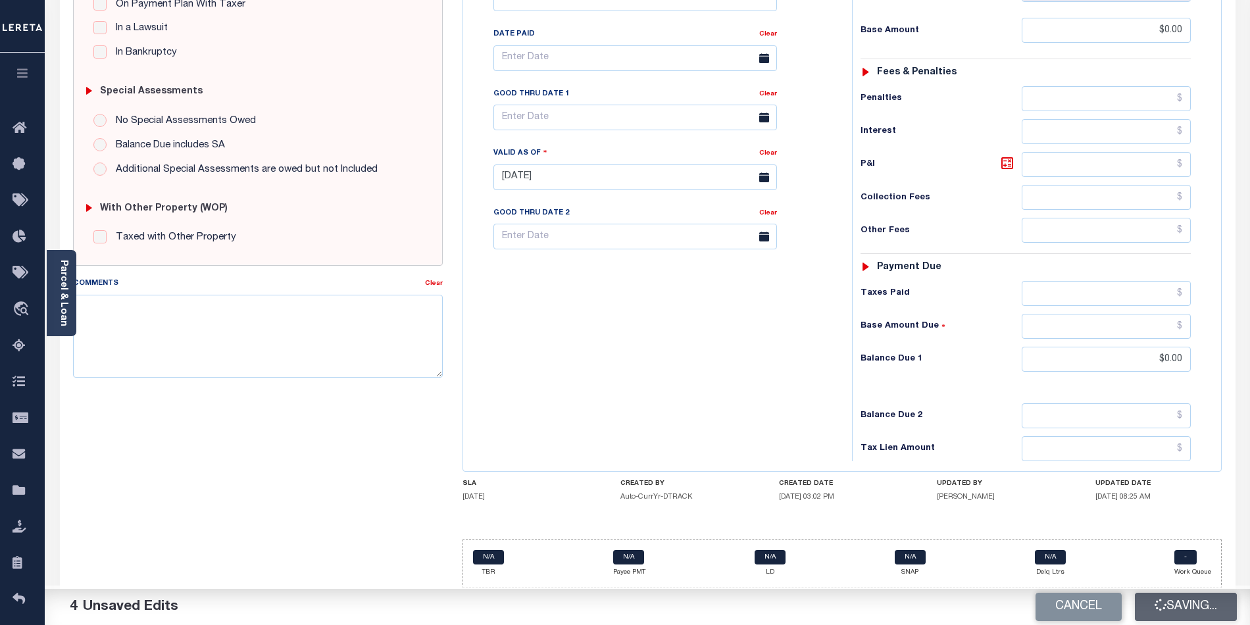
checkbox input "false"
type input "$0"
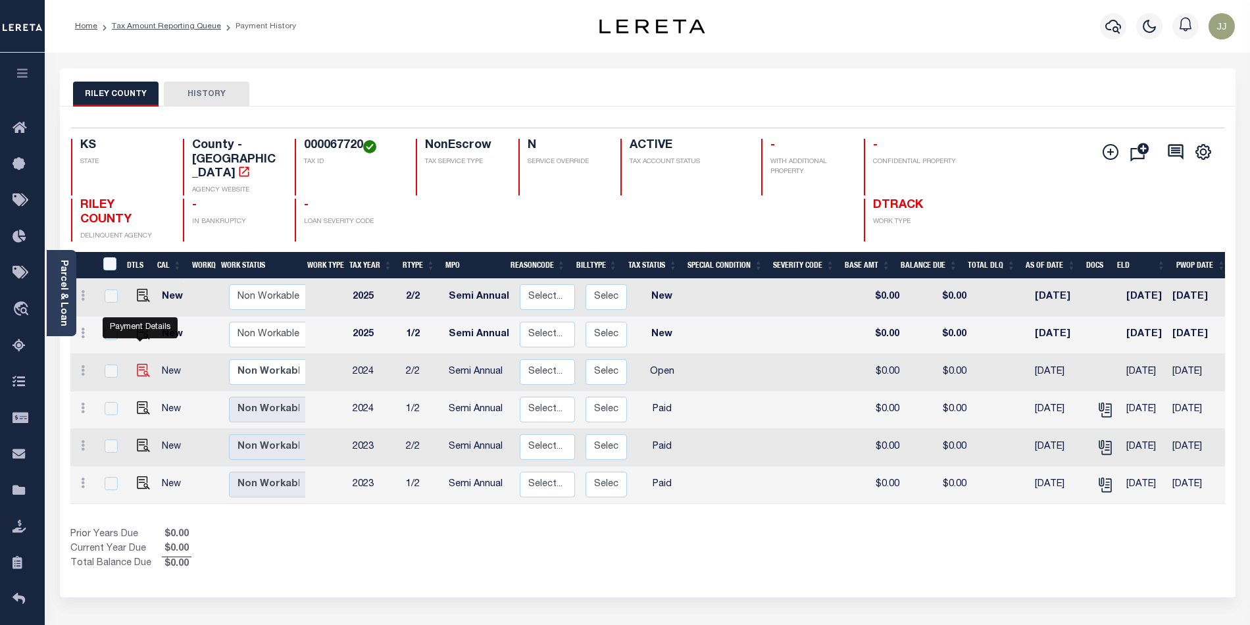
click at [137, 364] on img "" at bounding box center [143, 370] width 13 height 13
checkbox input "true"
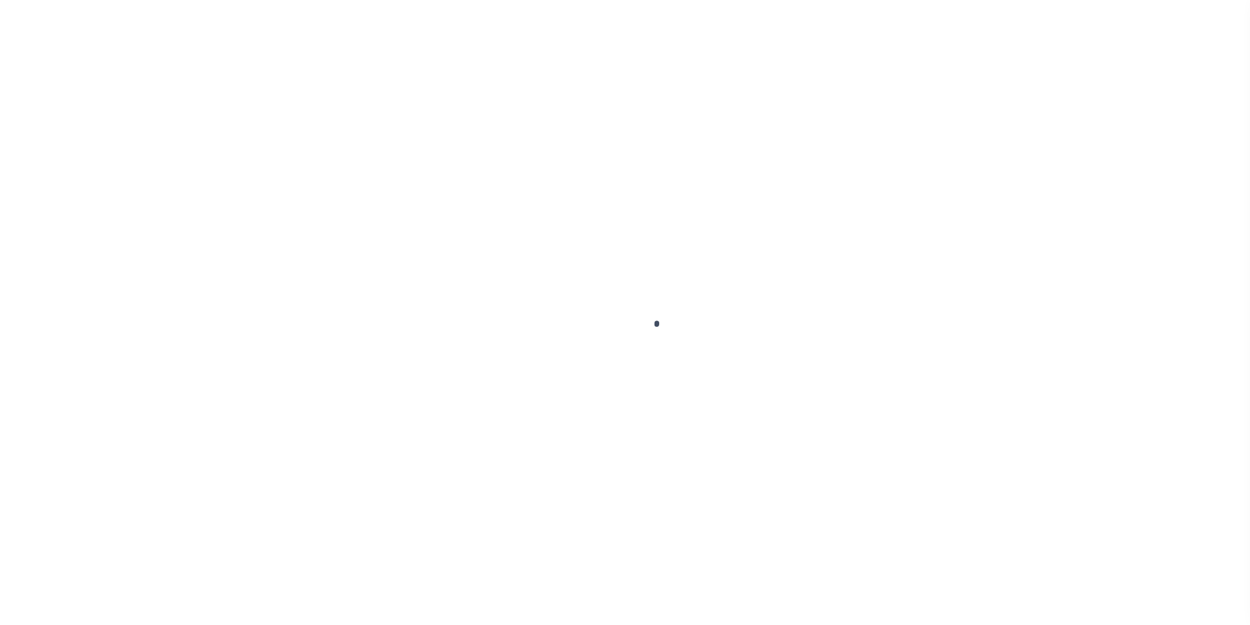
select select "OP2"
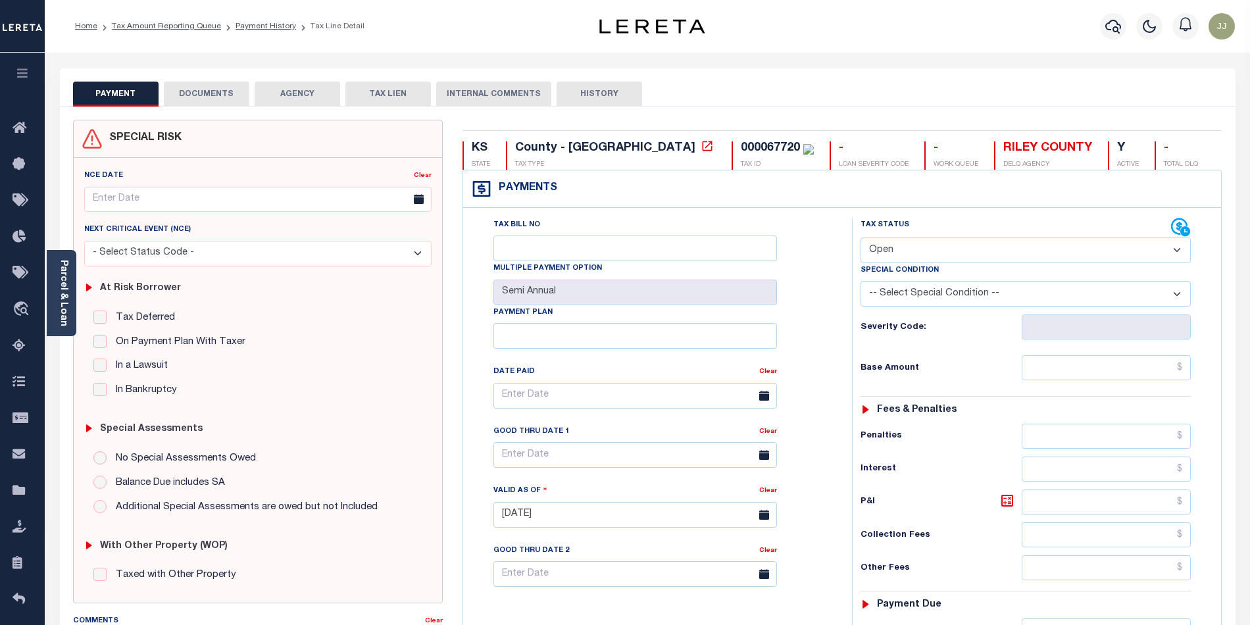
click at [203, 85] on button "DOCUMENTS" at bounding box center [207, 94] width 86 height 25
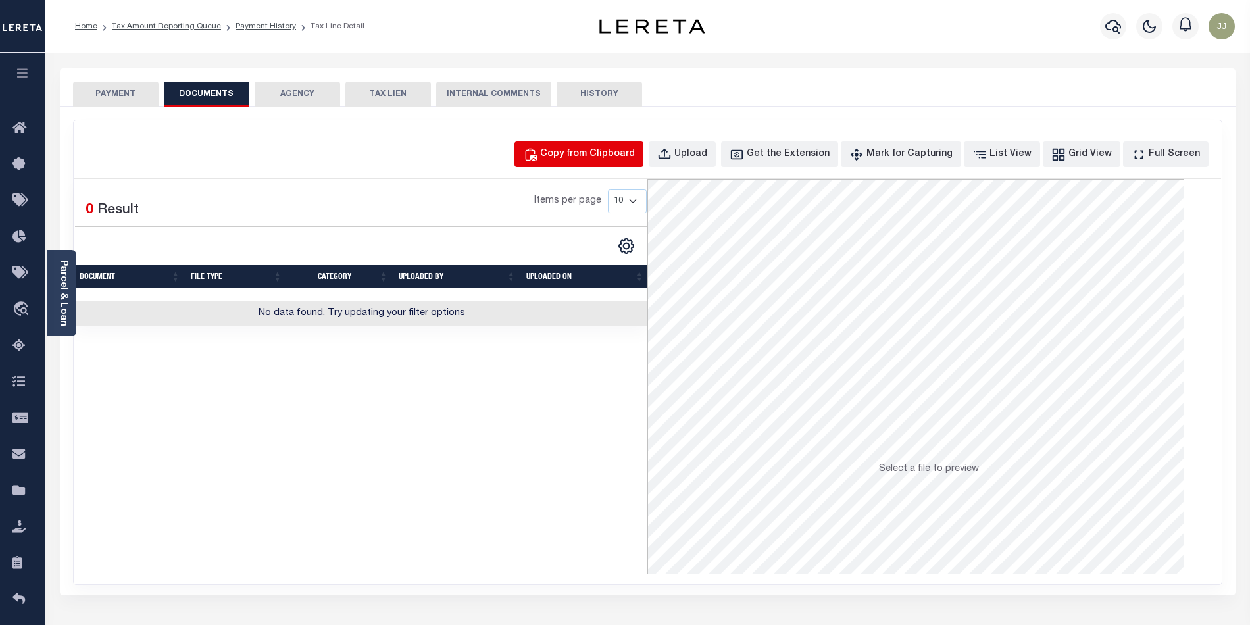
click at [613, 164] on button "Copy from Clipboard" at bounding box center [578, 154] width 129 height 26
select select "POP"
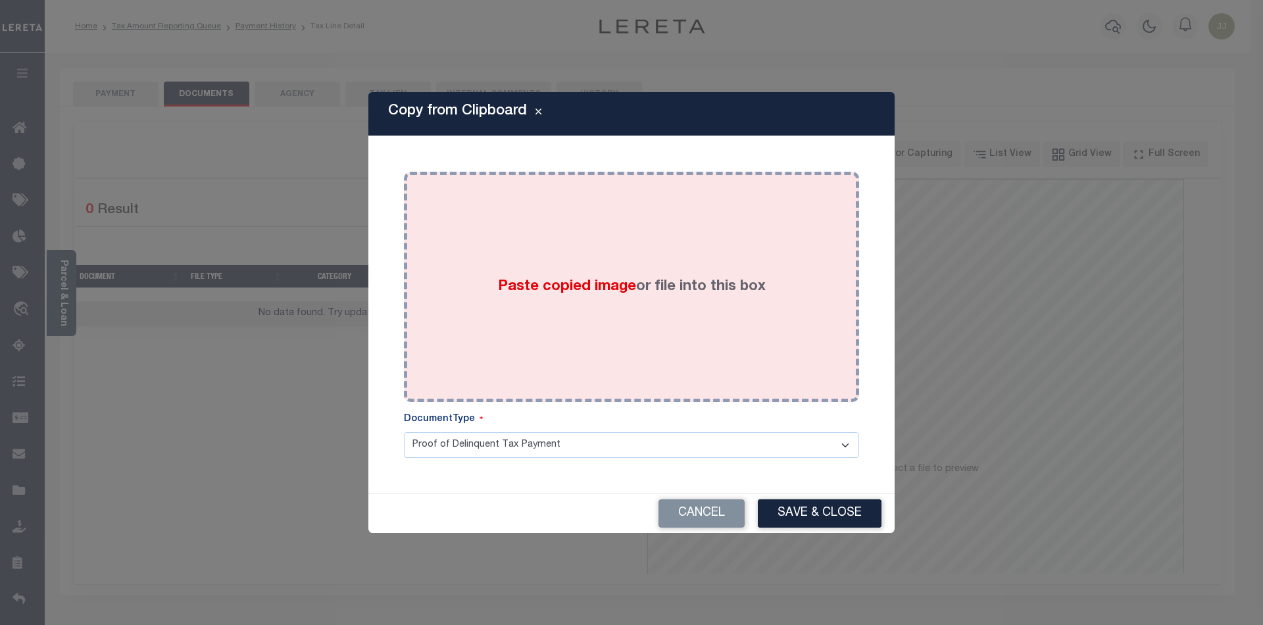
click at [579, 307] on div "Paste copied image or file into this box" at bounding box center [631, 287] width 435 height 211
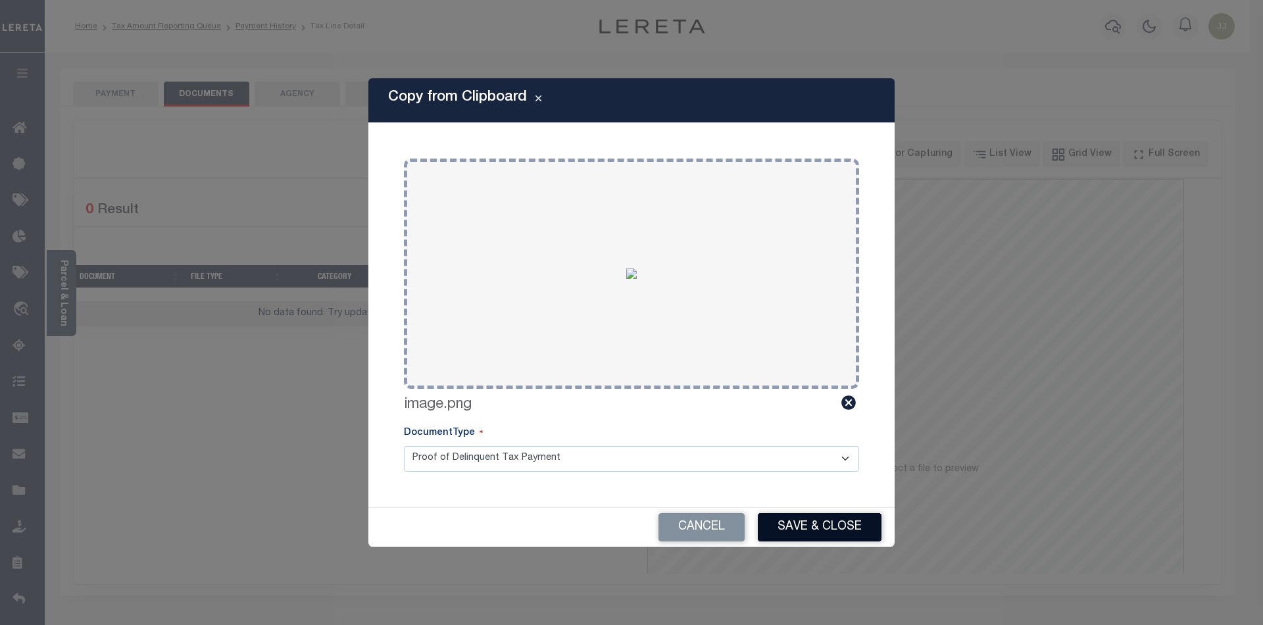
click at [795, 534] on button "Save & Close" at bounding box center [820, 527] width 124 height 28
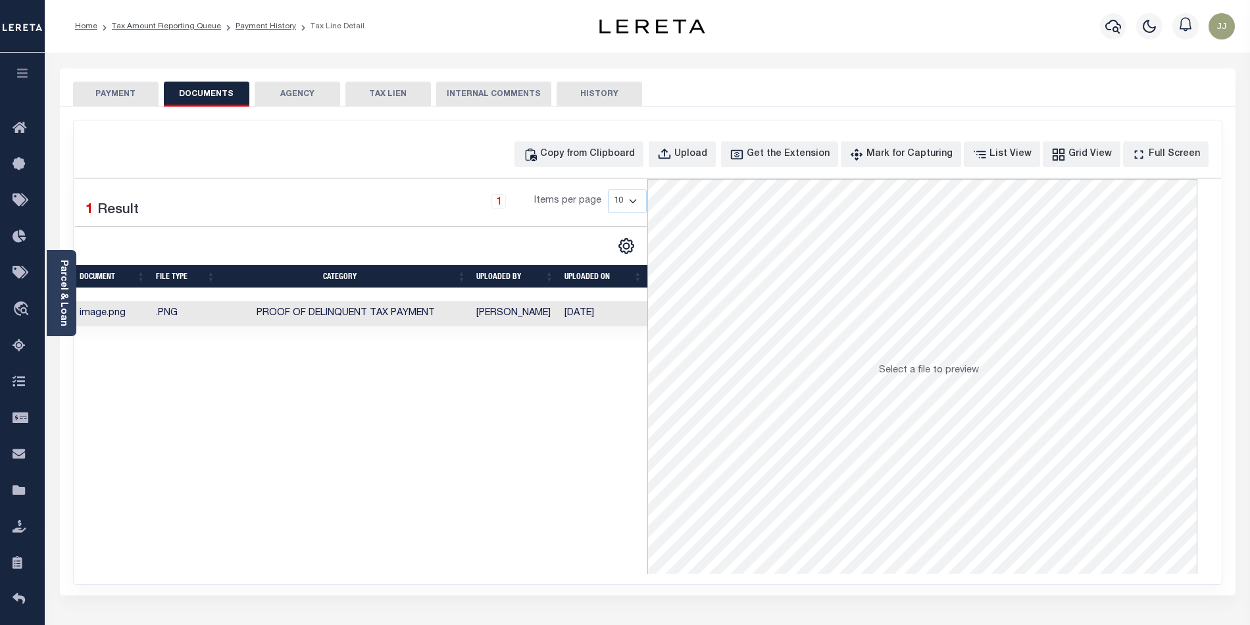
click at [119, 95] on button "PAYMENT" at bounding box center [116, 94] width 86 height 25
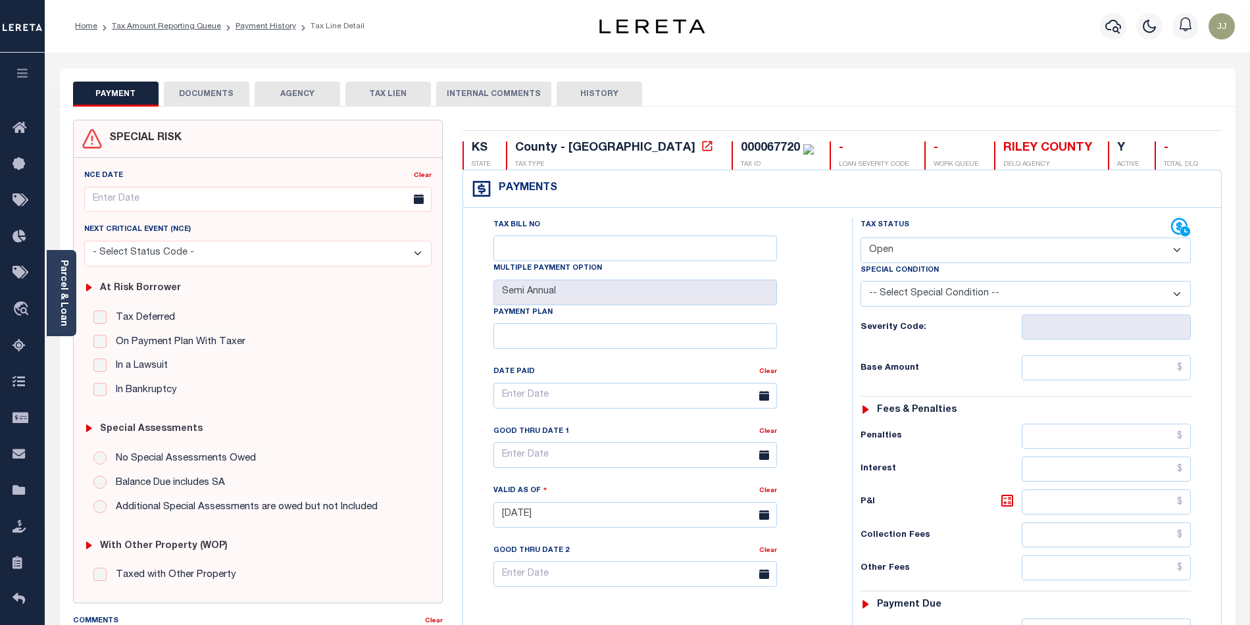
click at [921, 259] on select "- Select Status Code - Open Due/Unpaid Paid Incomplete No Tax Due Internal Refu…" at bounding box center [1025, 250] width 330 height 26
select select "PYD"
click at [860, 239] on select "- Select Status Code - Open Due/Unpaid Paid Incomplete No Tax Due Internal Refu…" at bounding box center [1025, 250] width 330 height 26
type input "[DATE]"
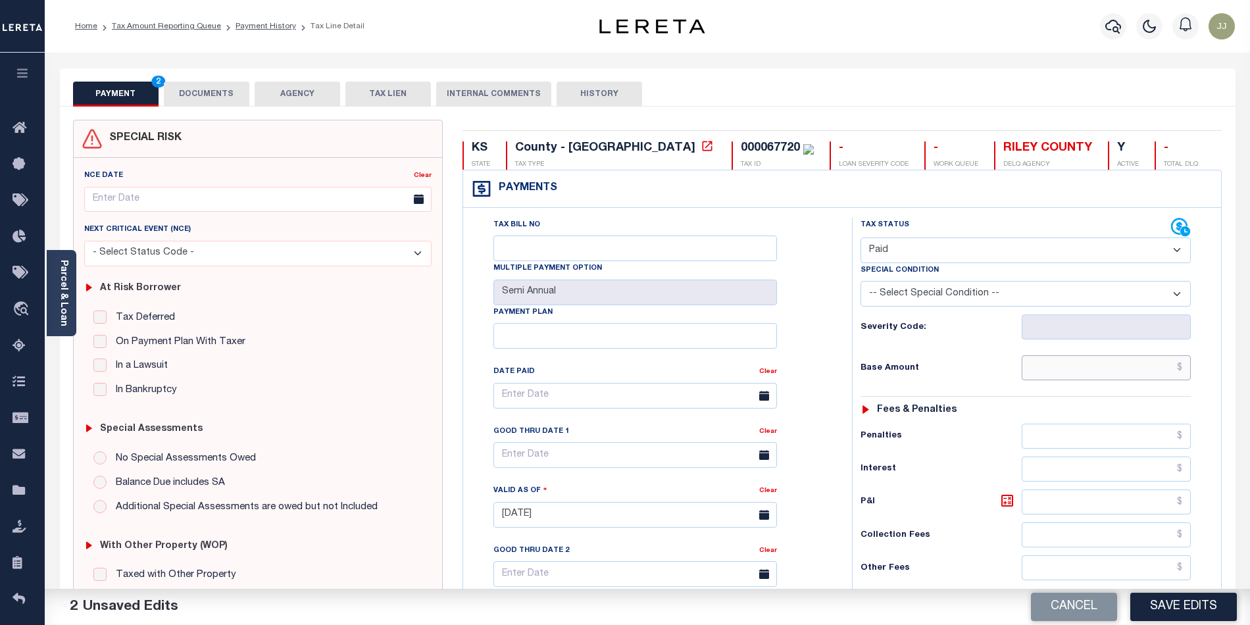
click at [1089, 363] on input "text" at bounding box center [1107, 367] width 170 height 25
type input "$0.00"
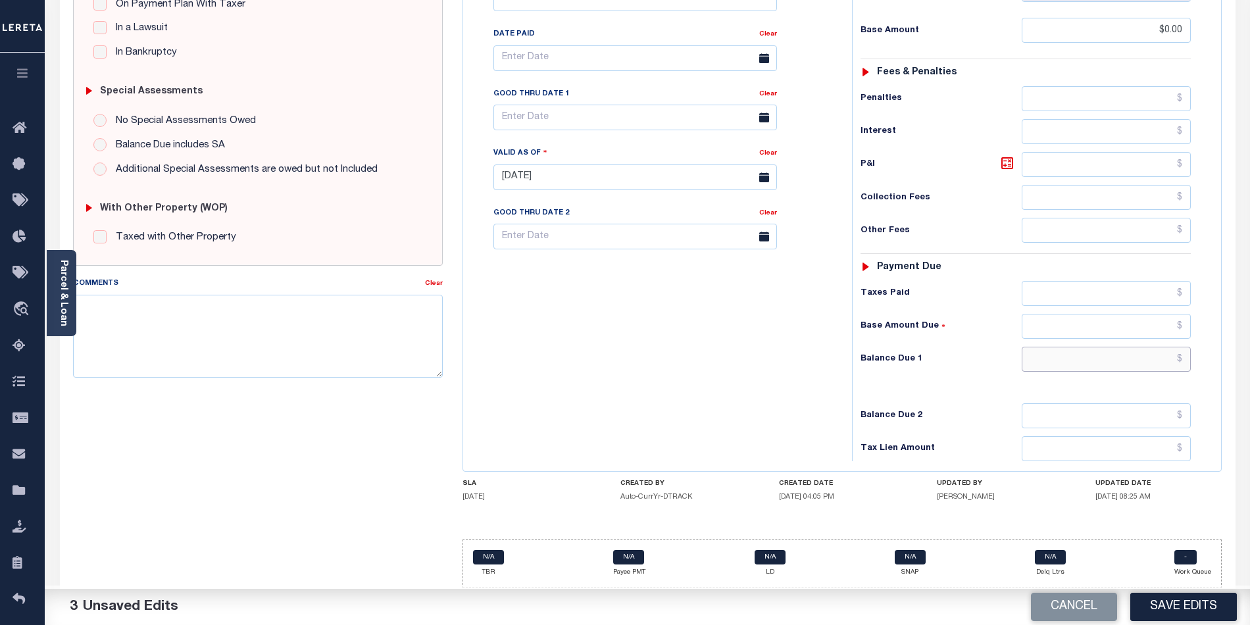
click at [1098, 357] on input "text" at bounding box center [1107, 359] width 170 height 25
type input "$0.00"
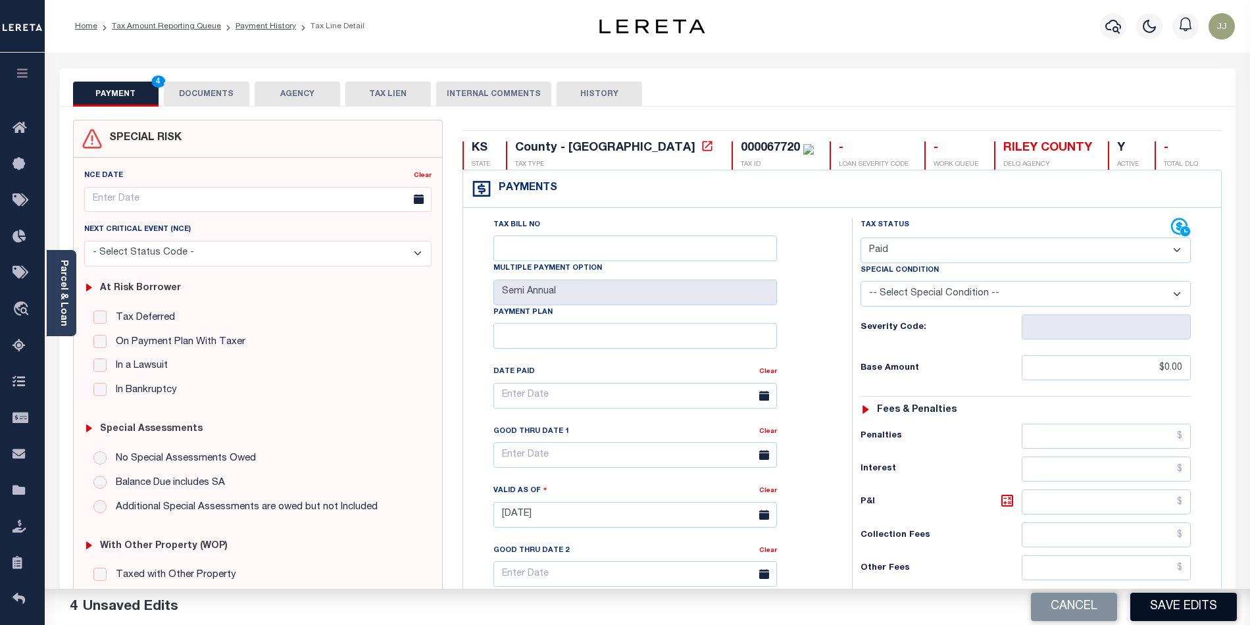
click at [1196, 600] on button "Save Edits" at bounding box center [1183, 607] width 107 height 28
checkbox input "false"
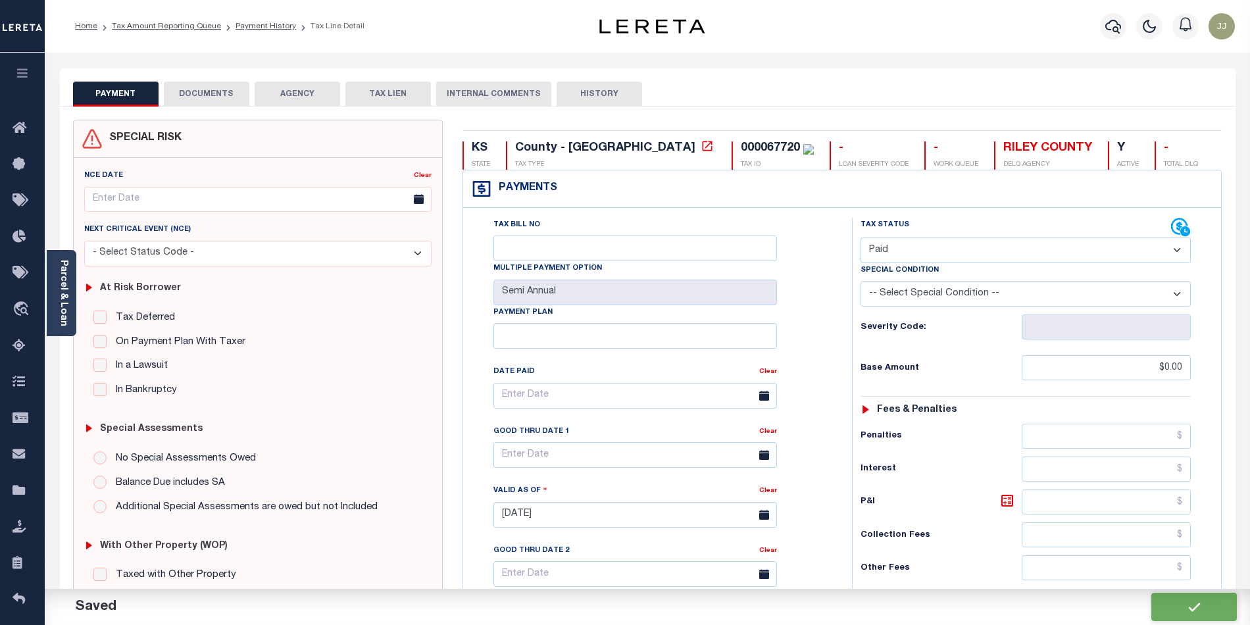
type input "$0"
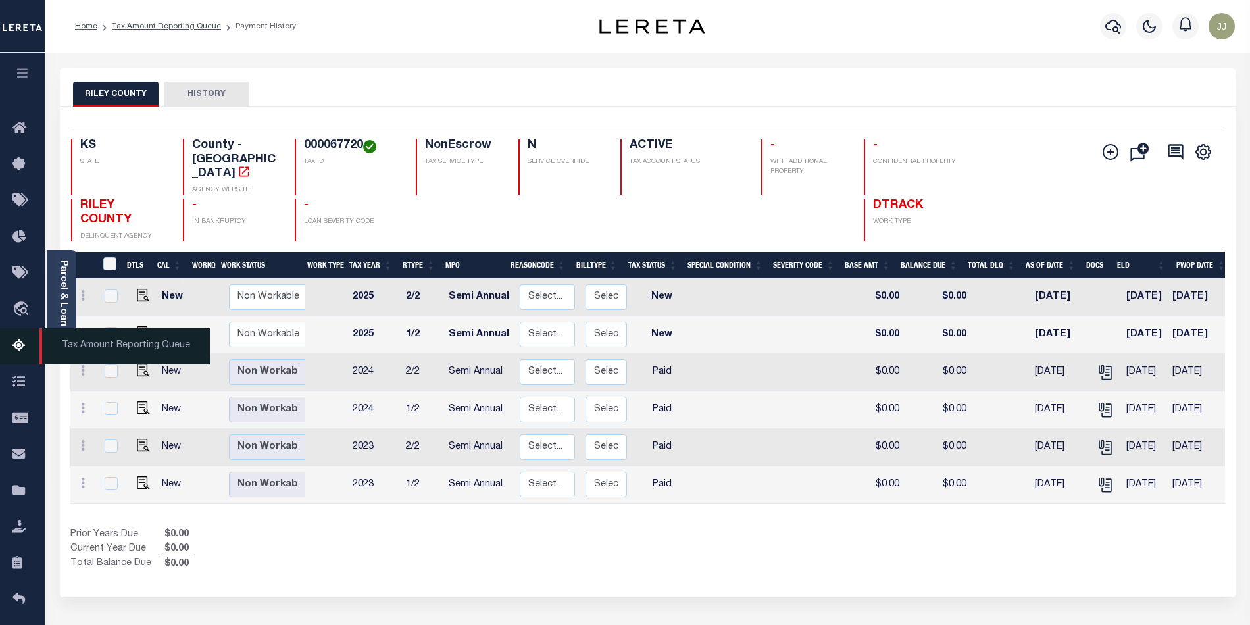
click at [26, 351] on icon at bounding box center [22, 346] width 21 height 16
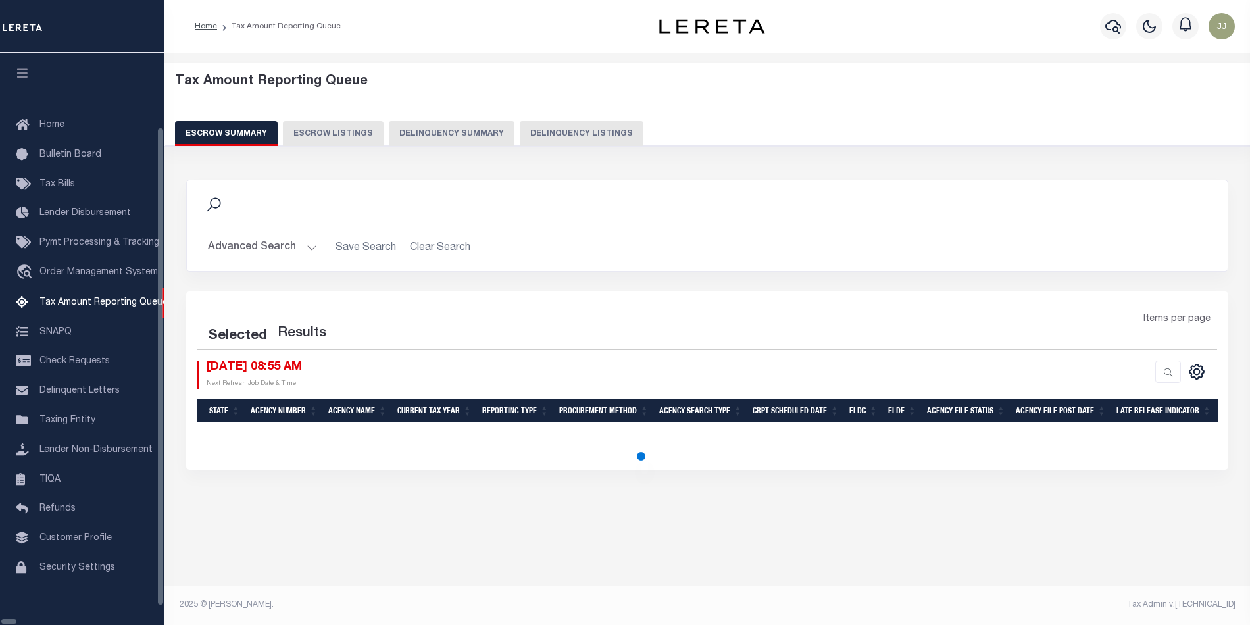
select select "100"
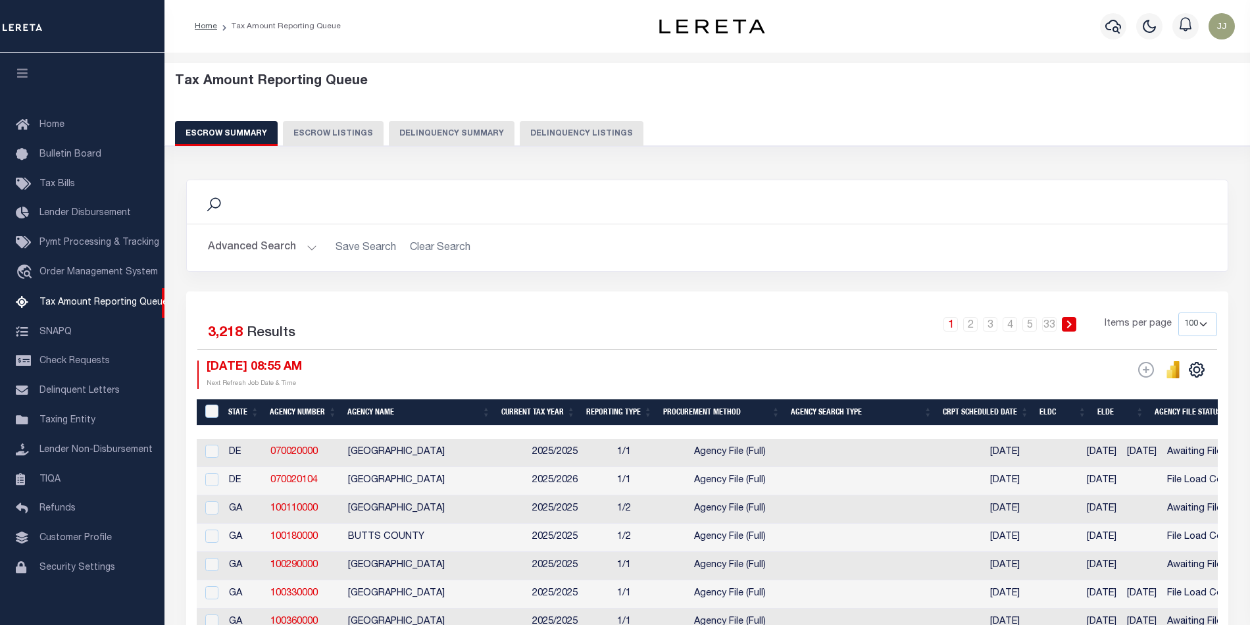
click at [487, 137] on button "Delinquency Summary" at bounding box center [452, 133] width 126 height 25
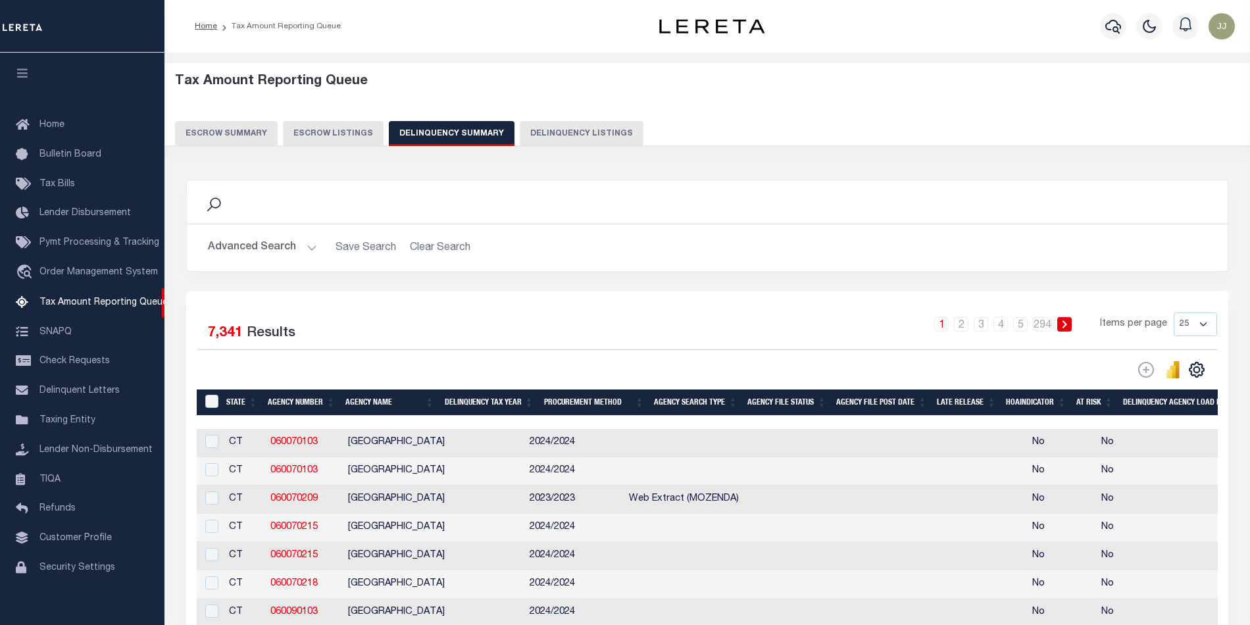
click at [564, 134] on button "Delinquency Listings" at bounding box center [582, 133] width 124 height 25
select select "KS"
select select "100"
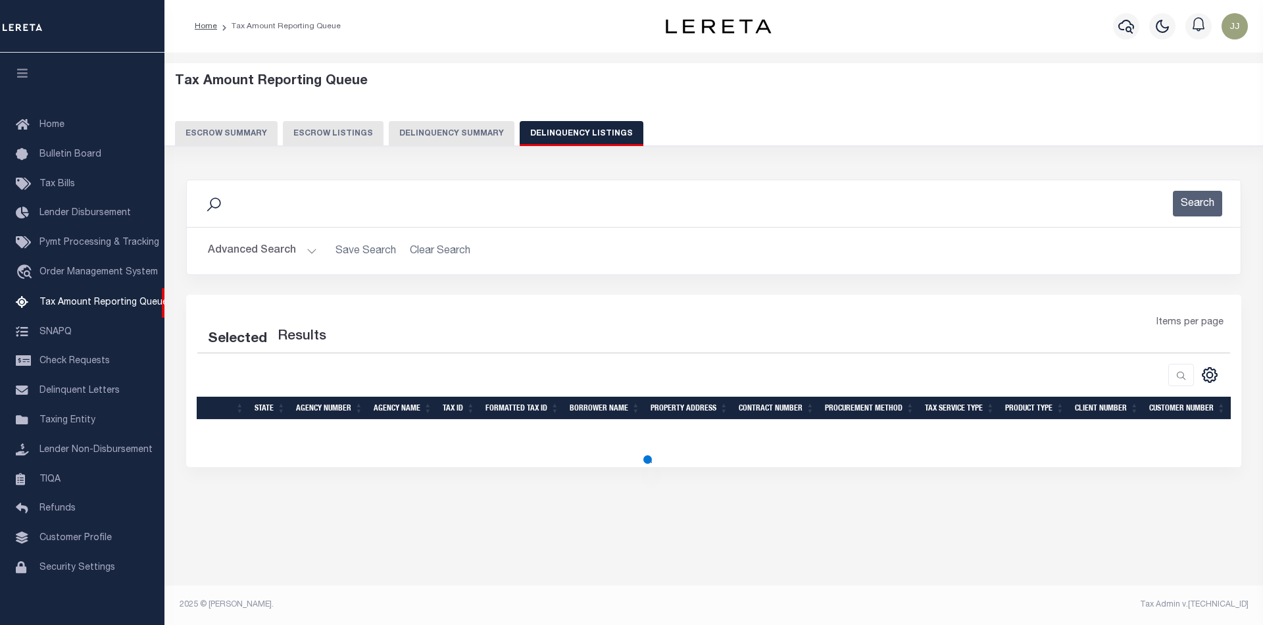
select select "100"
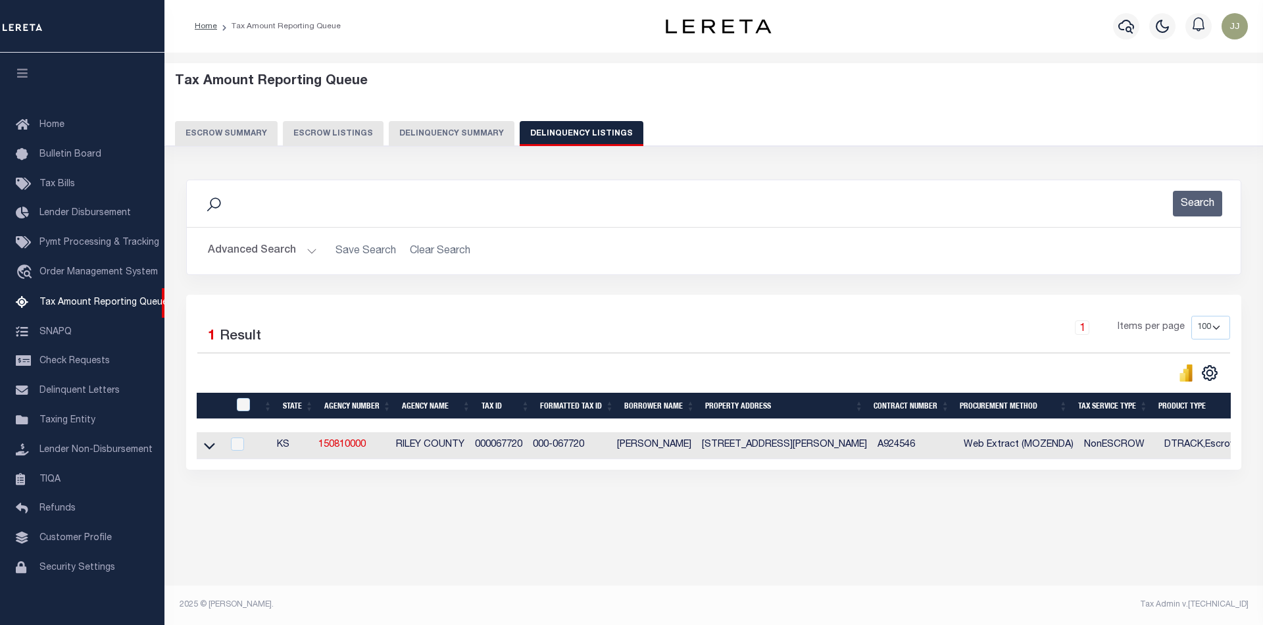
click at [248, 250] on button "Advanced Search" at bounding box center [262, 251] width 109 height 26
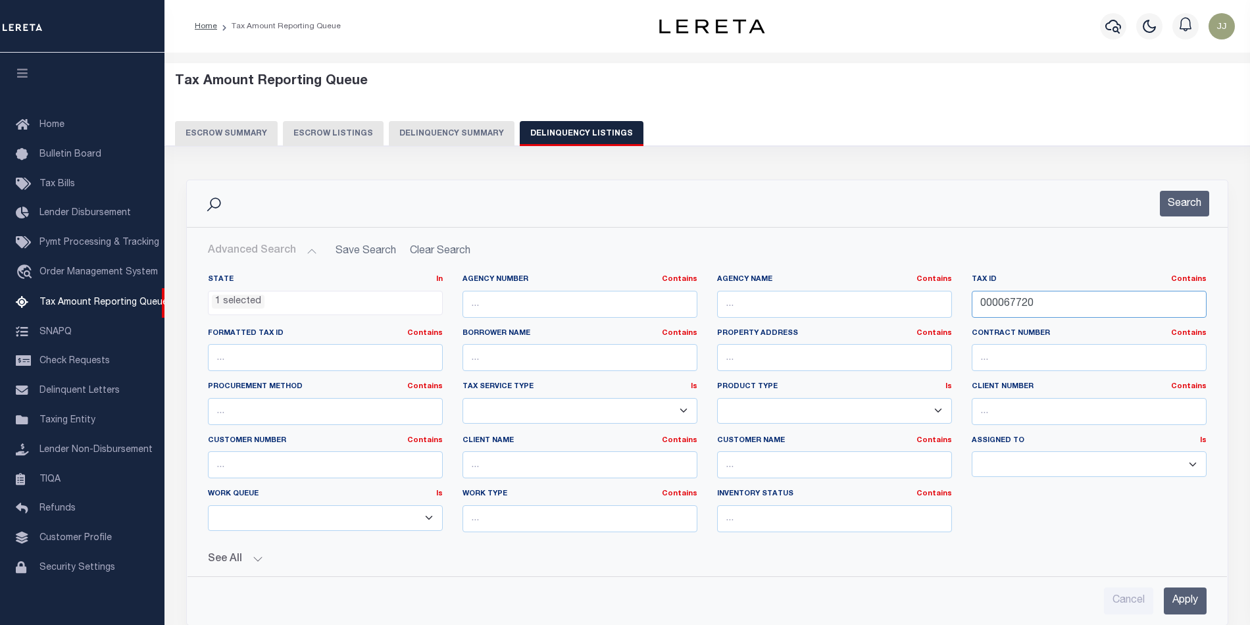
drag, startPoint x: 1038, startPoint y: 308, endPoint x: 935, endPoint y: 296, distance: 103.3
click at [935, 296] on div "State In In AK AL AR AZ CA CO CT DC DE FL GA GU HI IA ID IL IN KS KY LA MA MD M…" at bounding box center [707, 408] width 1018 height 268
paste input "7258"
type input "000072580"
click at [1183, 195] on button "Search" at bounding box center [1184, 204] width 49 height 26
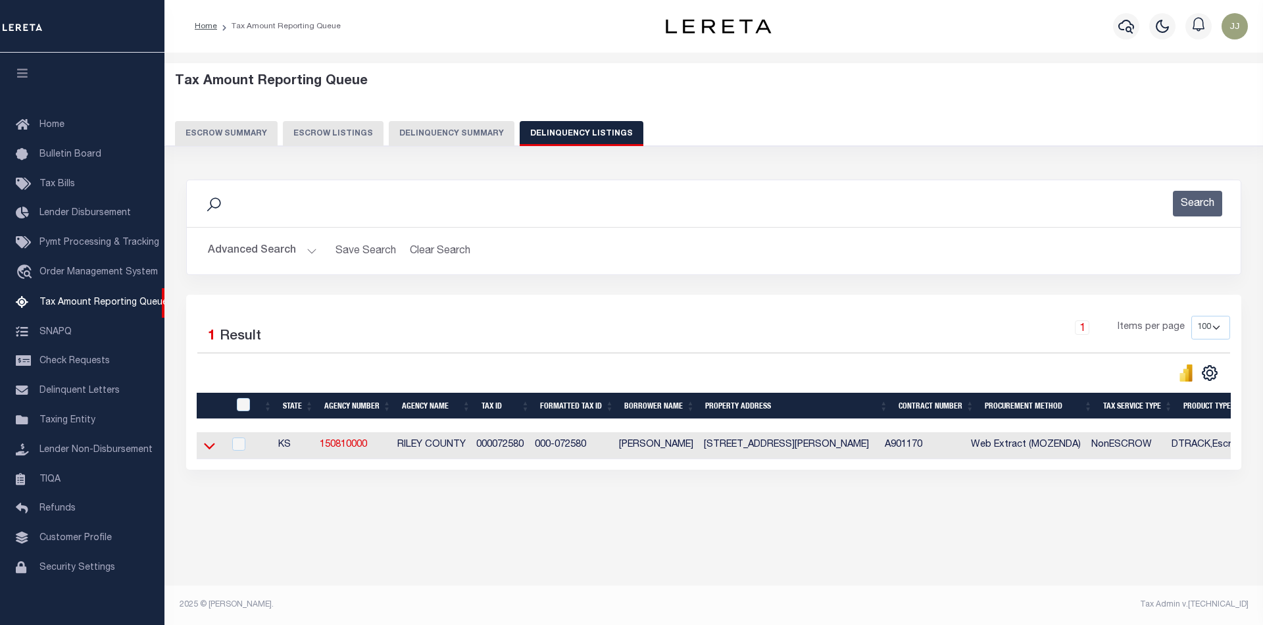
click at [213, 451] on icon at bounding box center [209, 446] width 11 height 14
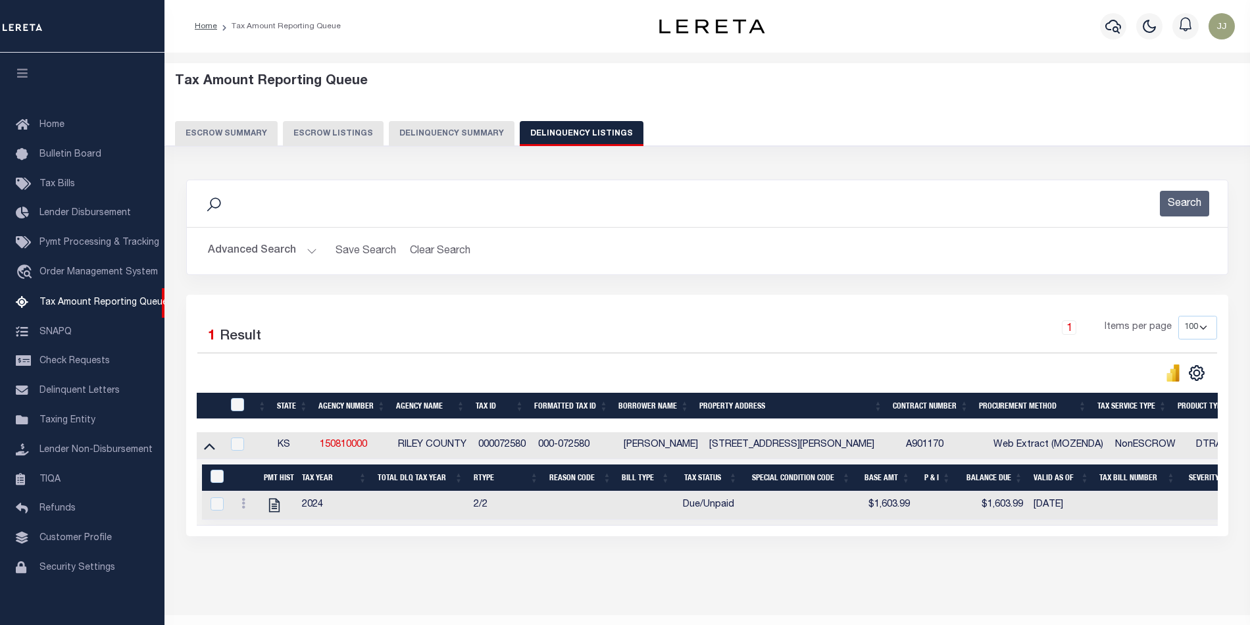
scroll to position [43, 0]
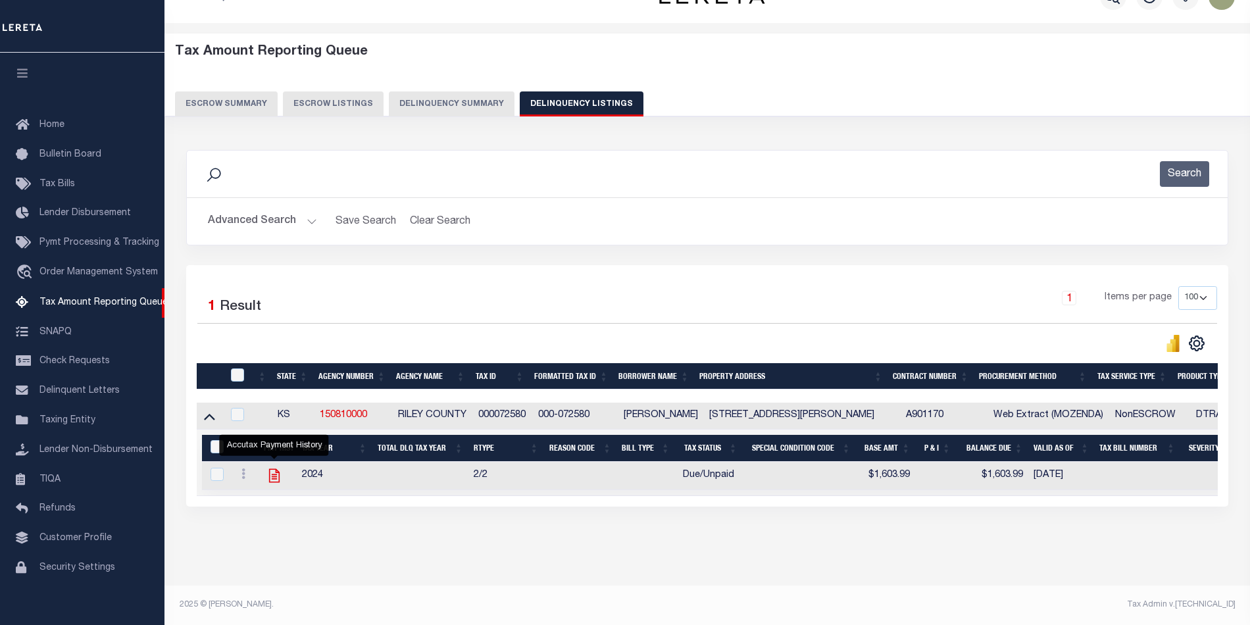
click at [272, 469] on icon "" at bounding box center [273, 476] width 11 height 14
checkbox input "true"
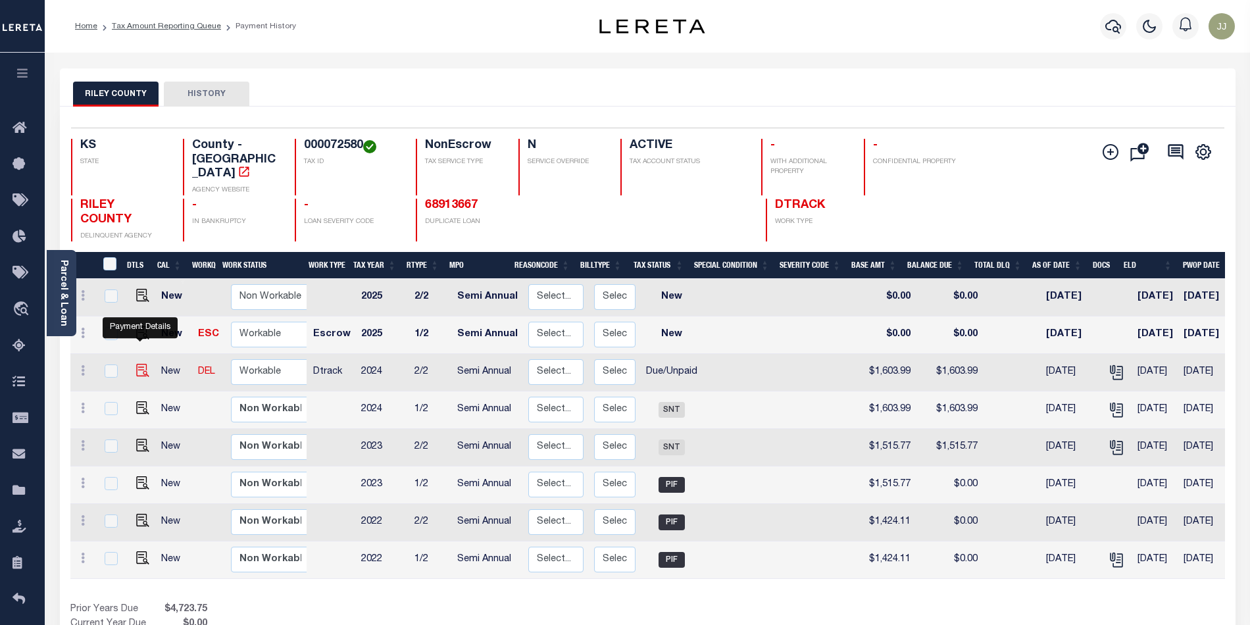
click at [140, 364] on img "" at bounding box center [142, 370] width 13 height 13
checkbox input "true"
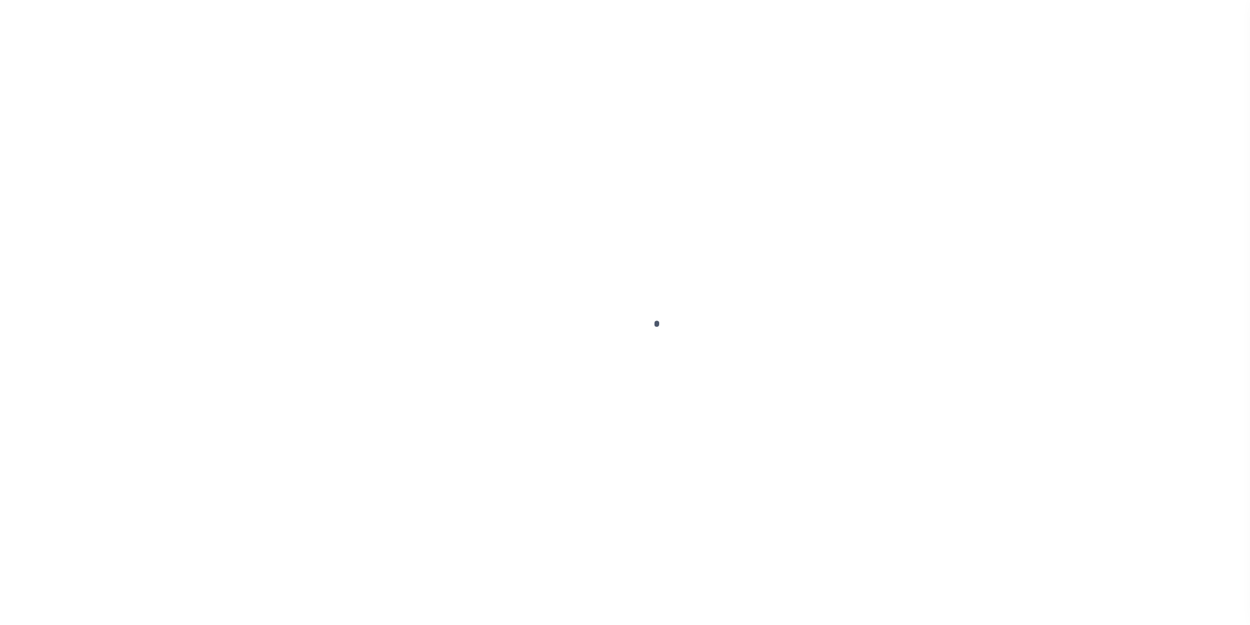
select select "DUE"
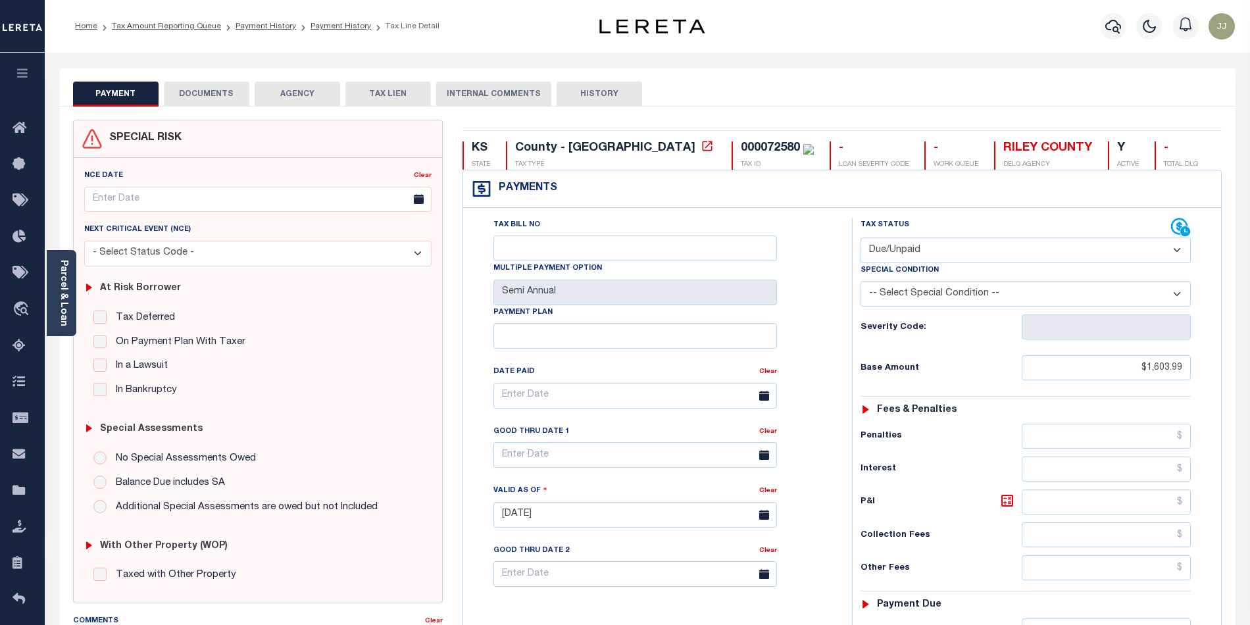
click at [136, 354] on div "Tax Deferred Deferral Start Date Clear Date Filed" at bounding box center [257, 355] width 347 height 88
click at [151, 353] on div "Tax Deferred Deferral Start Date Clear Date Filed" at bounding box center [257, 355] width 347 height 88
click at [145, 354] on div "Tax Deferred Deferral Start Date Clear Date Filed" at bounding box center [257, 355] width 347 height 88
click at [138, 357] on div "Tax Deferred Deferral Start Date Clear Date Filed" at bounding box center [257, 355] width 347 height 88
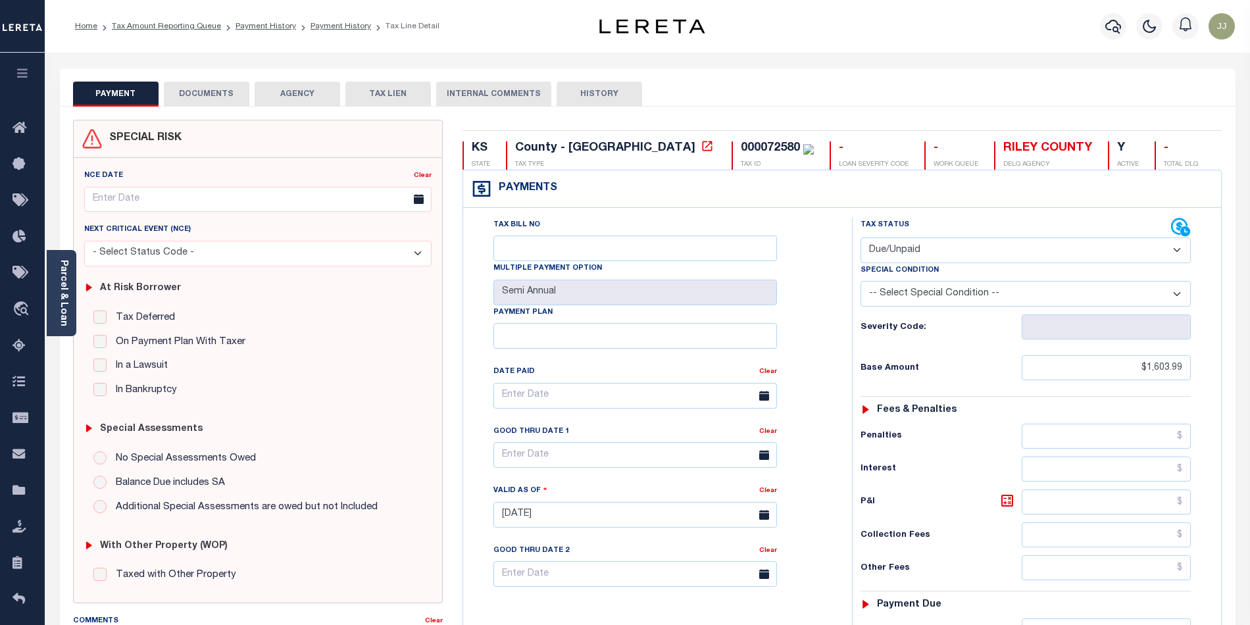
scroll to position [87, 0]
